Goal: Task Accomplishment & Management: Manage account settings

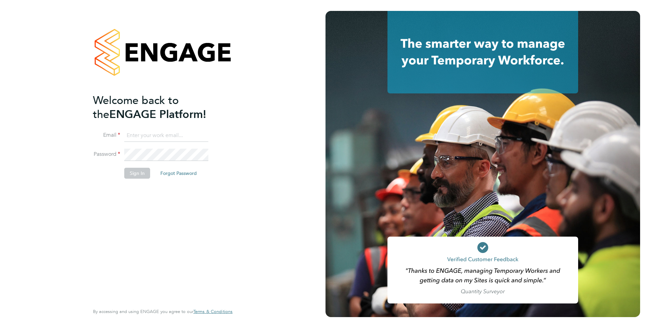
type input "Mia.Eckersley@ganymedesolutions.co.uk"
click at [134, 174] on button "Sign In" at bounding box center [137, 173] width 26 height 11
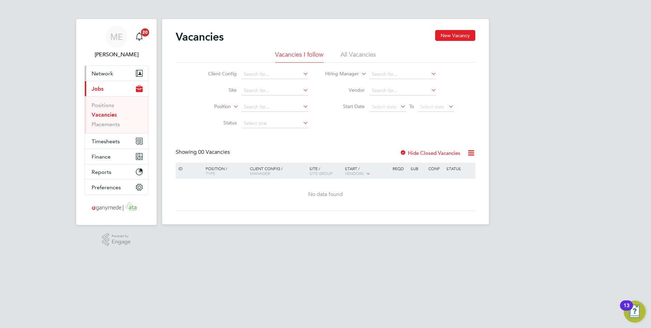
click at [110, 75] on span "Network" at bounding box center [102, 73] width 21 height 6
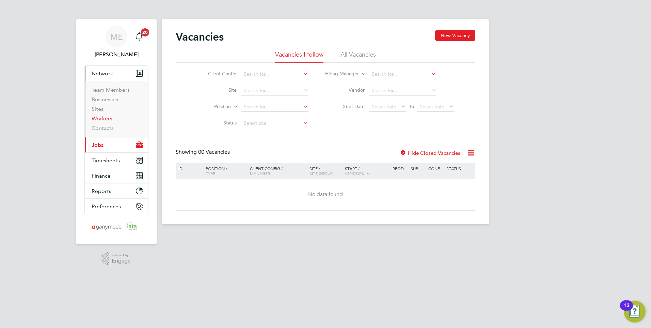
click at [109, 120] on link "Workers" at bounding box center [102, 118] width 21 height 6
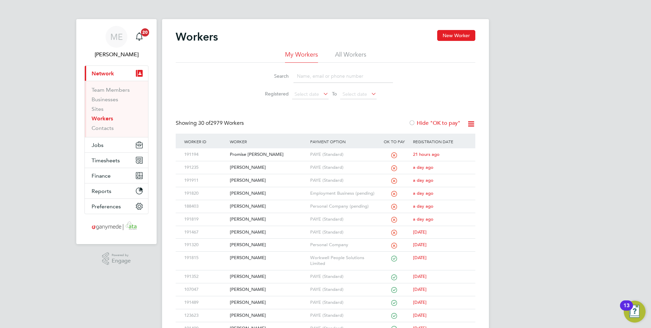
click at [323, 77] on input at bounding box center [343, 75] width 99 height 13
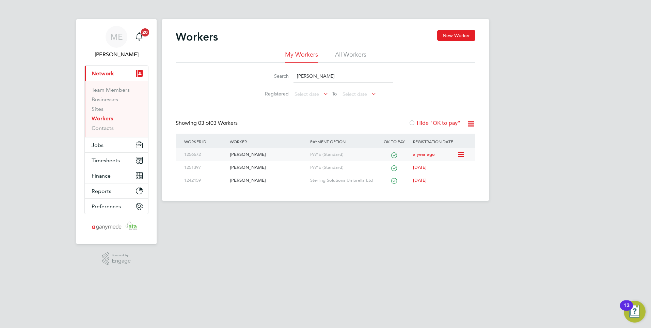
type input "[PERSON_NAME]"
click at [255, 160] on div "Ethan Bouch" at bounding box center [268, 154] width 80 height 13
click at [102, 142] on span "Jobs" at bounding box center [98, 145] width 12 height 6
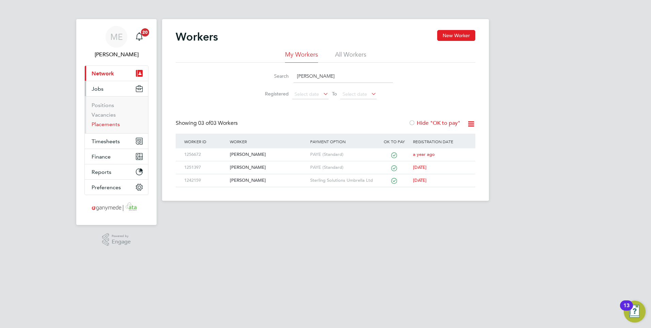
click at [110, 126] on link "Placements" at bounding box center [106, 124] width 28 height 6
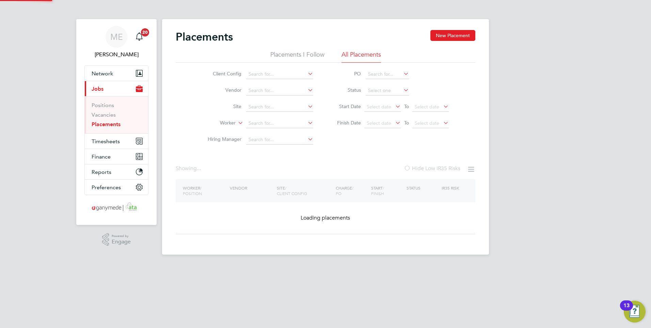
click at [267, 111] on input at bounding box center [279, 107] width 67 height 10
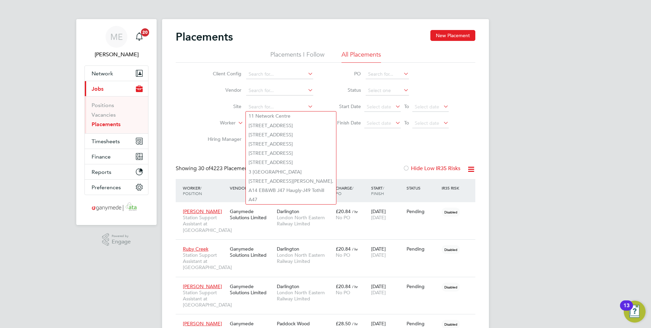
click at [222, 118] on li "Worker" at bounding box center [258, 123] width 128 height 16
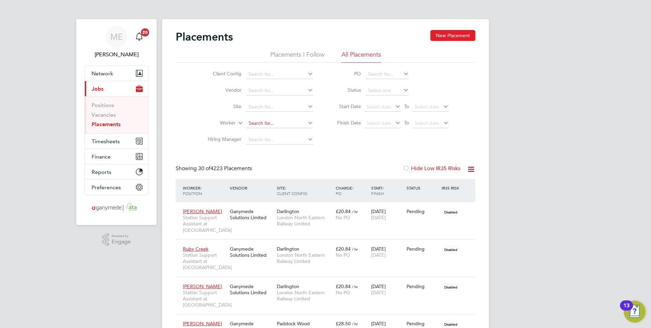
click at [263, 123] on input at bounding box center [279, 124] width 67 height 10
click at [266, 133] on li "Eth an Bouch" at bounding box center [280, 132] width 68 height 9
type input "Ethan Bouch"
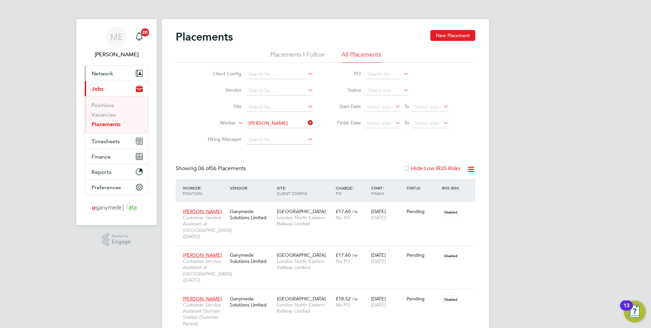
click at [112, 72] on span "Network" at bounding box center [102, 73] width 21 height 6
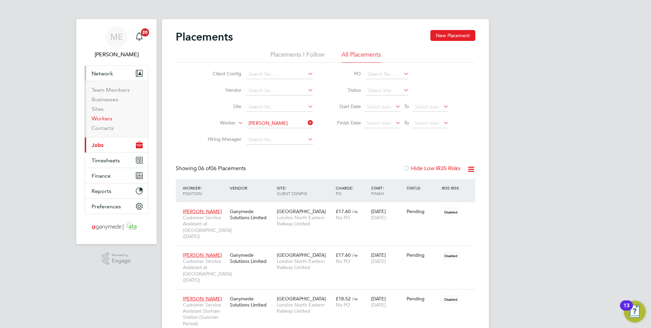
click at [102, 119] on link "Workers" at bounding box center [102, 118] width 21 height 6
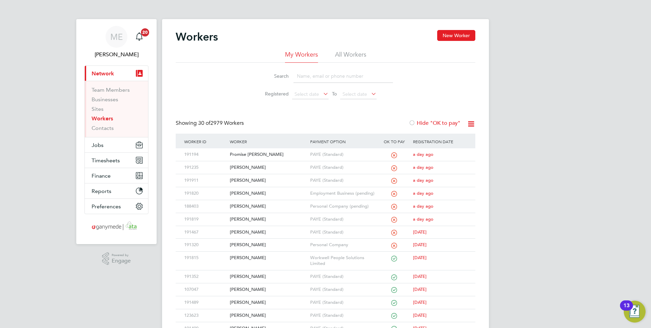
click at [326, 76] on input at bounding box center [343, 75] width 99 height 13
click at [309, 79] on input at bounding box center [343, 75] width 99 height 13
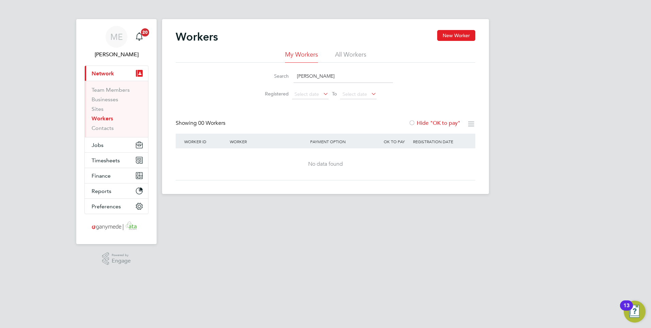
click at [305, 76] on input "rachel wood" at bounding box center [343, 75] width 99 height 13
click at [306, 76] on input "rachel wood" at bounding box center [343, 75] width 99 height 13
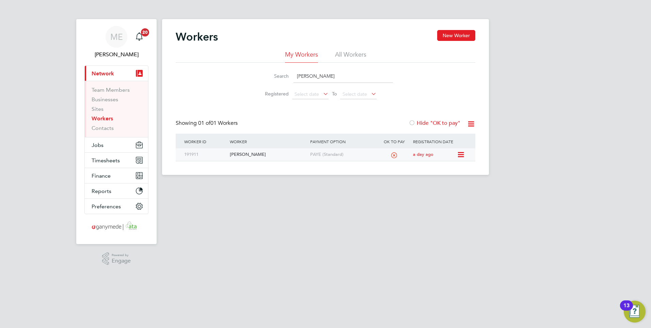
type input "rachael wood"
click at [260, 156] on div "[PERSON_NAME]" at bounding box center [268, 154] width 80 height 13
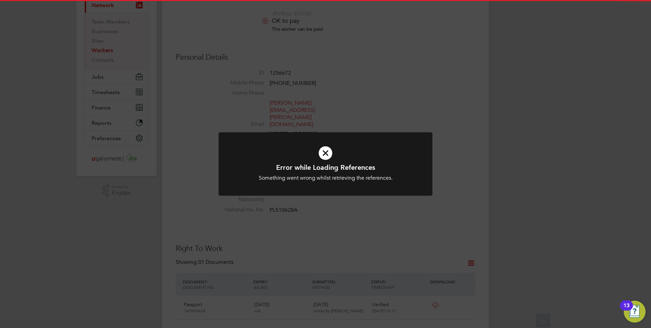
click at [326, 159] on icon at bounding box center [325, 153] width 177 height 27
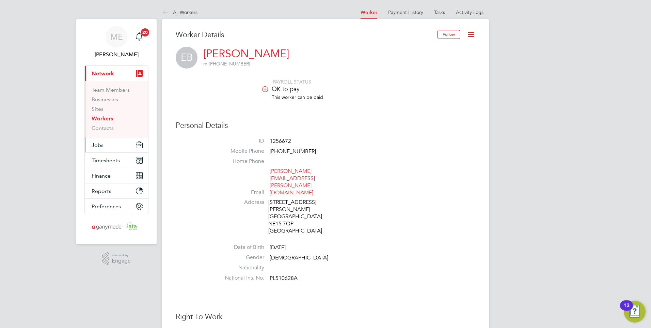
click at [104, 143] on button "Jobs" at bounding box center [116, 144] width 63 height 15
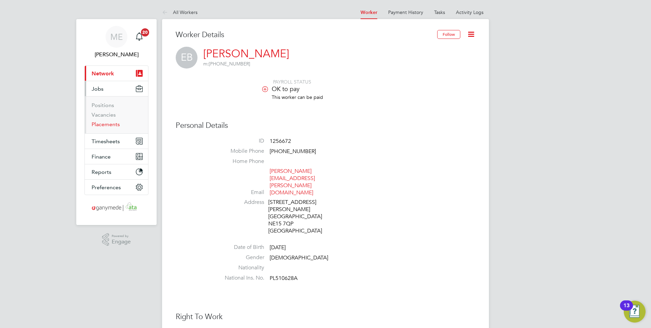
click at [102, 124] on link "Placements" at bounding box center [106, 124] width 28 height 6
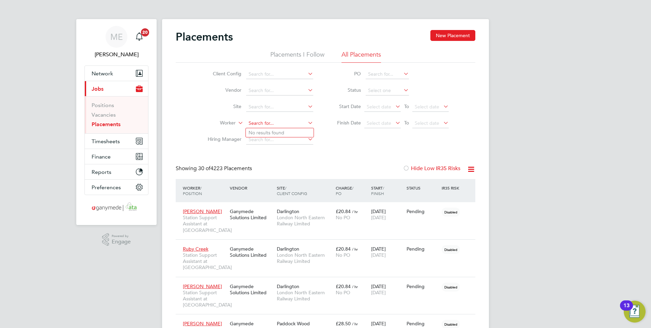
click at [260, 125] on input at bounding box center [279, 124] width 67 height 10
click at [262, 132] on li "Et han Bouch" at bounding box center [280, 132] width 68 height 9
type input "Ethan Bouch"
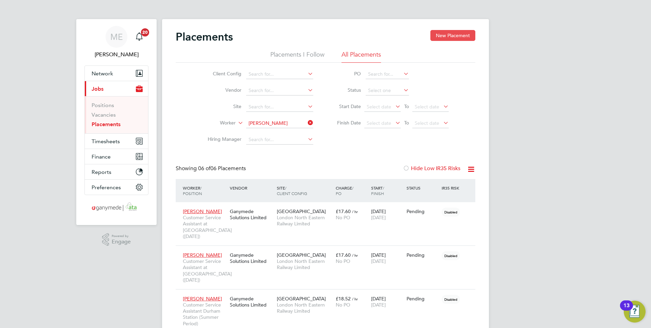
click at [448, 32] on button "New Placement" at bounding box center [453, 35] width 45 height 11
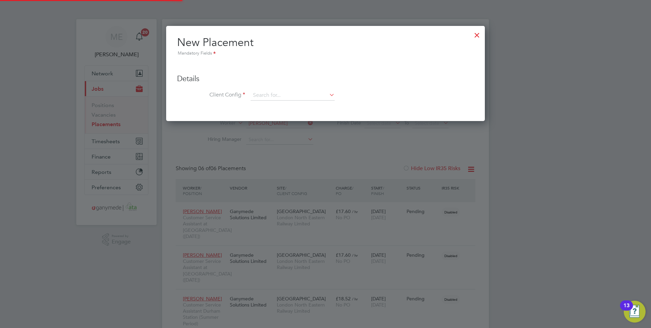
scroll to position [96, 319]
click at [262, 92] on input at bounding box center [293, 95] width 84 height 10
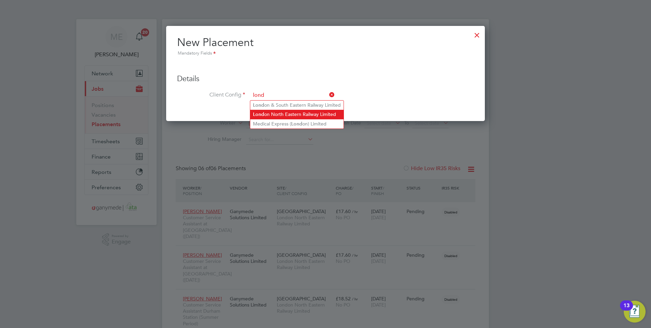
click at [263, 112] on b "Lond" at bounding box center [258, 114] width 11 height 6
type input "London North Eastern Railway Limited"
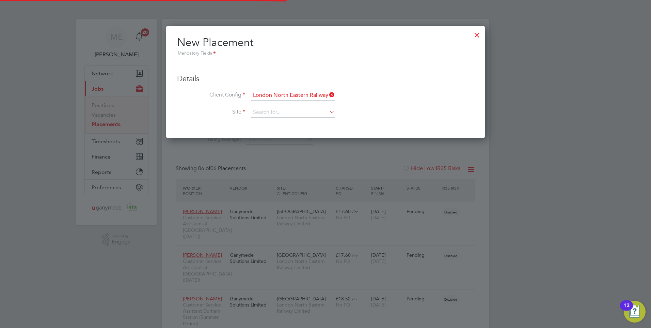
scroll to position [113, 319]
click at [269, 113] on input at bounding box center [293, 112] width 84 height 10
click at [264, 148] on li "Durham Station" at bounding box center [304, 149] width 108 height 9
type input "Durham Station"
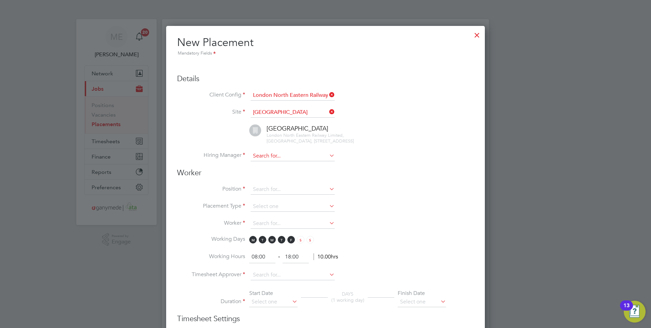
click at [269, 155] on input at bounding box center [293, 156] width 84 height 10
click at [275, 235] on li "Caroline Mason" at bounding box center [292, 239] width 85 height 9
type input "Caroline Mason"
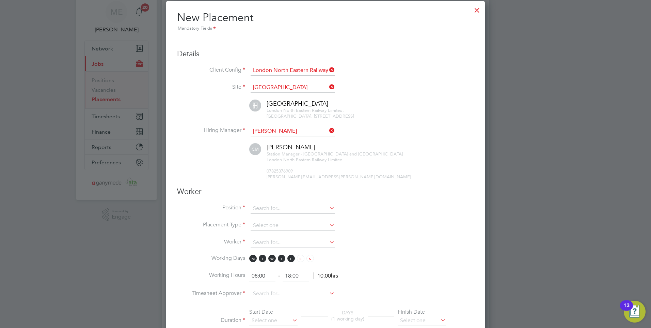
scroll to position [68, 0]
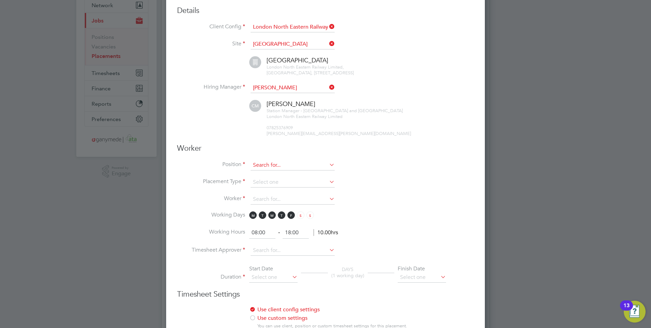
click at [264, 165] on input at bounding box center [293, 165] width 84 height 10
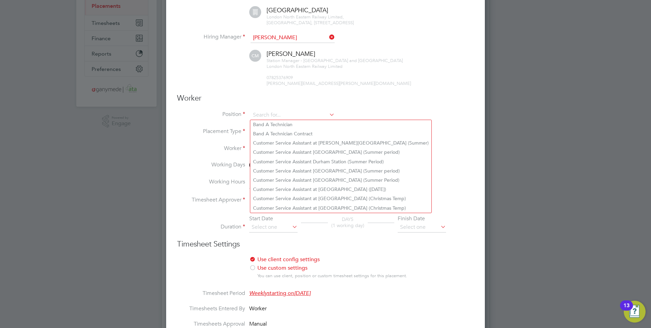
scroll to position [136, 0]
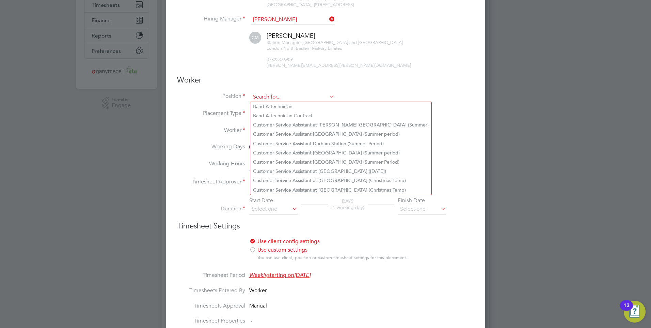
click at [266, 95] on input at bounding box center [293, 97] width 84 height 10
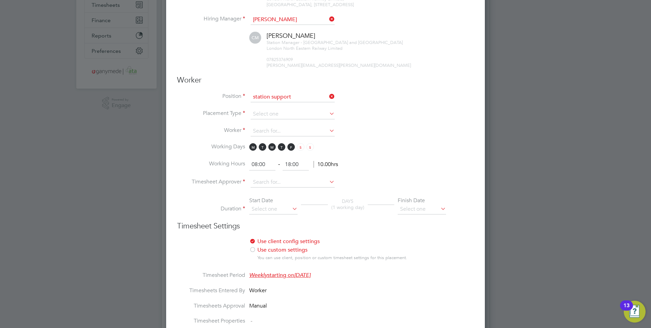
click at [295, 140] on li "Station Support Assistant at Durham Station (Summer Temp)" at bounding box center [328, 143] width 157 height 9
type input "Station Support Assistant at Durham Station (Summer Temp)"
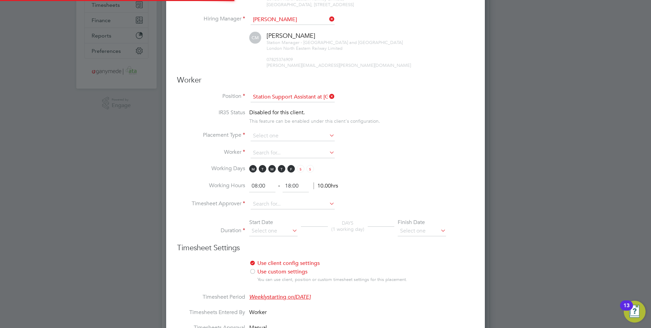
scroll to position [20, 36]
click at [277, 131] on input at bounding box center [293, 136] width 84 height 10
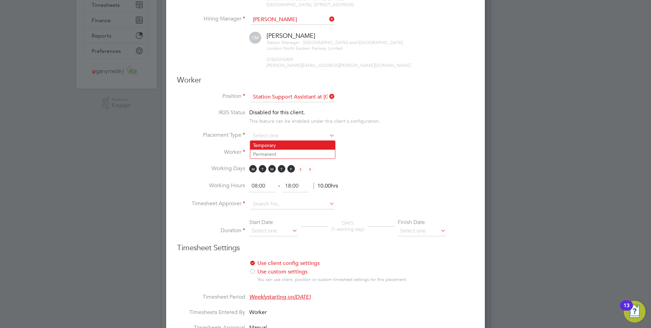
click at [267, 140] on input at bounding box center [293, 136] width 84 height 10
click at [267, 142] on li "Temporary" at bounding box center [292, 145] width 85 height 9
type input "Temporary"
click at [267, 147] on li "Placement Type Temporary" at bounding box center [325, 139] width 297 height 17
click at [268, 151] on input at bounding box center [293, 153] width 84 height 10
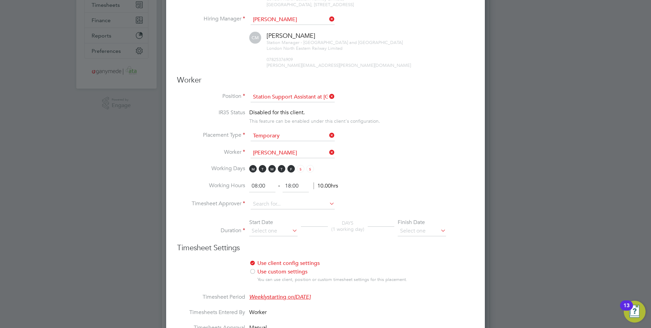
click at [276, 181] on li "Etha n Bouch (1256672)" at bounding box center [305, 180] width 111 height 9
type input "Ethan Bouch (1256672)"
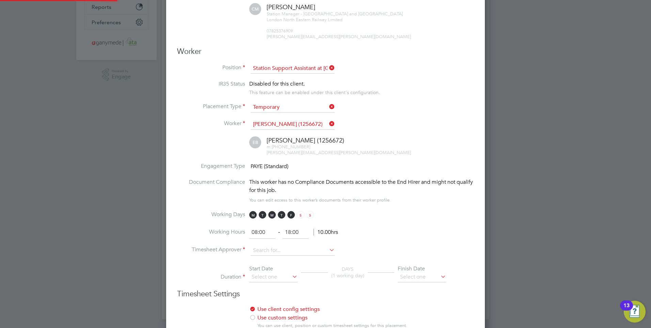
scroll to position [204, 0]
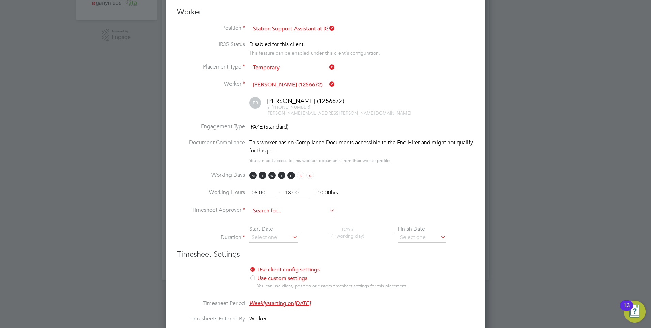
click at [261, 211] on input at bounding box center [293, 211] width 84 height 10
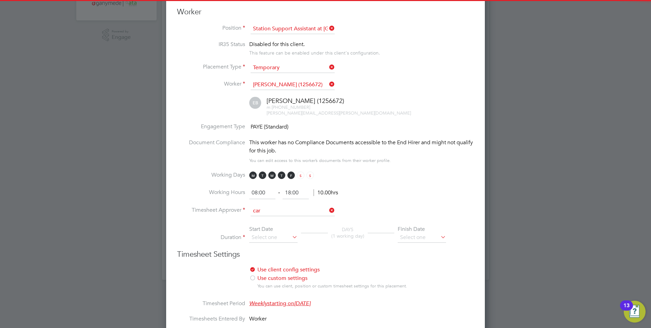
click at [260, 216] on li "Car oline Mason" at bounding box center [292, 219] width 85 height 9
type input "Caroline Mason"
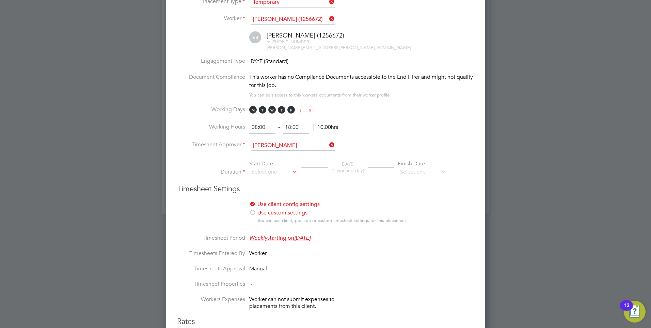
scroll to position [273, 0]
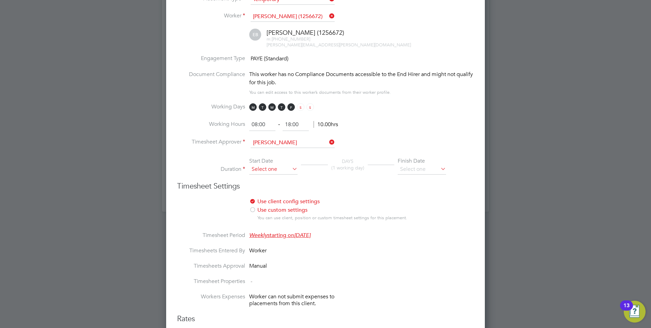
click at [277, 165] on input at bounding box center [273, 169] width 48 height 10
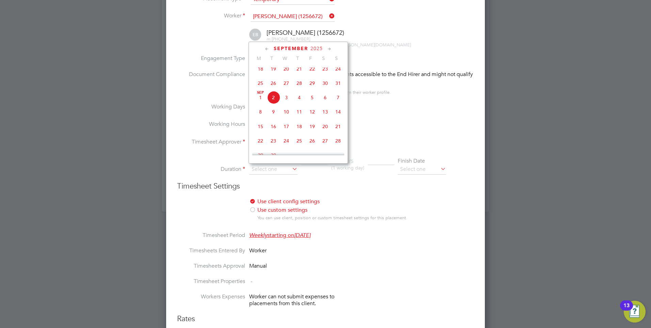
click at [272, 100] on span "2" at bounding box center [273, 97] width 13 height 13
type input "02 Sep 2025"
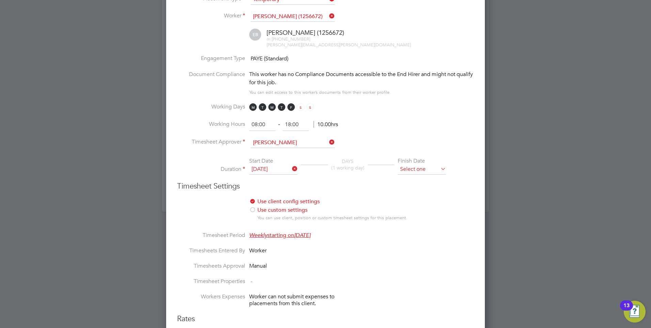
click at [424, 165] on input at bounding box center [422, 169] width 48 height 10
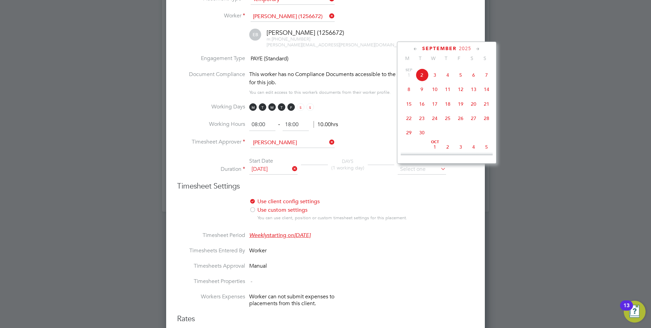
scroll to position [240, 0]
click at [422, 126] on span "30" at bounding box center [422, 120] width 13 height 13
type input "30 Sep 2025"
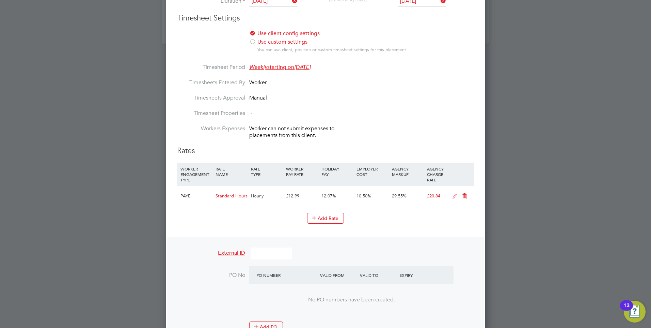
scroll to position [443, 0]
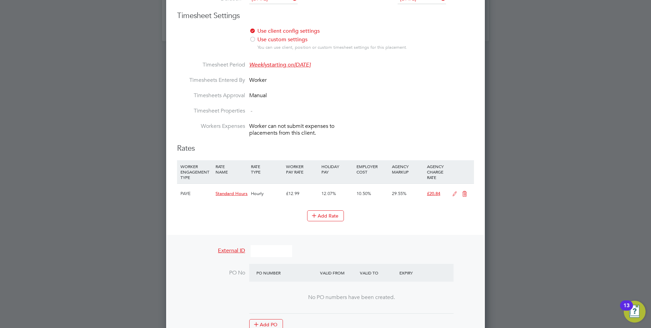
click at [455, 191] on icon at bounding box center [455, 193] width 9 height 5
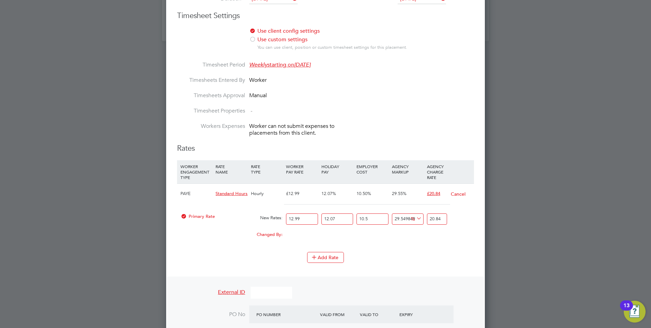
scroll to position [955, 319]
drag, startPoint x: 443, startPoint y: 219, endPoint x: 427, endPoint y: 219, distance: 15.7
click at [427, 219] on input "20.84" at bounding box center [437, 218] width 20 height 11
type input "-87.5671929232395"
type input "2"
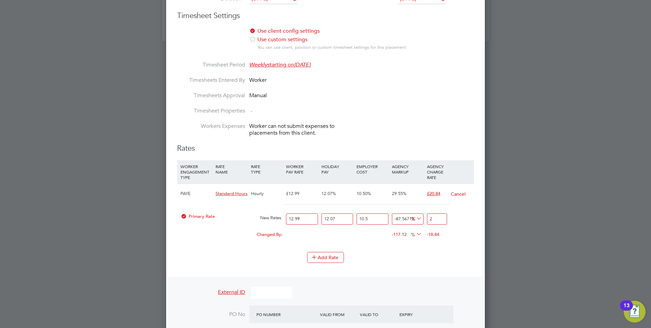
type input "30.54447430598527"
type input "21"
type input "35.51759713668947"
type input "21.8"
type input "35.76625327822468"
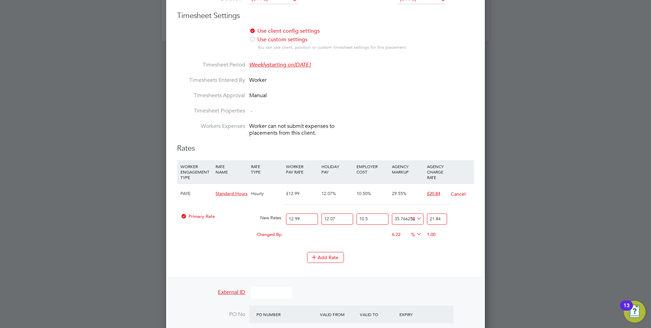
type input "21.84"
click at [398, 255] on div "Add Rate" at bounding box center [325, 257] width 297 height 11
click at [461, 192] on button "Cancel" at bounding box center [458, 193] width 15 height 7
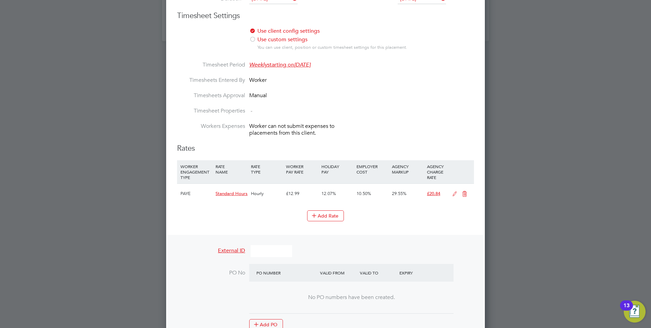
scroll to position [914, 319]
click at [465, 191] on icon at bounding box center [465, 193] width 9 height 5
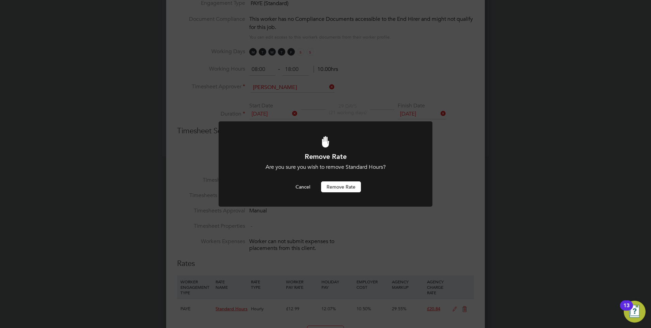
scroll to position [0, 0]
click at [338, 183] on button "Remove rate" at bounding box center [341, 186] width 40 height 11
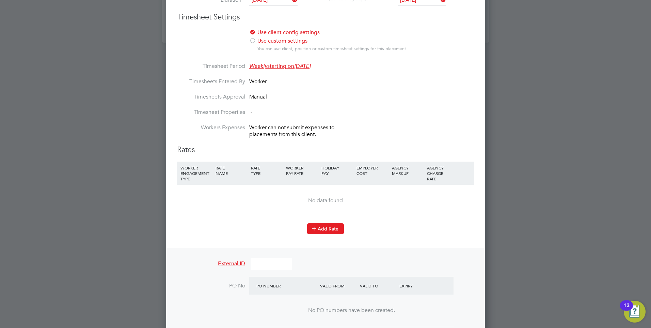
scroll to position [464, 0]
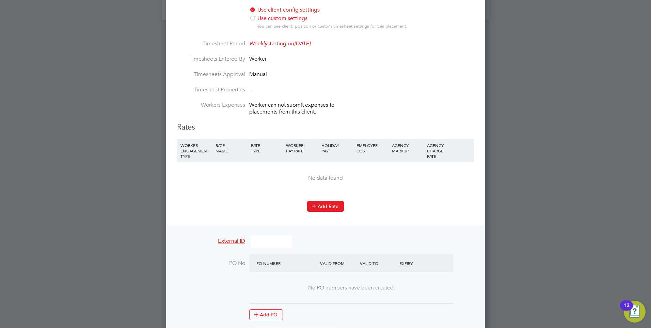
click at [323, 205] on button "Add Rate" at bounding box center [325, 206] width 37 height 11
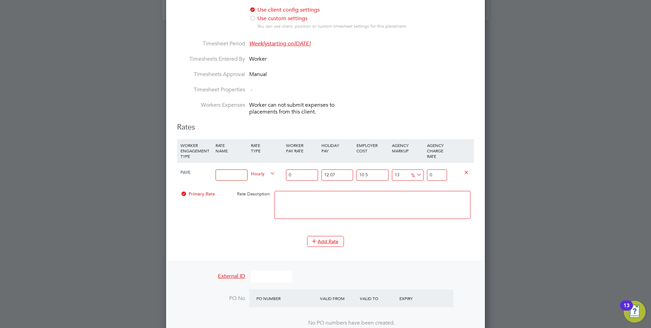
click at [237, 176] on input at bounding box center [232, 174] width 32 height 11
type input "Standard Days"
drag, startPoint x: 304, startPoint y: 172, endPoint x: 285, endPoint y: 174, distance: 19.2
click at [285, 174] on div "0" at bounding box center [301, 174] width 35 height 25
type input "1"
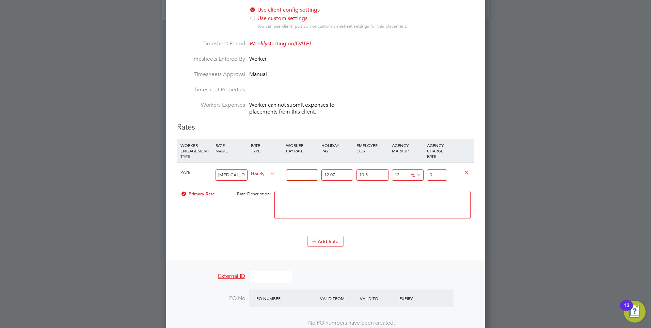
type input "1.399362055"
type input "12"
type input "16.79234466"
type input "12.9"
type input "18.0517705095"
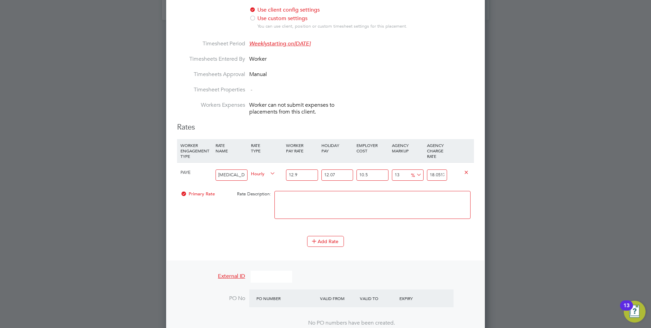
type input "12.99"
type input "18.17771309445"
type input "12.99"
drag, startPoint x: 443, startPoint y: 175, endPoint x: 428, endPoint y: 174, distance: 15.3
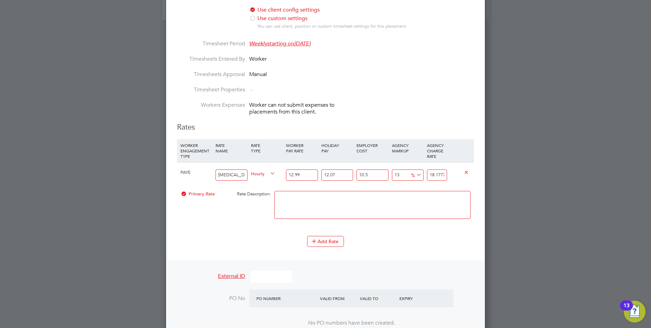
click at [428, 174] on input "18.17771309445" at bounding box center [437, 174] width 20 height 11
type input "443288186.21793187"
type input "71309445"
drag, startPoint x: 446, startPoint y: 176, endPoint x: 424, endPoint y: 175, distance: 21.8
click at [424, 175] on div "PAYE Standard Days Hourly 12.99 12.07 n/a 10.5 n/a 443288186.21793187 71309428.…" at bounding box center [325, 174] width 297 height 25
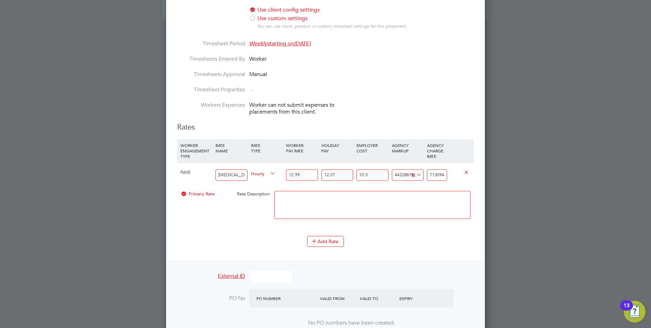
type input "179.73815922711128"
type input "45"
drag, startPoint x: 443, startPoint y: 175, endPoint x: 424, endPoint y: 174, distance: 18.7
click at [424, 174] on div "PAYE Standard Days Hourly 12.99 12.07 n/a 10.5 n/a 179.73815922711128 28.913528…" at bounding box center [325, 174] width 297 height 25
type input "-87.5671929232395"
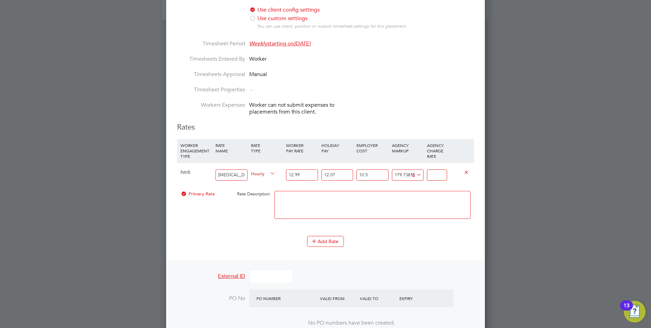
type input "2"
type input "30.54447430598527"
type input "21"
type input "35.51759713668947"
type input "21.8"
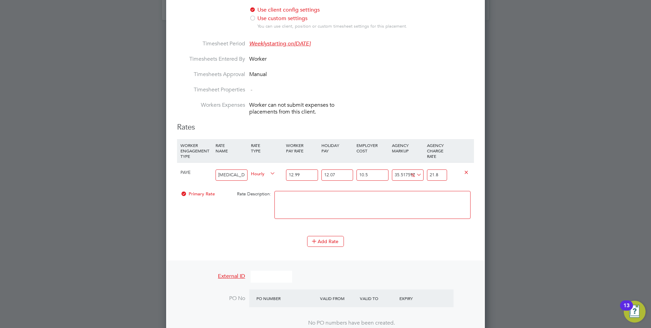
type input "35.76625327822468"
type input "21.84"
click at [432, 209] on textarea at bounding box center [373, 205] width 196 height 28
drag, startPoint x: 407, startPoint y: 173, endPoint x: 379, endPoint y: 172, distance: 28.0
click at [379, 172] on div "PAYE Standard Days Hourly 12.99 12.07 n/a 10.5 n/a 35.76625327822468 5.75352823…" at bounding box center [325, 174] width 297 height 25
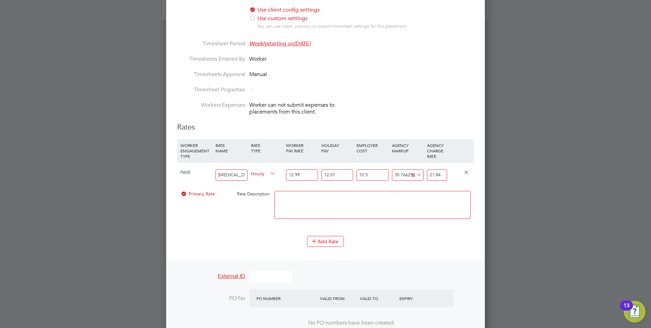
type input "25327822468"
type input "4074353026.090618"
drag, startPoint x: 405, startPoint y: 174, endPoint x: 384, endPoint y: 172, distance: 20.5
click at [384, 172] on div "PAYE Standard Days Hourly 12.99 12.07 n/a 10.5 n/a 25327822468 4074353010.00414…" at bounding box center [325, 174] width 297 height 25
type input "7822468"
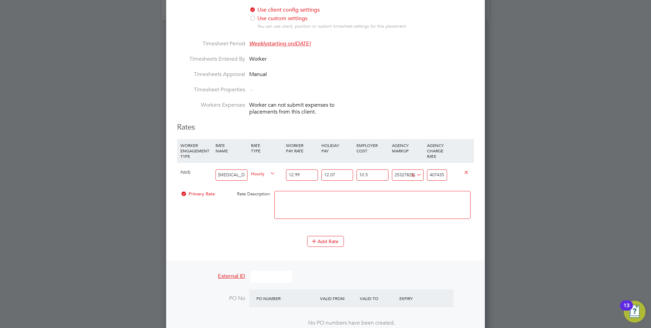
type input "1258375.1926179251"
drag, startPoint x: 409, startPoint y: 175, endPoint x: 393, endPoint y: 173, distance: 15.8
click at [392, 172] on div "7822468 1258359.10614616 %" at bounding box center [407, 174] width 35 height 25
click at [400, 188] on div at bounding box center [373, 208] width 200 height 42
drag, startPoint x: 405, startPoint y: 174, endPoint x: 390, endPoint y: 174, distance: 15.0
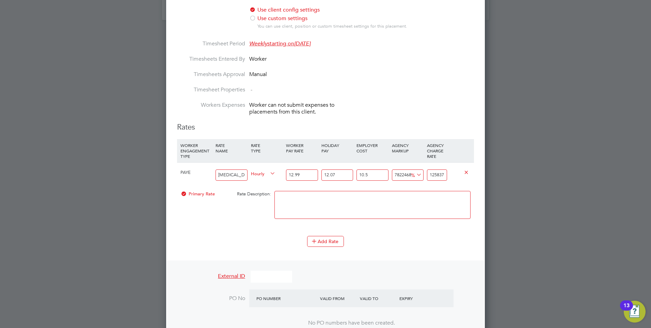
click at [390, 174] on div "7822468 1258359.10614616 %" at bounding box center [407, 174] width 35 height 25
type input "468"
type input "91.3711596252"
drag, startPoint x: 402, startPoint y: 175, endPoint x: 390, endPoint y: 174, distance: 12.0
click at [390, 174] on div "468 75.2846878602 %" at bounding box center [407, 174] width 35 height 25
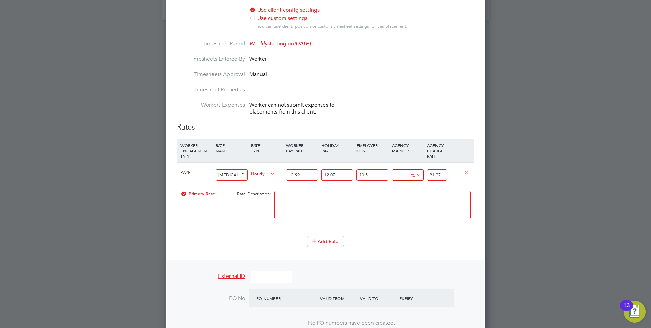
type input "2"
type input "16.4082012003"
type input "26"
type input "20.2689544239"
type input "26.6"
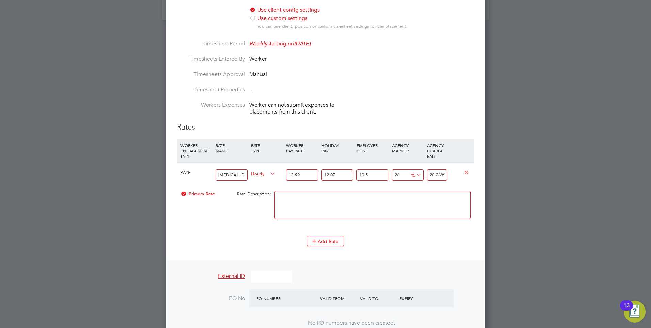
type input "20.36547325449"
type input "26.61"
type input "20.3670819016665"
click at [414, 197] on textarea at bounding box center [373, 205] width 196 height 28
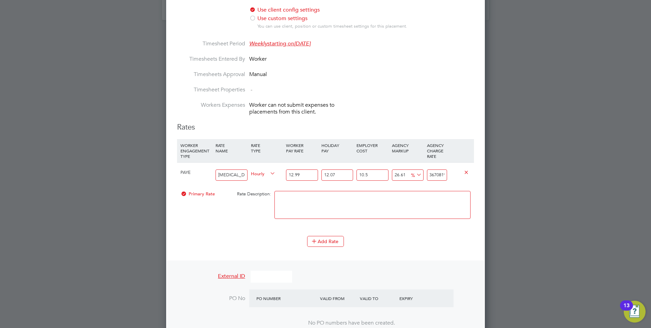
drag, startPoint x: 445, startPoint y: 174, endPoint x: 438, endPoint y: 174, distance: 6.8
click at [438, 174] on input "20.3670819016665" at bounding box center [437, 174] width 20 height 11
click at [432, 174] on input "20.3670819016665" at bounding box center [437, 174] width 20 height 11
drag, startPoint x: 438, startPoint y: 174, endPoint x: 432, endPoint y: 174, distance: 5.8
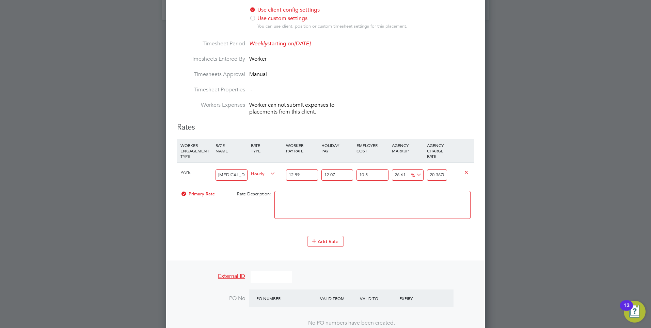
click at [432, 174] on input "20.3670819016665" at bounding box center [437, 174] width 20 height 11
type input "1683520293356.966"
type input "270819016665"
drag, startPoint x: 443, startPoint y: 174, endPoint x: 431, endPoint y: 174, distance: 11.9
click at [431, 174] on input "270819016665" at bounding box center [437, 174] width 20 height 11
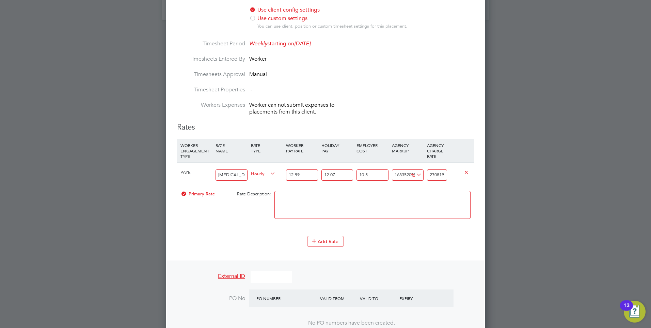
type input "12536303.441727608"
type input "2016665"
drag, startPoint x: 447, startPoint y: 174, endPoint x: 422, endPoint y: 174, distance: 25.2
click at [422, 174] on div "PAYE Standard Days Hourly 12.99 12.07 n/a 10.5 n/a 12536303.441727608 2016648.9…" at bounding box center [325, 174] width 297 height 25
type input "-87.5671929232395"
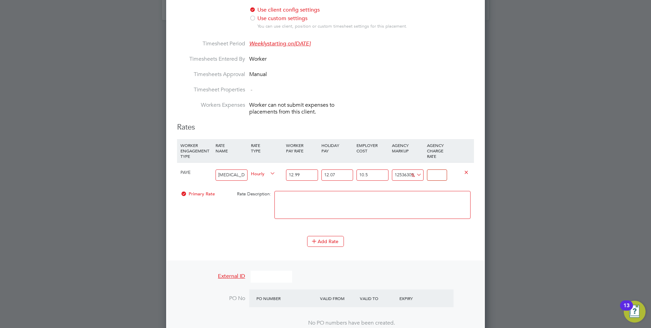
type input "2"
type input "30.54447430598527"
type input "21"
type input "35.51759713668947"
type input "21.8"
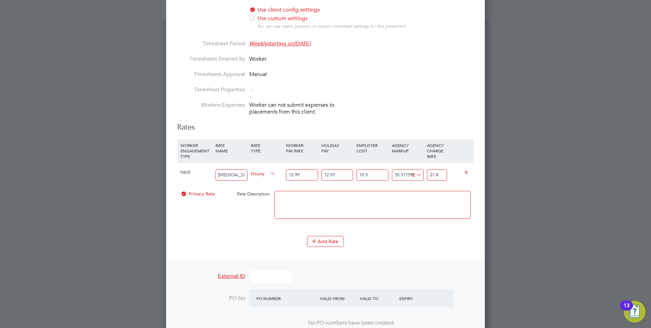
type input "35.76625327822468"
type input "21.84"
click at [416, 194] on textarea at bounding box center [373, 205] width 196 height 28
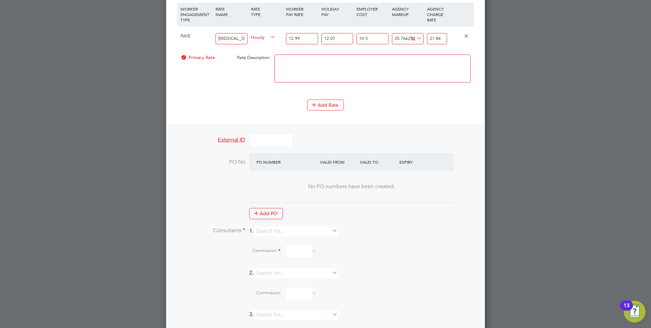
scroll to position [658, 0]
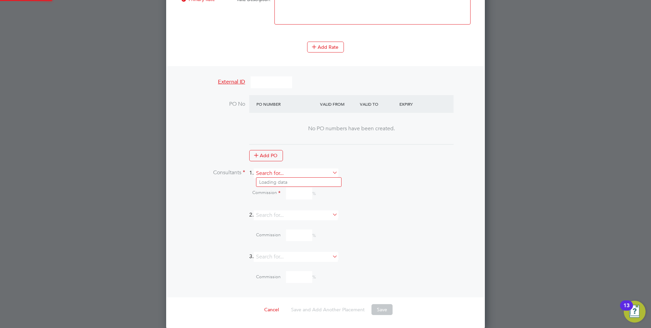
click at [291, 175] on input at bounding box center [296, 173] width 84 height 10
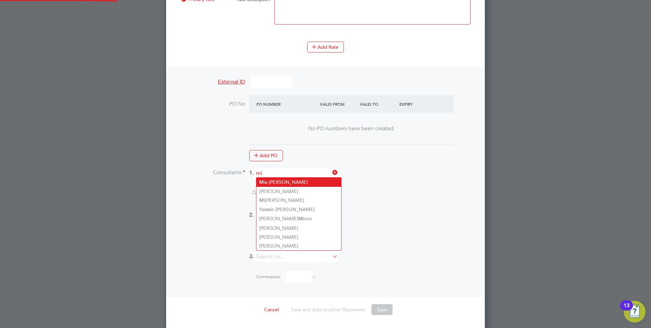
click at [287, 182] on li "Mi a Eckersley" at bounding box center [298, 181] width 85 height 9
type input "[PERSON_NAME]"
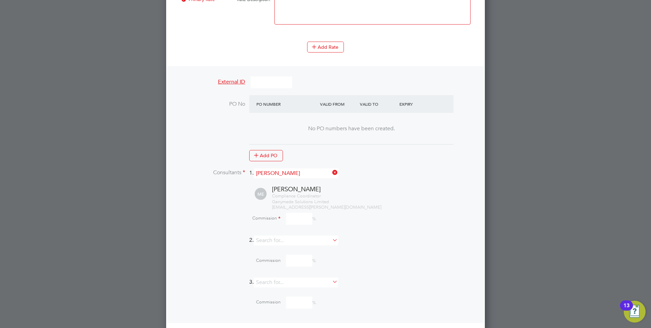
click at [295, 213] on input at bounding box center [299, 219] width 26 height 12
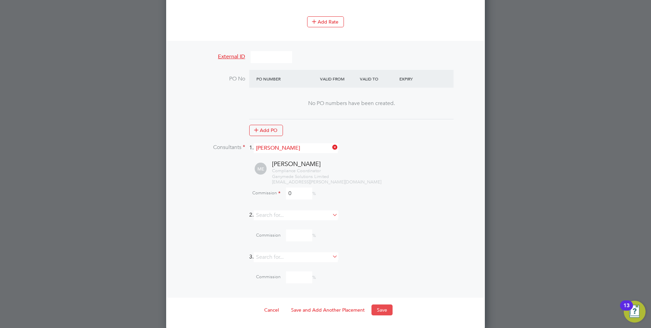
type input "0"
click at [383, 310] on button "Save" at bounding box center [382, 309] width 21 height 11
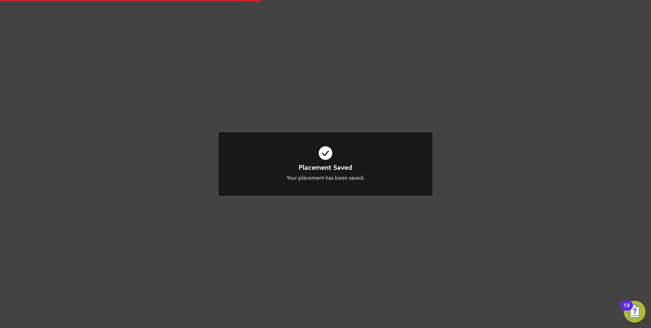
scroll to position [3, 3]
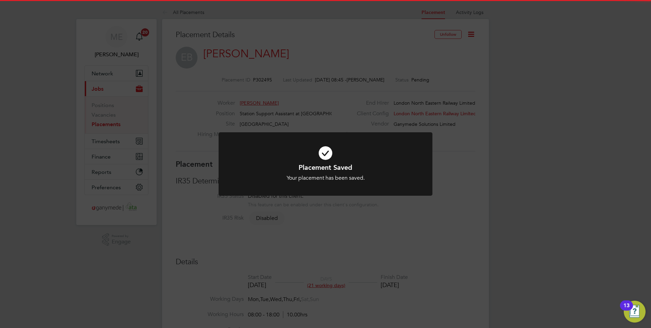
click at [371, 246] on div "Placement Saved Your placement has been saved. Cancel Okay" at bounding box center [325, 164] width 651 height 328
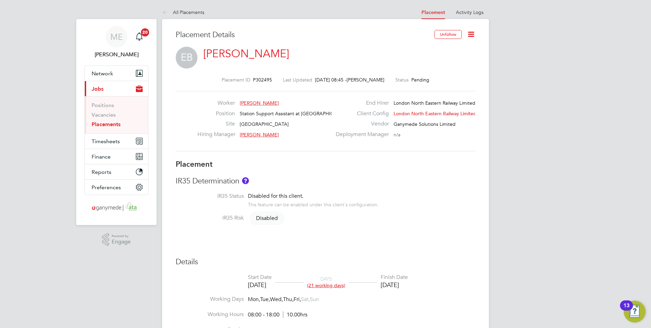
click at [234, 50] on link "Ethan Bouch" at bounding box center [246, 53] width 86 height 13
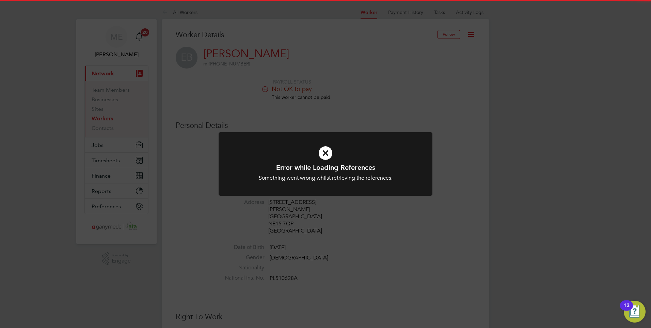
click at [307, 150] on icon at bounding box center [325, 153] width 177 height 27
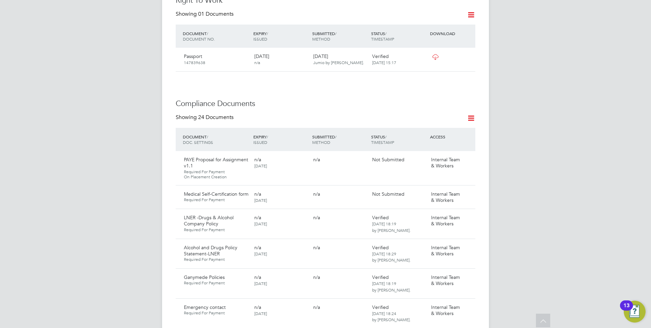
scroll to position [307, 0]
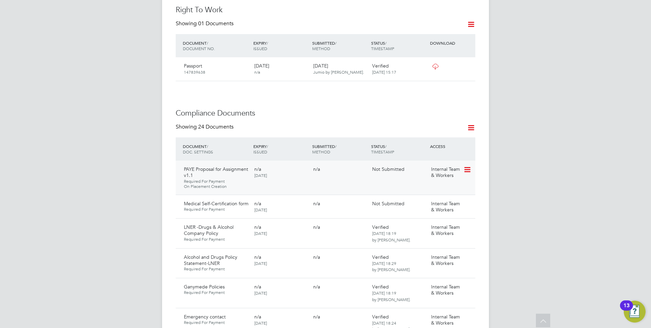
click at [466, 166] on icon at bounding box center [467, 170] width 7 height 8
click at [416, 176] on li "Request Document" at bounding box center [437, 177] width 68 height 10
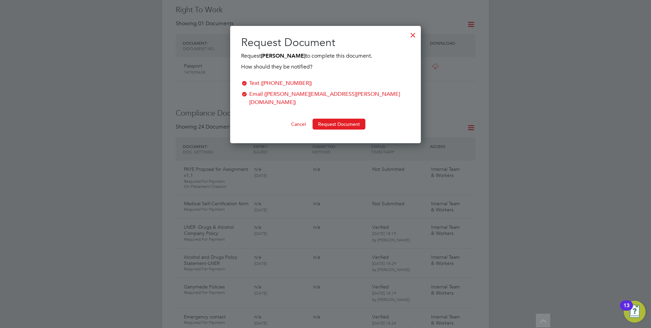
scroll to position [109, 191]
click at [331, 119] on button "Request Document" at bounding box center [339, 124] width 53 height 11
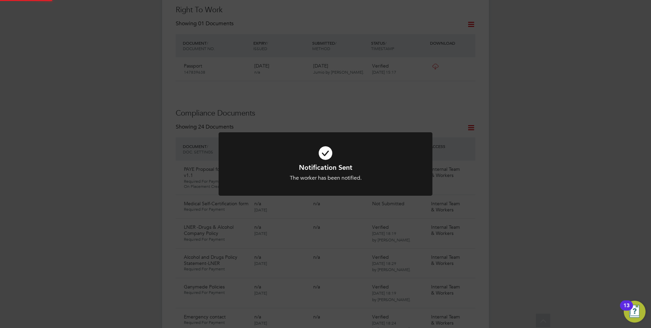
click at [330, 144] on icon at bounding box center [325, 153] width 177 height 27
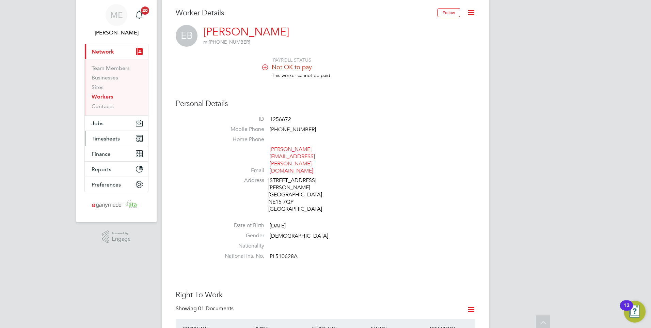
scroll to position [0, 0]
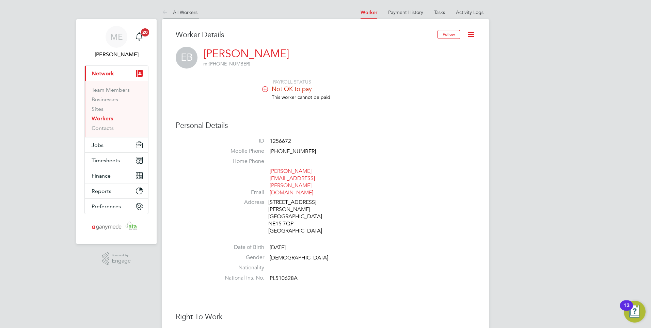
click at [162, 13] on icon at bounding box center [166, 13] width 9 height 9
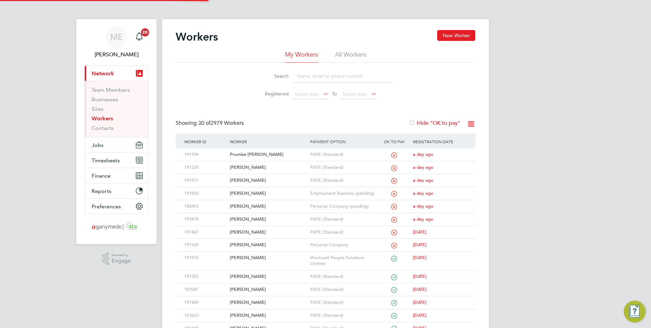
click at [313, 79] on input at bounding box center [343, 75] width 99 height 13
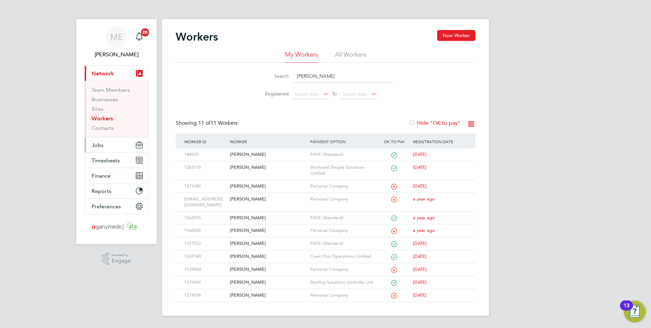
type input "owen"
click at [109, 140] on button "Jobs" at bounding box center [116, 144] width 63 height 15
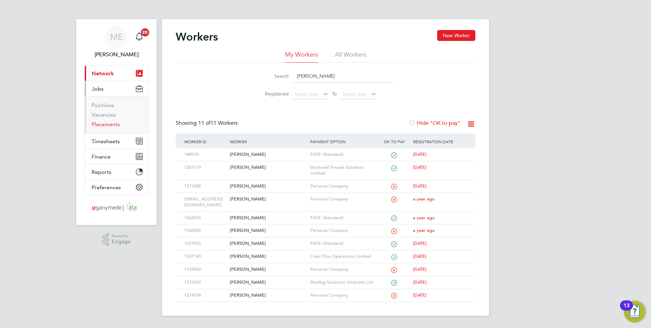
click at [104, 123] on link "Placements" at bounding box center [106, 124] width 28 height 6
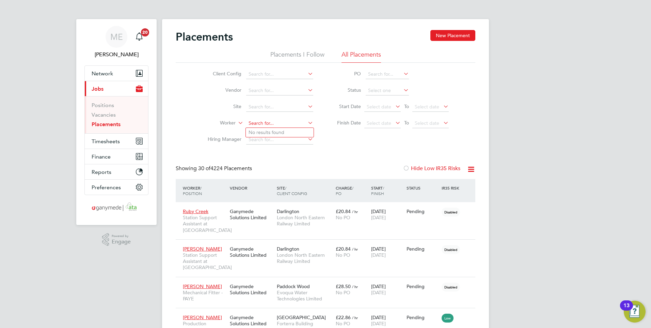
click at [273, 122] on input at bounding box center [279, 124] width 67 height 10
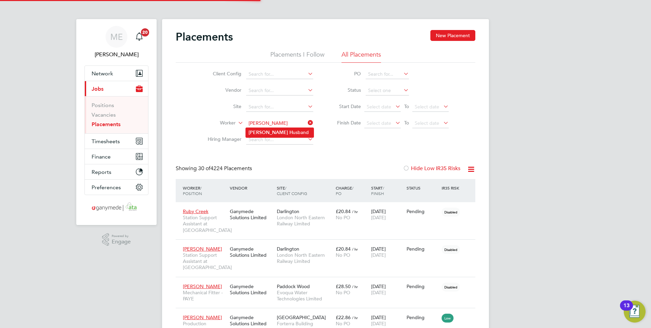
type input "Owen Husband"
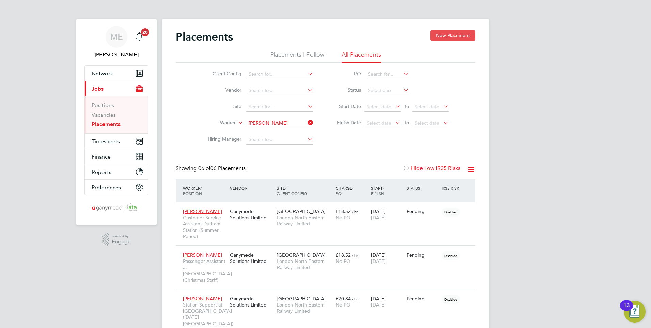
click at [445, 32] on button "New Placement" at bounding box center [453, 35] width 45 height 11
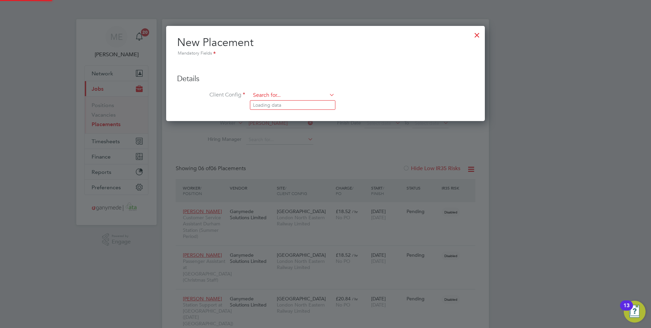
click at [291, 93] on input at bounding box center [293, 95] width 84 height 10
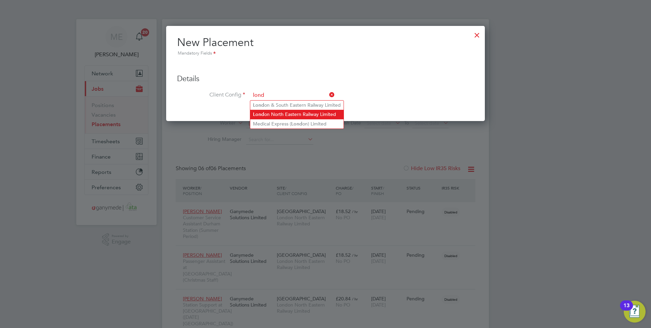
click at [285, 114] on li "Lond on North Eastern Railway Limited" at bounding box center [296, 114] width 93 height 9
type input "London North Eastern Railway Limited"
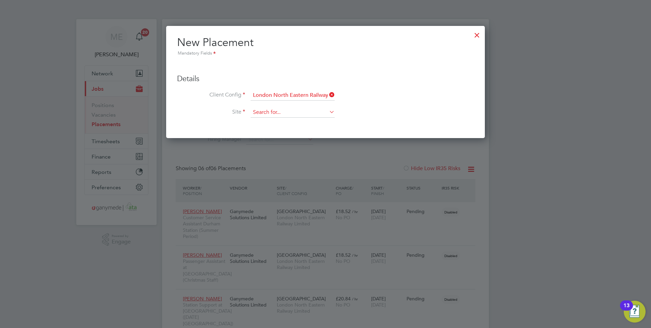
click at [267, 109] on input at bounding box center [293, 112] width 84 height 10
click at [276, 146] on li "Durham Station" at bounding box center [304, 149] width 108 height 9
type input "Durham Station"
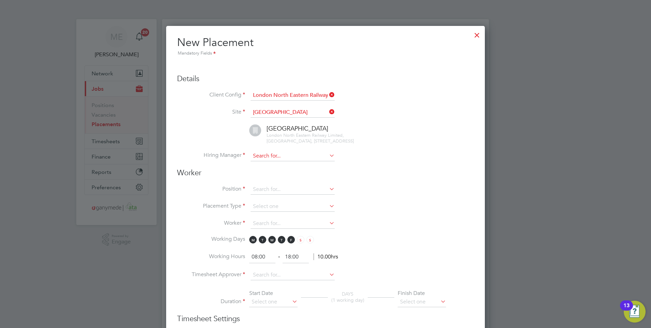
click at [274, 155] on input at bounding box center [293, 156] width 84 height 10
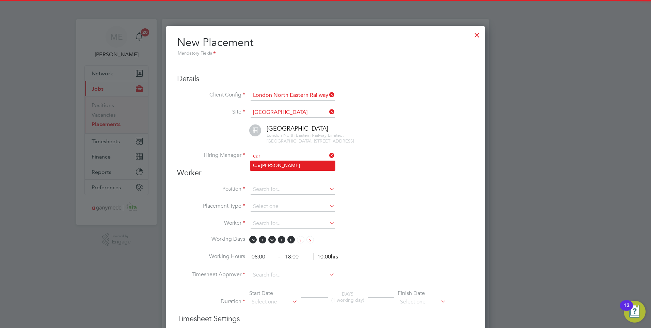
click at [275, 165] on li "Car oline Mason" at bounding box center [292, 165] width 85 height 9
type input "Caroline Mason"
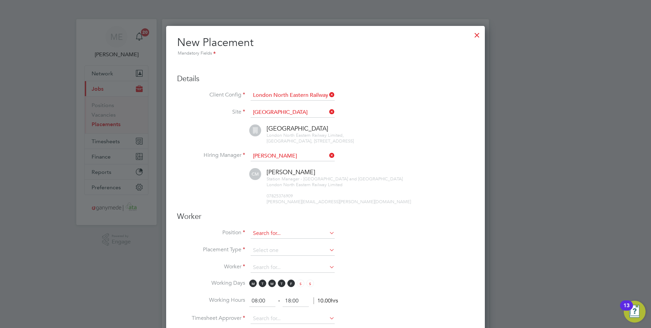
click at [292, 233] on input at bounding box center [293, 233] width 84 height 10
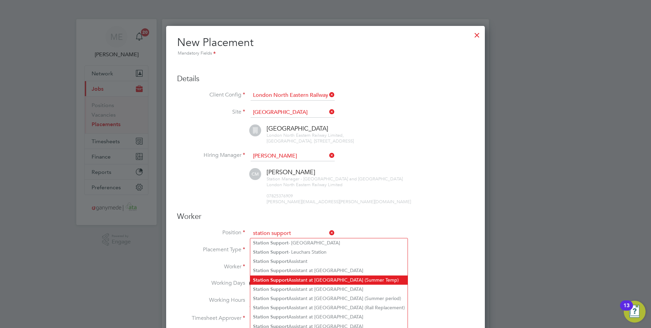
click at [299, 275] on li "Station Support Assistant at Durham Station (Summer Temp)" at bounding box center [328, 279] width 157 height 9
type input "Station Support Assistant at Durham Station (Summer Temp)"
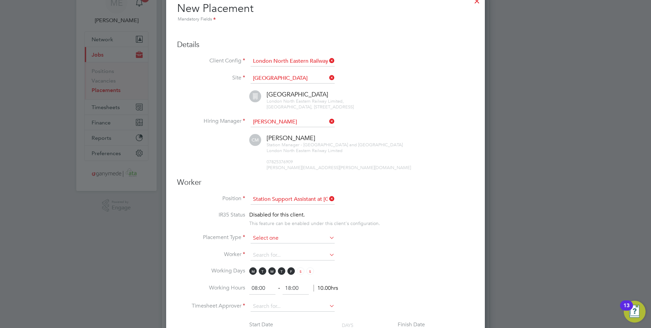
click at [280, 238] on input at bounding box center [293, 238] width 84 height 10
click at [280, 245] on li "Temporary" at bounding box center [292, 247] width 85 height 9
type input "Temporary"
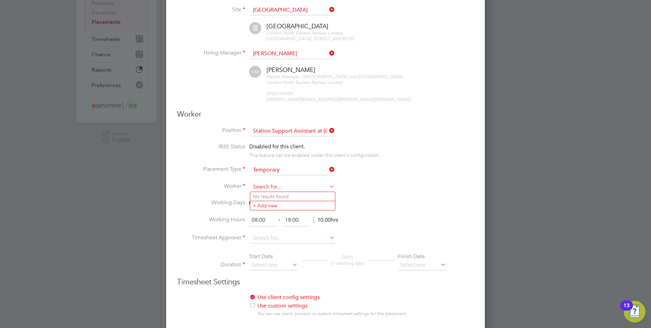
click at [269, 186] on input at bounding box center [293, 187] width 84 height 10
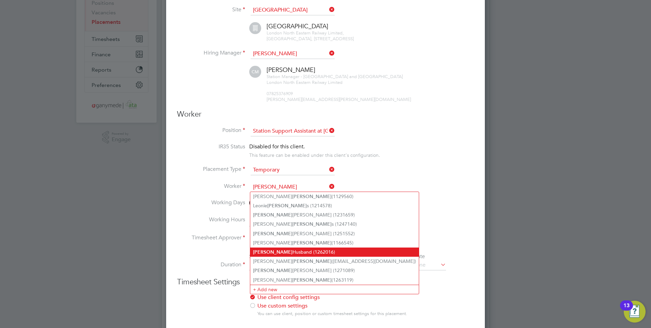
click at [304, 249] on li "Owen Husband (1262016)" at bounding box center [334, 251] width 169 height 9
type input "Owen Husband (1262016)"
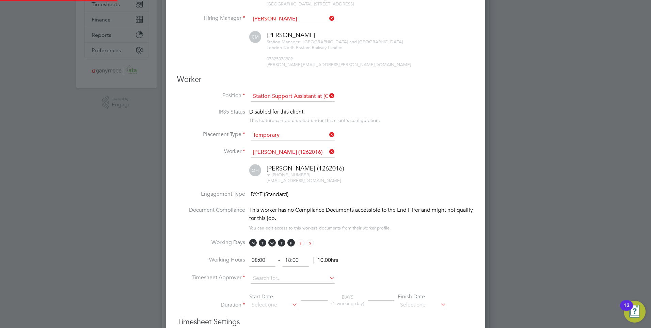
scroll to position [170, 0]
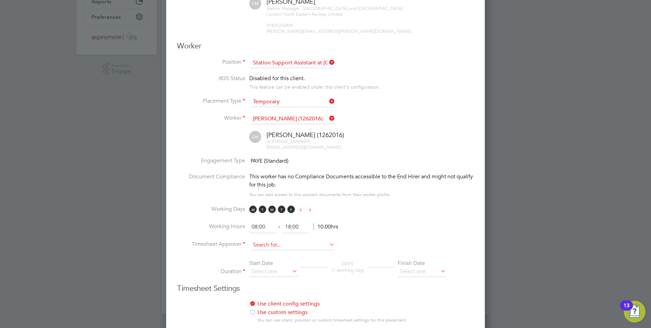
click at [268, 243] on input at bounding box center [293, 245] width 84 height 10
click at [268, 253] on li "Car oline Mason" at bounding box center [292, 253] width 85 height 9
type input "Caroline Mason"
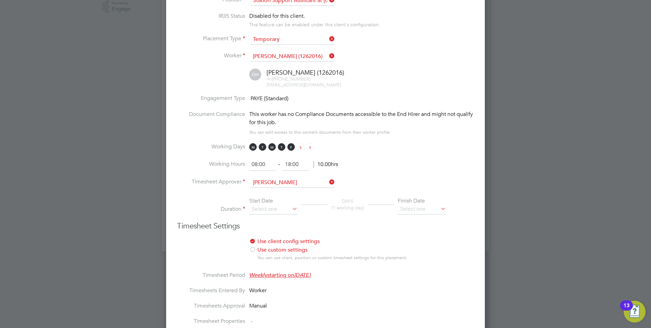
scroll to position [238, 0]
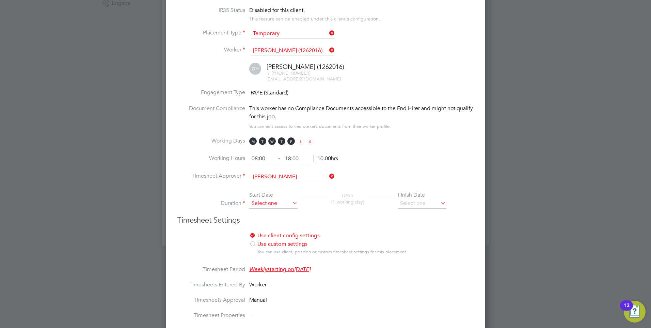
click at [268, 201] on input at bounding box center [273, 203] width 48 height 10
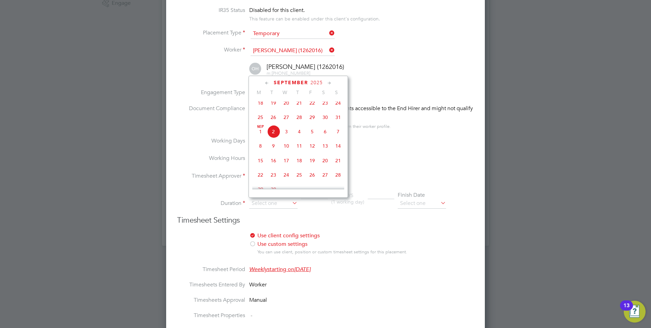
click at [274, 132] on span "2" at bounding box center [273, 131] width 13 height 13
type input "02 Sep 2025"
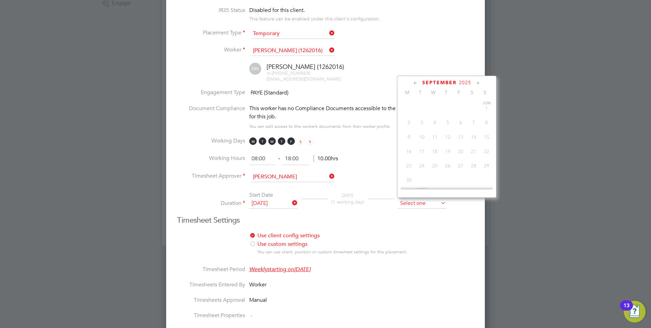
click at [431, 200] on input at bounding box center [422, 203] width 48 height 10
click at [421, 125] on span "30" at bounding box center [422, 120] width 13 height 13
type input "30 Sep 2025"
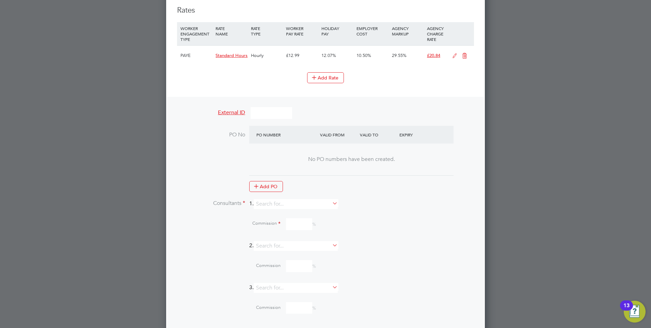
scroll to position [611, 0]
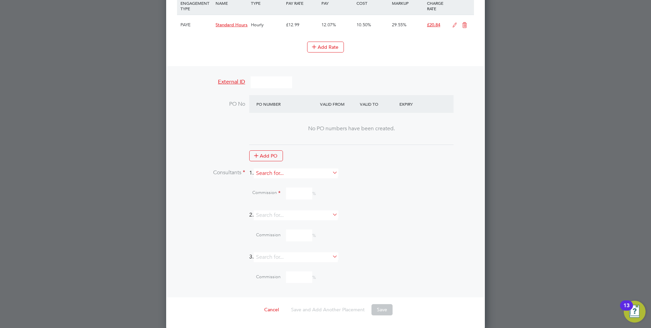
click at [285, 172] on input at bounding box center [296, 173] width 84 height 10
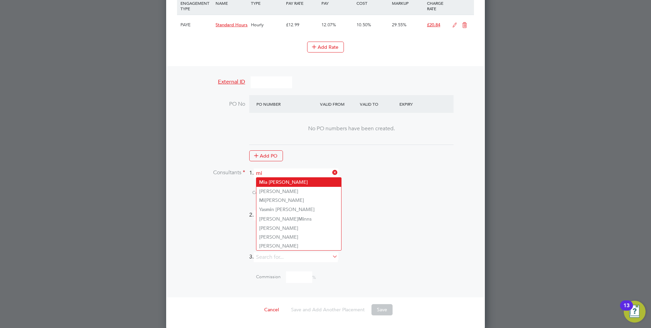
click at [263, 180] on b "Mi" at bounding box center [262, 182] width 6 height 6
type input "[PERSON_NAME]"
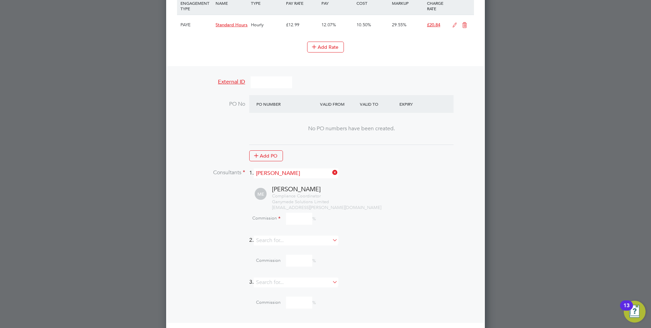
drag, startPoint x: 299, startPoint y: 217, endPoint x: 283, endPoint y: 209, distance: 18.0
click at [287, 213] on input at bounding box center [299, 219] width 26 height 12
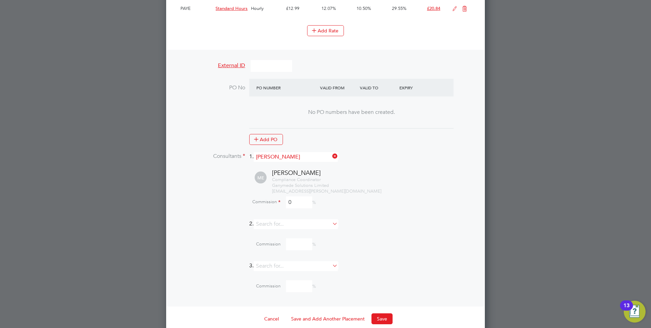
scroll to position [637, 0]
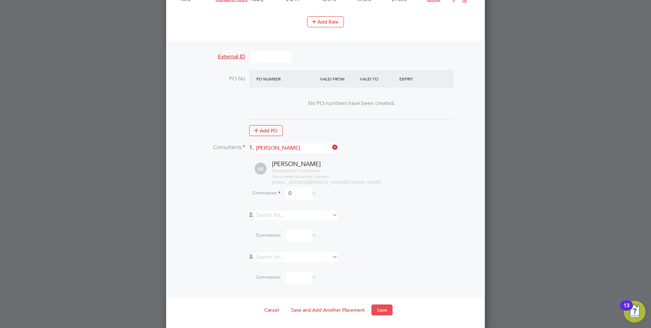
type input "0"
click at [387, 308] on button "Save" at bounding box center [382, 309] width 21 height 11
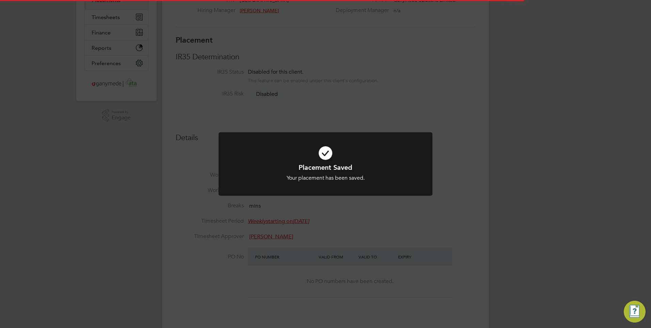
scroll to position [3, 3]
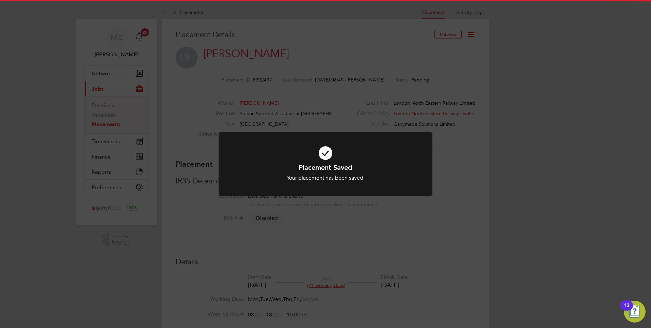
click at [319, 245] on div "Placement Saved Your placement has been saved. Cancel Okay" at bounding box center [325, 164] width 651 height 328
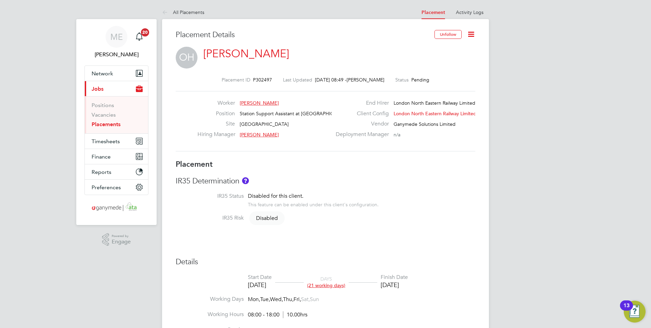
click at [243, 53] on link "Owen Husband" at bounding box center [246, 53] width 86 height 13
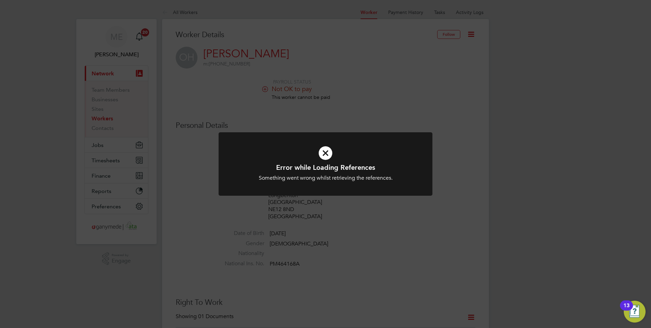
click at [332, 140] on icon at bounding box center [325, 153] width 177 height 27
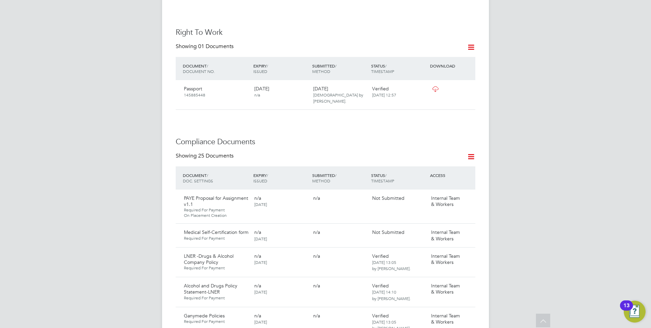
scroll to position [273, 0]
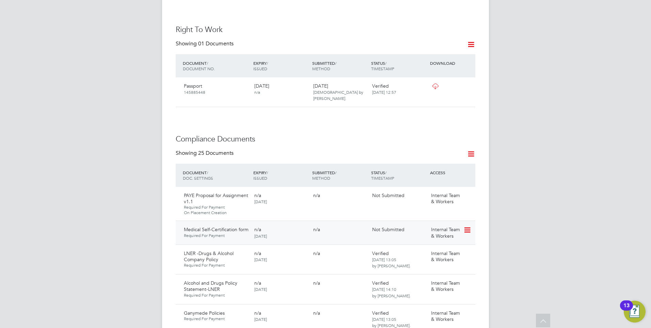
click at [466, 226] on icon at bounding box center [467, 230] width 7 height 8
click at [422, 261] on li "Delete Document" at bounding box center [437, 262] width 68 height 10
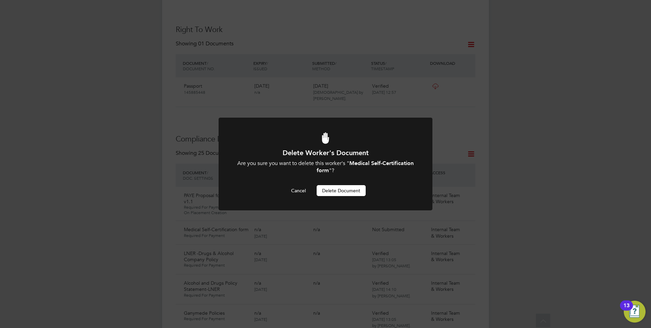
scroll to position [0, 0]
click at [340, 188] on button "Delete Document" at bounding box center [341, 190] width 49 height 11
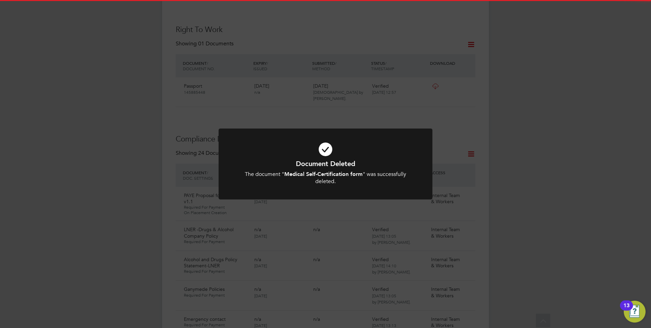
click at [305, 183] on div "The document " Medical Self-Certification form " was successfully deleted." at bounding box center [325, 178] width 177 height 14
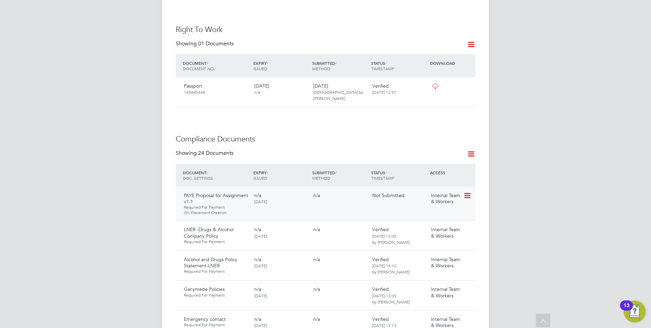
click at [467, 191] on icon at bounding box center [467, 195] width 7 height 8
click at [424, 216] on li "Request Document" at bounding box center [437, 218] width 68 height 10
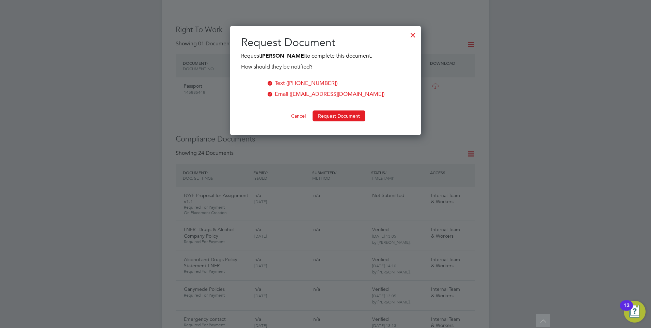
scroll to position [109, 191]
click at [334, 113] on button "Request Document" at bounding box center [339, 115] width 53 height 11
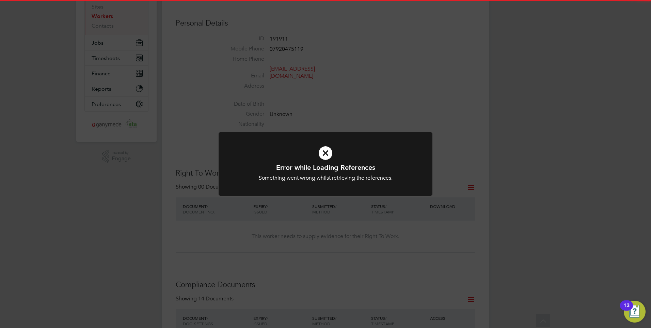
click at [308, 147] on icon at bounding box center [325, 153] width 177 height 27
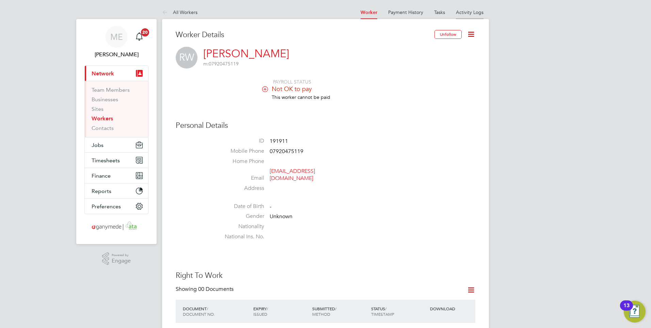
click at [468, 10] on link "Activity Logs" at bounding box center [470, 12] width 28 height 6
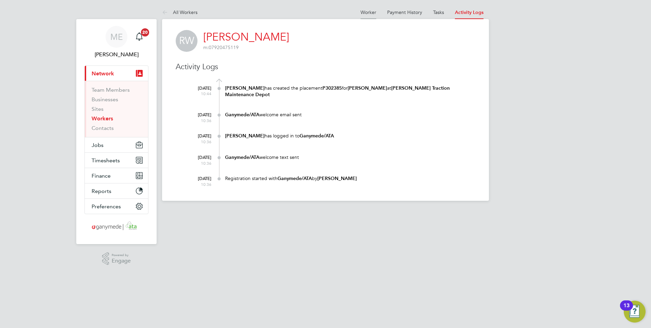
click at [369, 11] on link "Worker" at bounding box center [369, 12] width 16 height 6
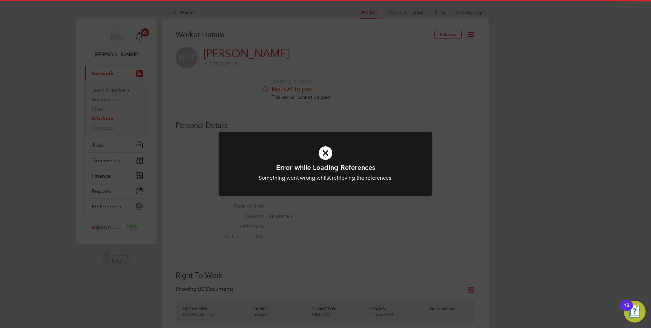
click at [466, 65] on div "Error while Loading References Something went wrong whilst retrieving the refer…" at bounding box center [325, 164] width 651 height 328
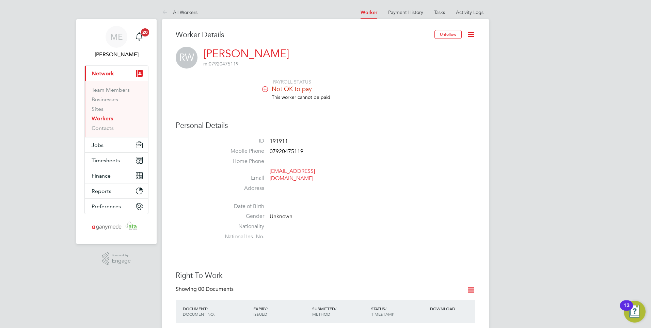
click at [472, 31] on icon at bounding box center [471, 34] width 9 height 9
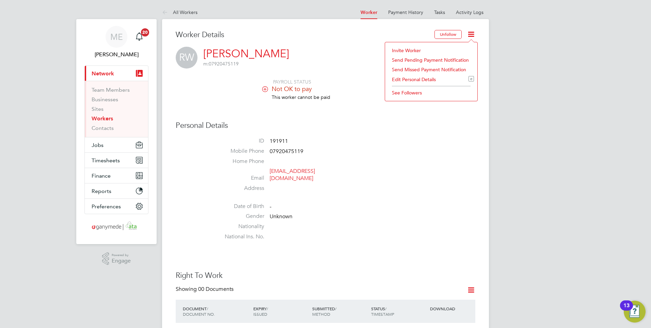
click at [405, 47] on li "Invite Worker" at bounding box center [431, 51] width 85 height 10
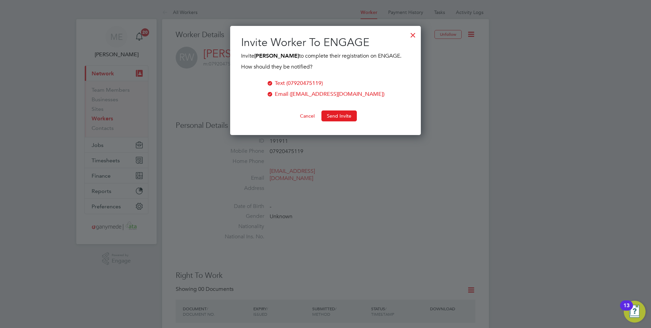
scroll to position [109, 191]
click at [329, 112] on button "Send Invite" at bounding box center [339, 115] width 35 height 11
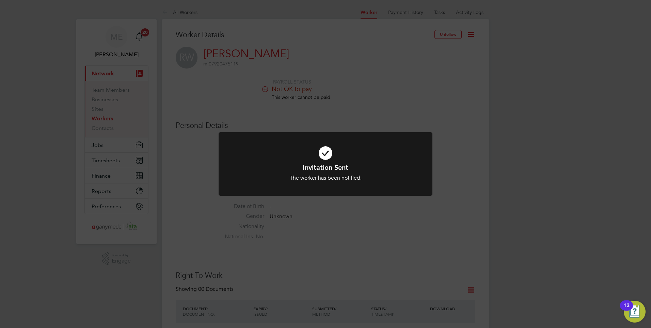
click at [344, 113] on div "Invitation Sent The worker has been notified. Cancel Okay" at bounding box center [325, 164] width 651 height 328
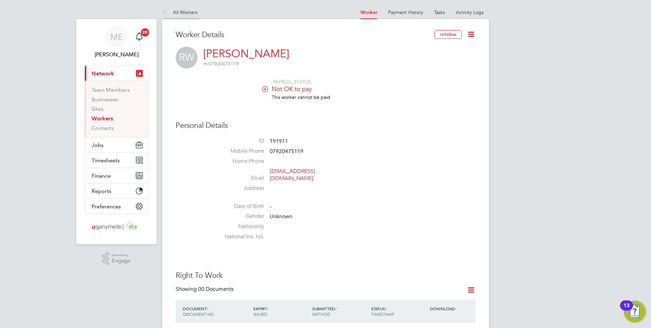
click at [166, 11] on icon at bounding box center [166, 13] width 9 height 9
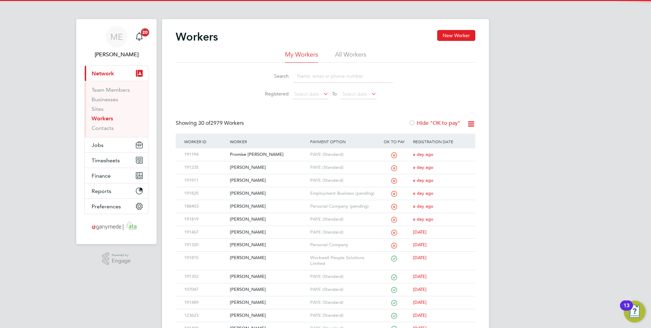
click at [306, 77] on input at bounding box center [343, 75] width 99 height 13
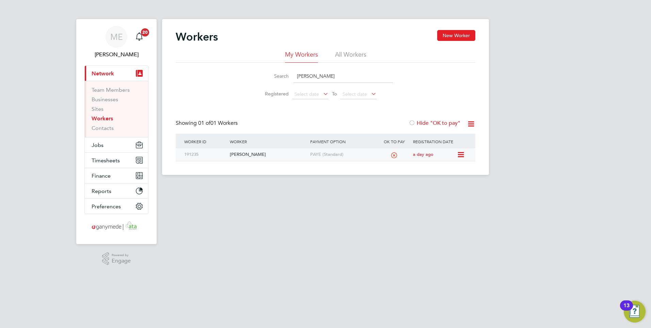
type input "shaun elliot"
click at [257, 155] on div "[PERSON_NAME]" at bounding box center [268, 154] width 80 height 13
drag, startPoint x: 342, startPoint y: 71, endPoint x: 288, endPoint y: 71, distance: 54.2
click at [288, 71] on div "Search shaun elliot" at bounding box center [325, 75] width 135 height 13
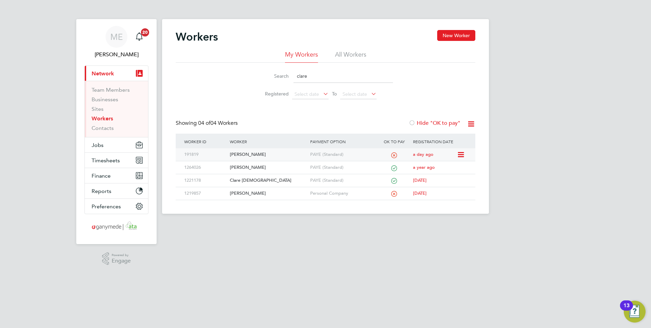
type input "clare"
click at [265, 155] on div "[PERSON_NAME]" at bounding box center [268, 154] width 80 height 13
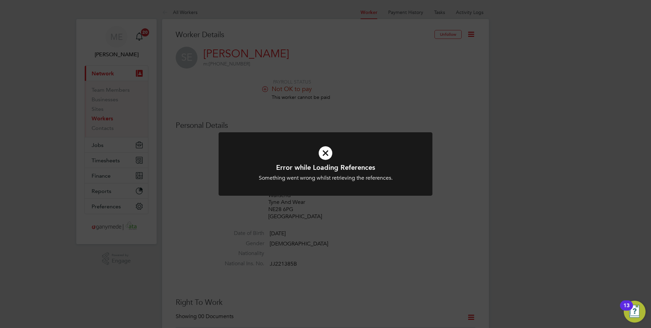
click at [326, 160] on icon at bounding box center [325, 153] width 177 height 27
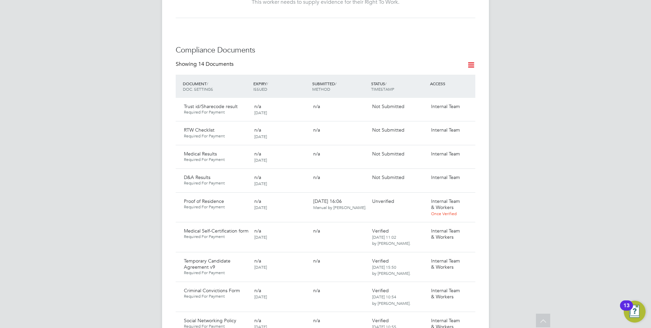
scroll to position [375, 0]
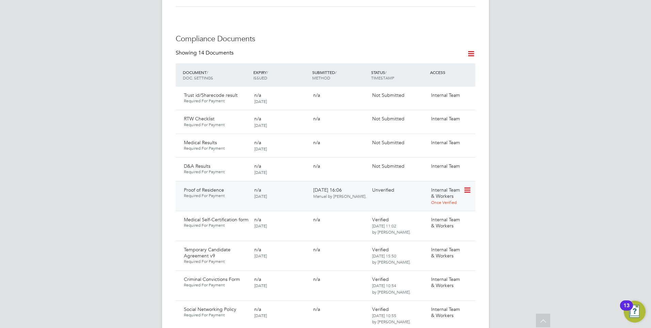
click at [469, 186] on icon at bounding box center [467, 190] width 7 height 8
click at [430, 207] on li "Download Document" at bounding box center [443, 209] width 54 height 10
click at [468, 186] on icon at bounding box center [467, 190] width 7 height 8
click at [433, 225] on li "Verify Document" at bounding box center [443, 228] width 54 height 10
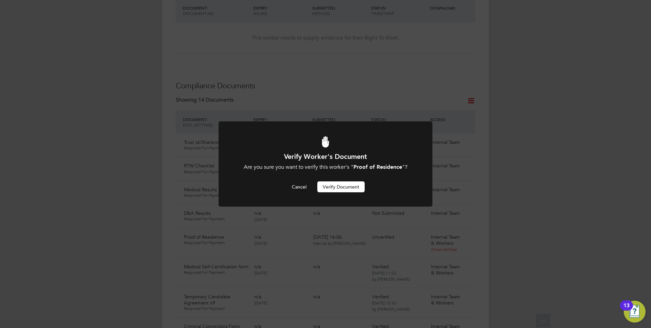
click at [326, 185] on button "Verify Document" at bounding box center [340, 186] width 47 height 11
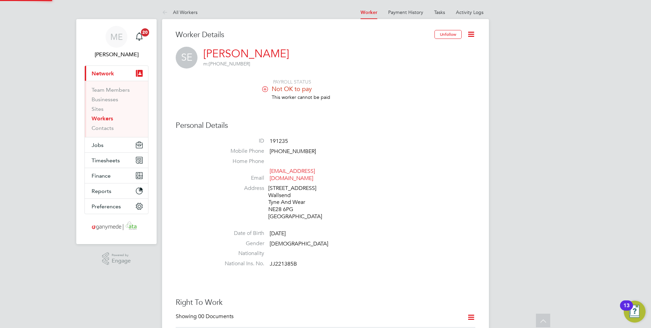
scroll to position [328, 0]
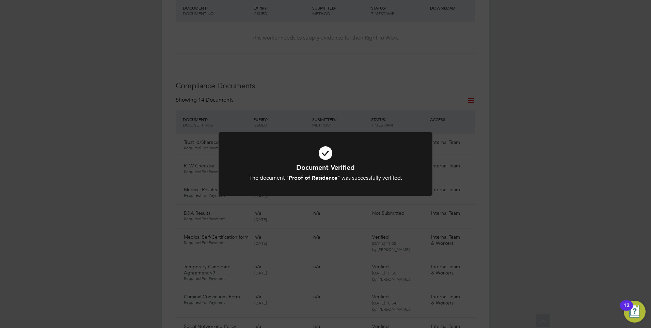
click at [321, 176] on b "Proof of Residence" at bounding box center [313, 177] width 49 height 6
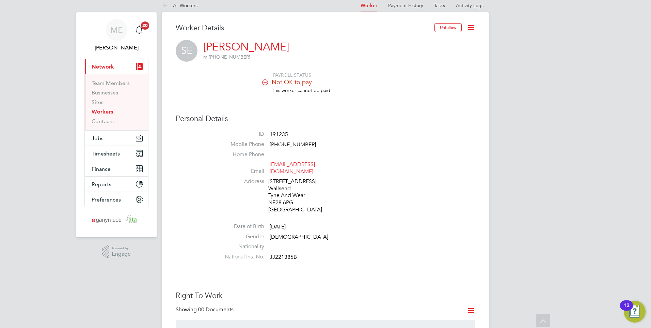
scroll to position [0, 0]
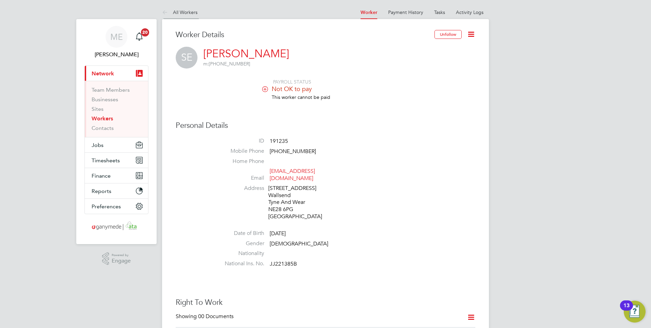
click at [164, 12] on icon at bounding box center [166, 13] width 9 height 9
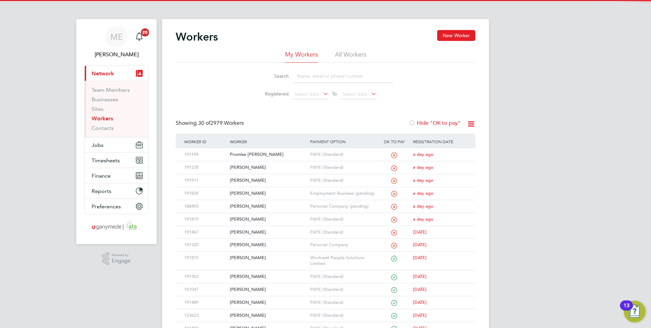
click at [307, 74] on input at bounding box center [343, 75] width 99 height 13
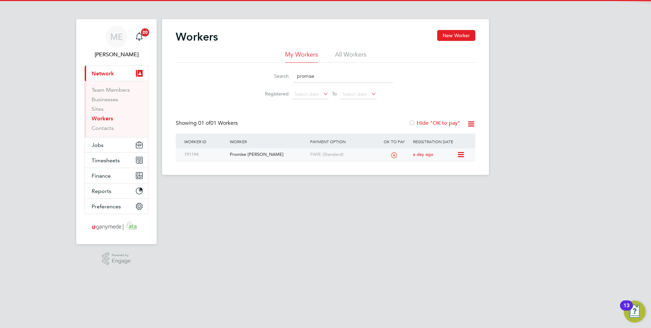
type input "promise"
click at [280, 154] on div "Promise [PERSON_NAME]" at bounding box center [268, 154] width 80 height 13
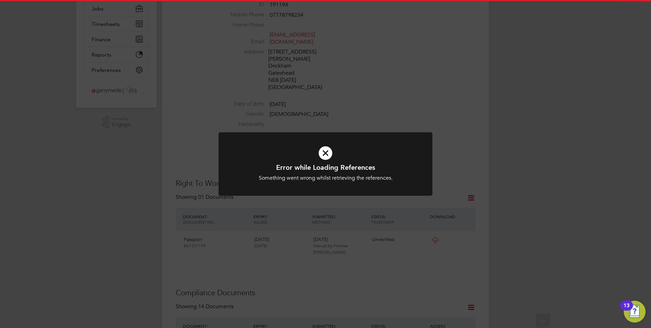
click at [332, 157] on icon at bounding box center [325, 153] width 177 height 27
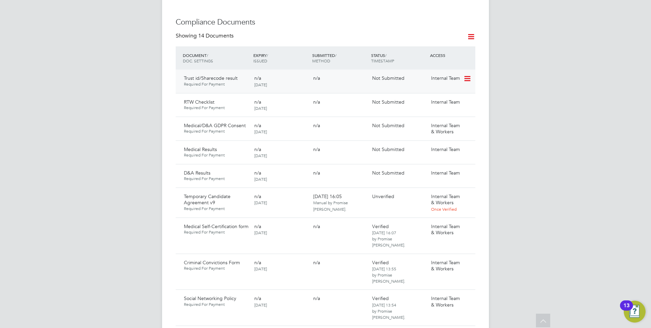
scroll to position [409, 0]
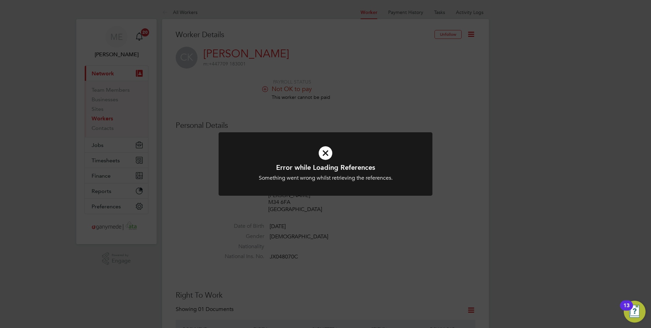
click at [297, 158] on icon at bounding box center [325, 153] width 177 height 27
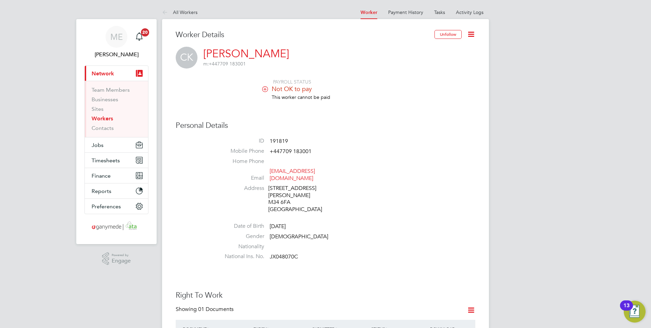
drag, startPoint x: 166, startPoint y: 10, endPoint x: 173, endPoint y: 13, distance: 7.3
click at [166, 10] on icon at bounding box center [166, 13] width 9 height 9
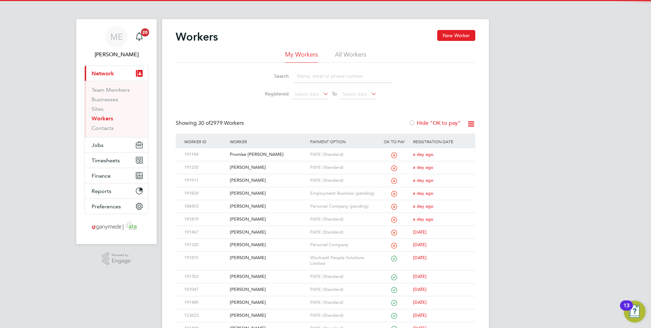
click at [305, 73] on input at bounding box center [343, 75] width 99 height 13
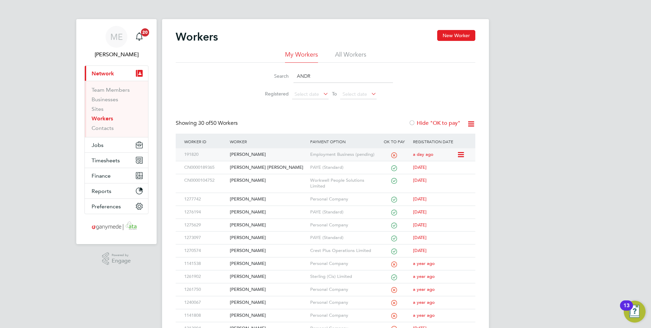
type input "ANDR"
click at [278, 151] on div "[PERSON_NAME]" at bounding box center [268, 154] width 80 height 13
drag, startPoint x: 314, startPoint y: 74, endPoint x: 271, endPoint y: 76, distance: 43.0
click at [271, 76] on div "Search ANDR" at bounding box center [325, 75] width 135 height 13
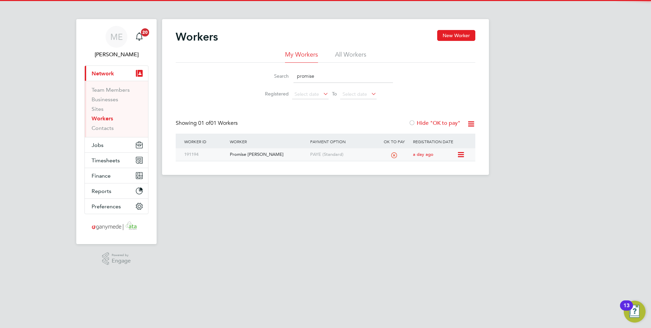
type input "promise"
click at [279, 153] on div "Promise Okechukwu Obi" at bounding box center [268, 154] width 80 height 13
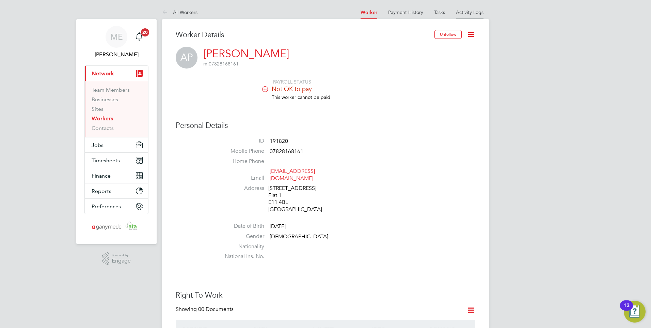
click at [467, 17] on li "Activity Logs" at bounding box center [470, 12] width 28 height 14
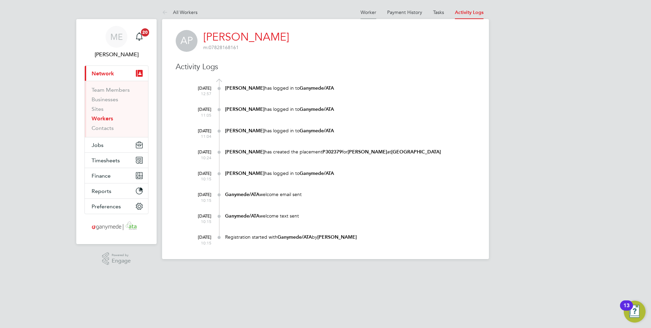
click at [365, 13] on link "Worker" at bounding box center [369, 12] width 16 height 6
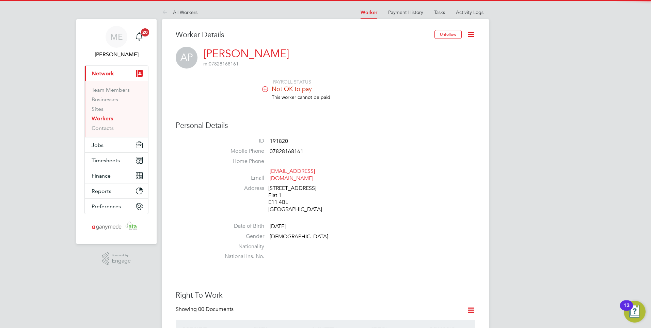
click at [470, 33] on icon at bounding box center [471, 34] width 9 height 9
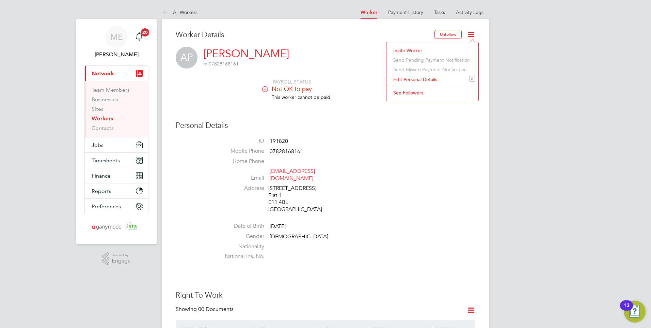
click at [405, 46] on li "Invite Worker" at bounding box center [432, 51] width 85 height 10
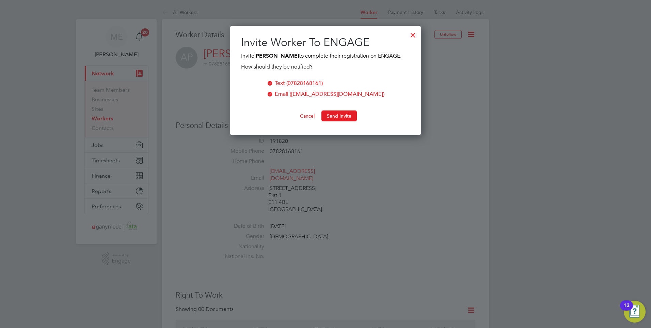
scroll to position [118, 191]
click at [333, 121] on button "Send Invite" at bounding box center [339, 115] width 35 height 11
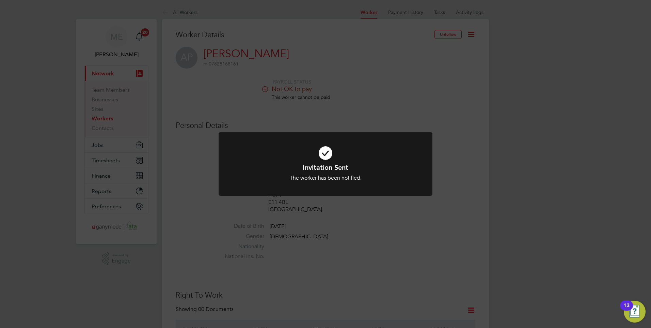
click at [274, 202] on div "Invitation Sent The worker has been notified. Cancel Okay" at bounding box center [326, 168] width 214 height 72
click at [318, 161] on icon at bounding box center [325, 153] width 177 height 27
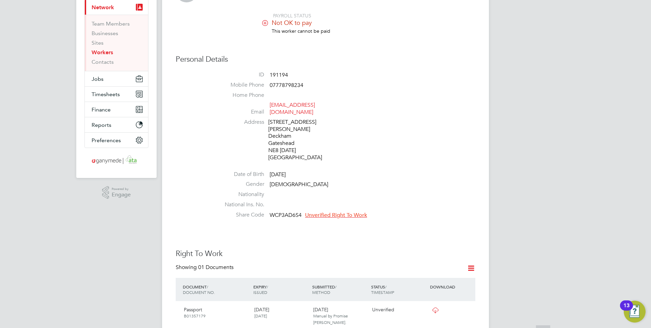
scroll to position [68, 0]
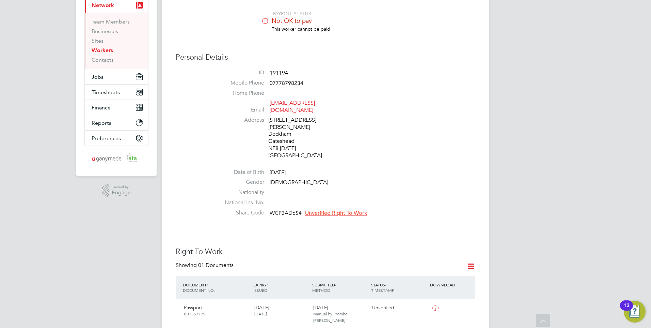
click at [302, 209] on at-worker-share-code-status "Unverified Right To Work" at bounding box center [334, 212] width 65 height 7
drag, startPoint x: 301, startPoint y: 198, endPoint x: 266, endPoint y: 197, distance: 34.4
click at [266, 209] on li "Share Code WCP3AD6S4 Unverified Right To Work" at bounding box center [346, 214] width 259 height 10
drag, startPoint x: 266, startPoint y: 197, endPoint x: 277, endPoint y: 198, distance: 10.6
copy li "WCP3AD6S4"
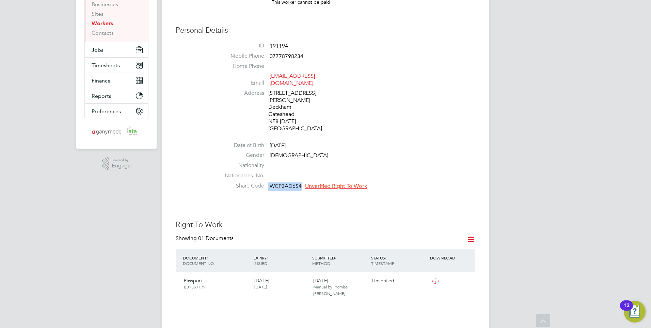
scroll to position [136, 0]
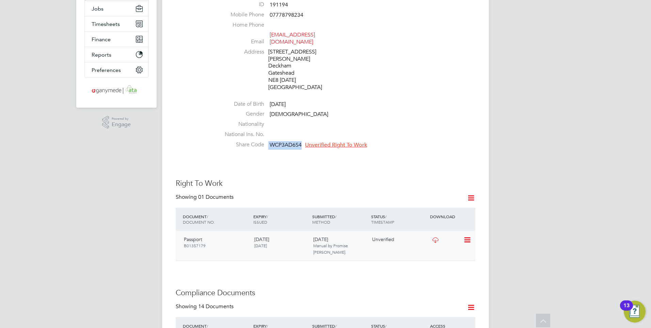
click at [434, 237] on icon at bounding box center [435, 239] width 9 height 5
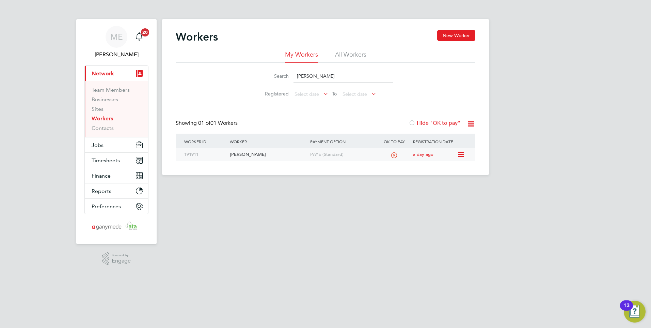
click at [266, 154] on div "[PERSON_NAME]" at bounding box center [268, 154] width 80 height 13
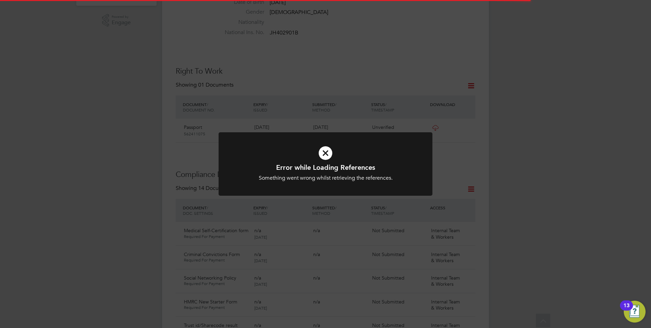
scroll to position [238, 0]
click at [314, 167] on h1 "Error while Loading References" at bounding box center [325, 167] width 177 height 9
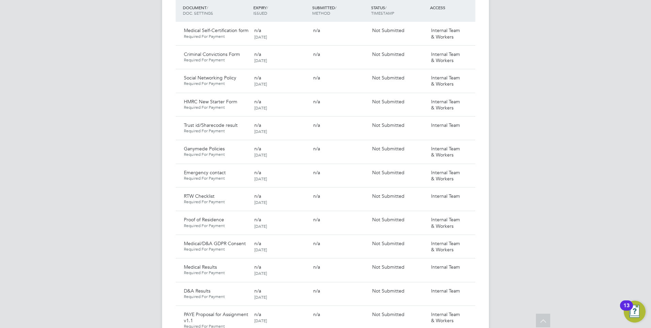
scroll to position [409, 0]
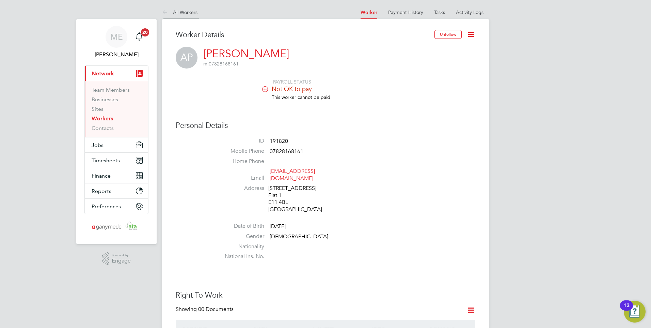
click at [165, 12] on icon at bounding box center [166, 13] width 9 height 9
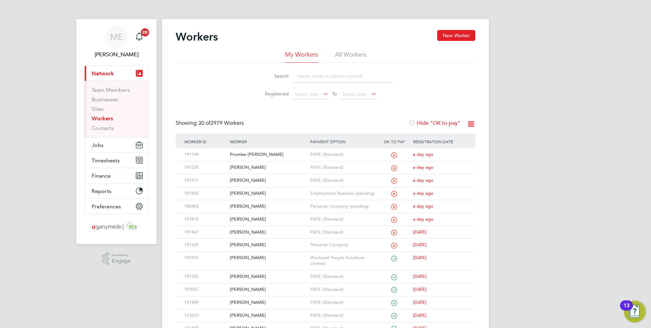
click at [314, 76] on input at bounding box center [343, 75] width 99 height 13
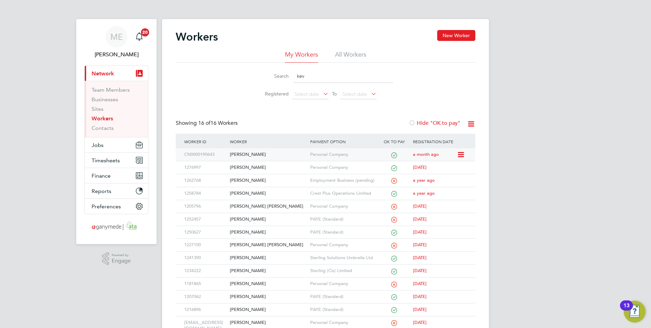
type input "kev"
click at [245, 151] on div "[PERSON_NAME]" at bounding box center [268, 154] width 80 height 13
click at [253, 155] on div "[PERSON_NAME]" at bounding box center [268, 154] width 80 height 13
drag, startPoint x: 314, startPoint y: 78, endPoint x: 290, endPoint y: 76, distance: 24.2
click at [290, 76] on div "Search kev" at bounding box center [325, 75] width 135 height 13
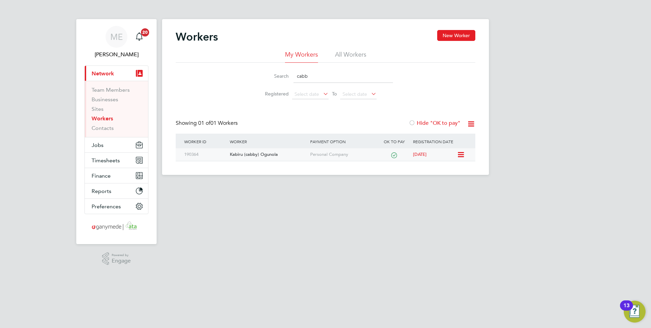
type input "cabb"
click at [281, 154] on div "Kabiru (cabby) Ogunola" at bounding box center [268, 154] width 80 height 13
drag, startPoint x: 321, startPoint y: 82, endPoint x: 268, endPoint y: 74, distance: 52.7
click at [268, 74] on div "Search cabb" at bounding box center [325, 75] width 135 height 13
type input "johnathan"
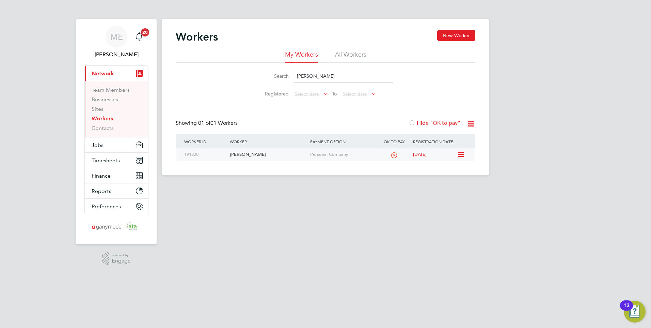
click at [294, 153] on div "[PERSON_NAME]" at bounding box center [268, 154] width 80 height 13
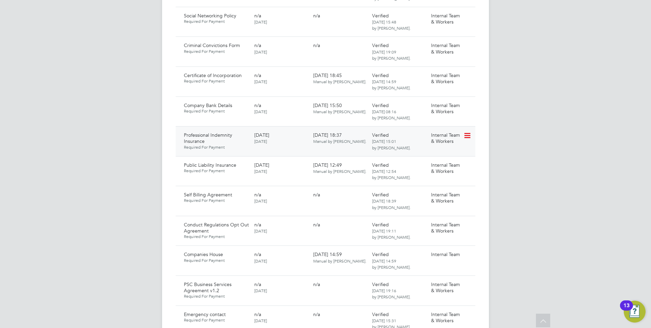
scroll to position [511, 0]
click at [469, 162] on icon at bounding box center [467, 166] width 7 height 8
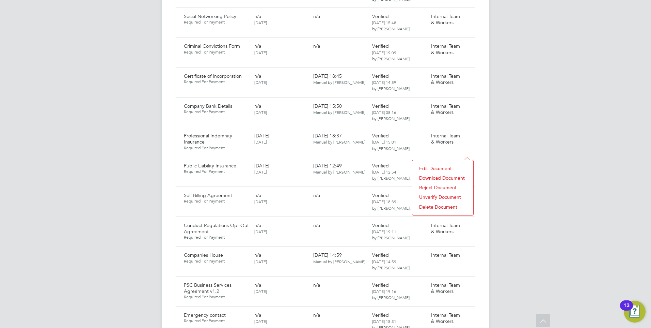
click at [436, 175] on li "Download Document" at bounding box center [443, 178] width 54 height 10
click at [465, 132] on icon at bounding box center [467, 136] width 7 height 8
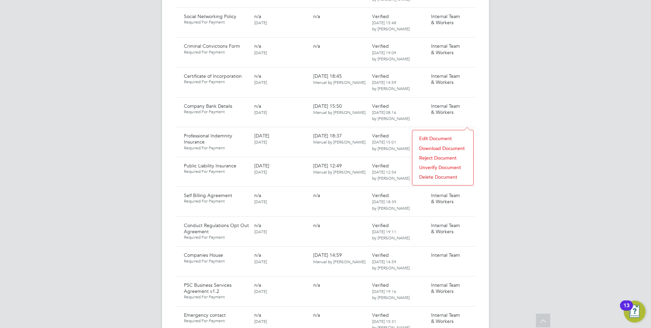
click at [433, 146] on li "Download Document" at bounding box center [443, 148] width 54 height 10
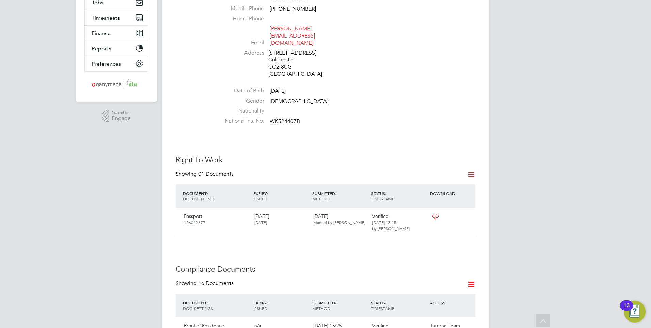
scroll to position [0, 0]
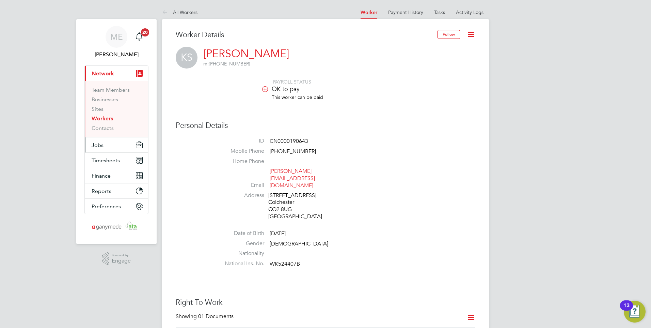
click at [97, 142] on span "Jobs" at bounding box center [98, 145] width 12 height 6
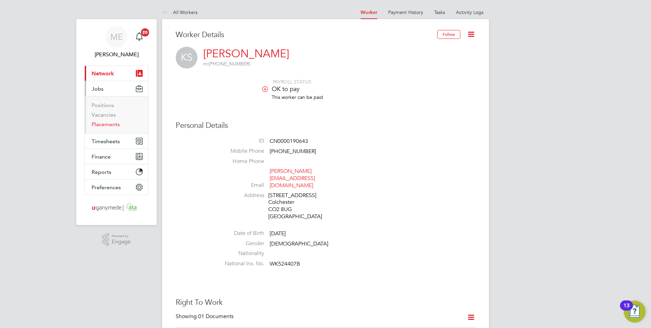
click at [105, 123] on link "Placements" at bounding box center [106, 124] width 28 height 6
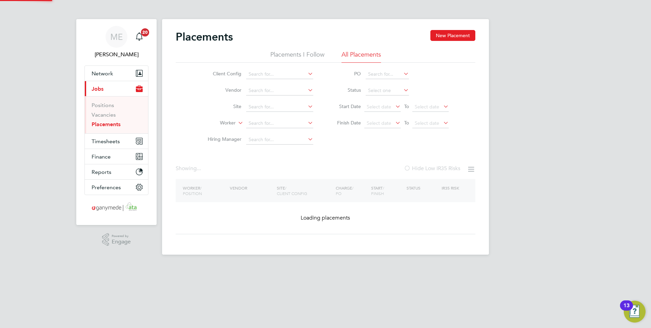
click at [255, 111] on div "Placements New Placement Placements I Follow All Placements Client Config Vendo…" at bounding box center [325, 136] width 327 height 235
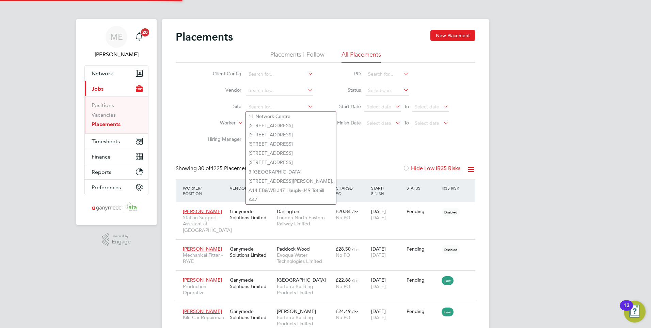
drag, startPoint x: 213, startPoint y: 112, endPoint x: 222, endPoint y: 114, distance: 8.6
click at [213, 112] on li "Site" at bounding box center [258, 107] width 128 height 16
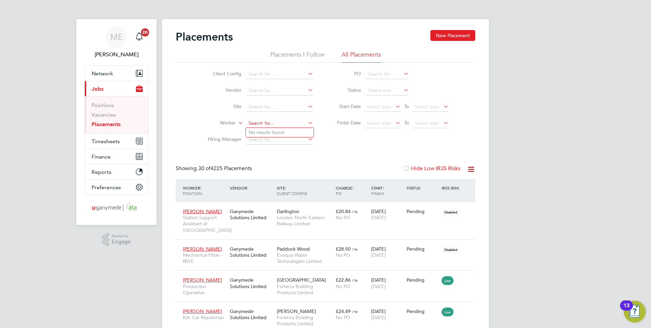
click at [258, 123] on input at bounding box center [279, 124] width 67 height 10
click at [251, 122] on input "kkevin" at bounding box center [279, 124] width 67 height 10
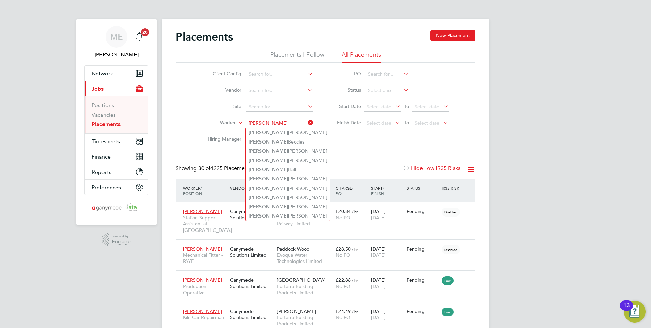
click at [275, 120] on input "kevin" at bounding box center [279, 124] width 67 height 10
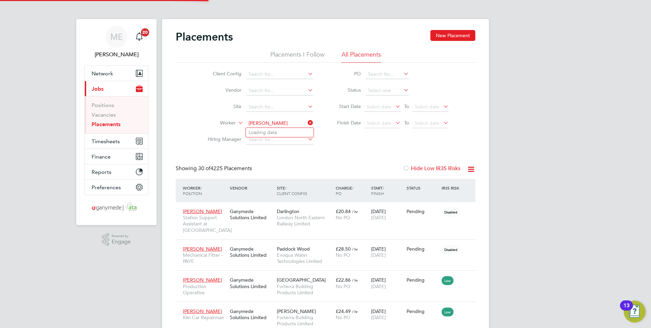
type input "kevin saun"
click at [271, 123] on input at bounding box center [279, 124] width 67 height 10
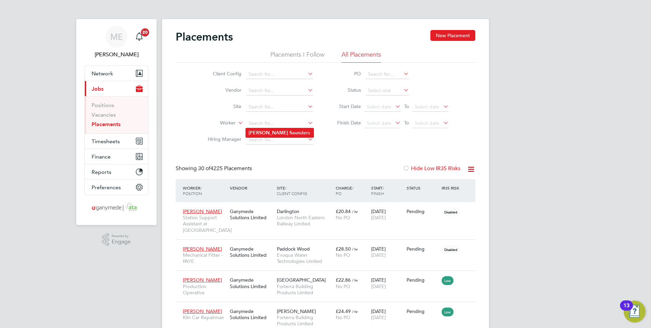
click at [249, 132] on b "Kevin" at bounding box center [269, 133] width 40 height 6
type input "Kevin Saunders"
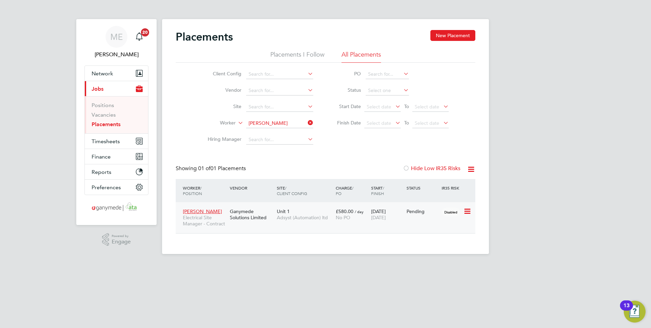
click at [264, 224] on div "Kevin Saunders Electrical Site Manager - Contract Ganymede Solutions Limited Un…" at bounding box center [326, 217] width 300 height 31
click at [307, 121] on icon at bounding box center [307, 123] width 0 height 10
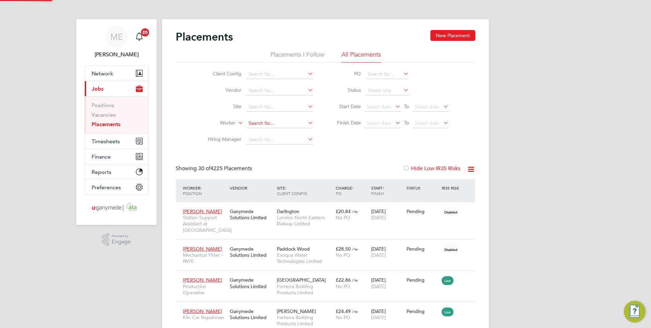
scroll to position [26, 47]
click at [258, 123] on input at bounding box center [279, 124] width 67 height 10
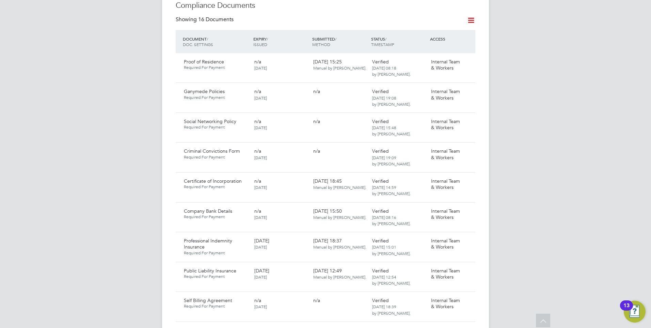
scroll to position [409, 0]
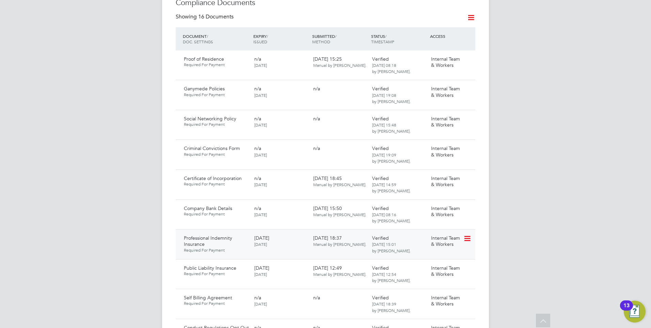
click at [470, 234] on icon at bounding box center [467, 238] width 7 height 8
click at [431, 248] on li "Download Document" at bounding box center [443, 251] width 54 height 10
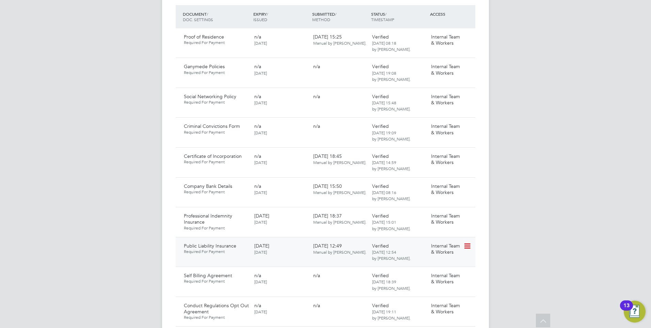
scroll to position [443, 0]
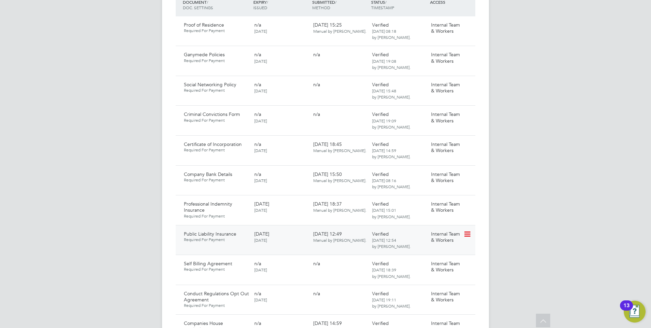
click at [468, 230] on icon at bounding box center [467, 234] width 7 height 8
click at [428, 244] on li "Download Document" at bounding box center [443, 246] width 54 height 10
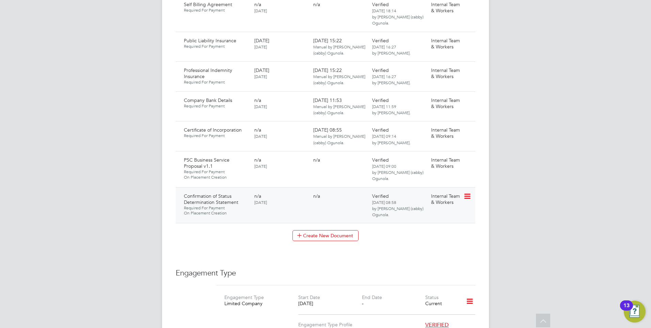
scroll to position [676, 0]
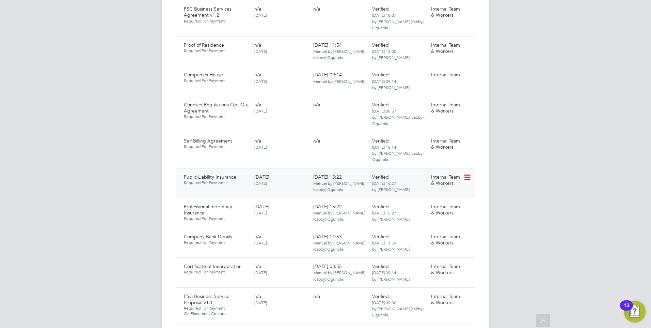
click at [466, 173] on icon at bounding box center [467, 177] width 7 height 8
click at [433, 136] on li "Download Document" at bounding box center [443, 140] width 54 height 10
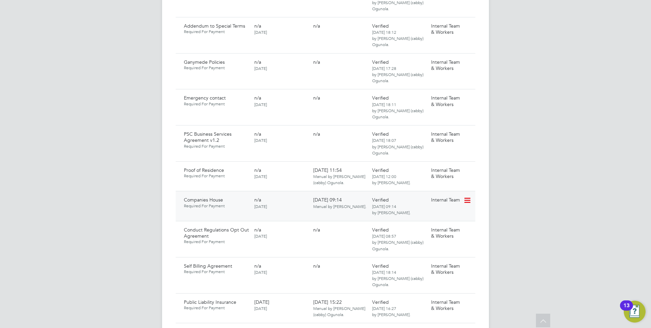
scroll to position [579, 0]
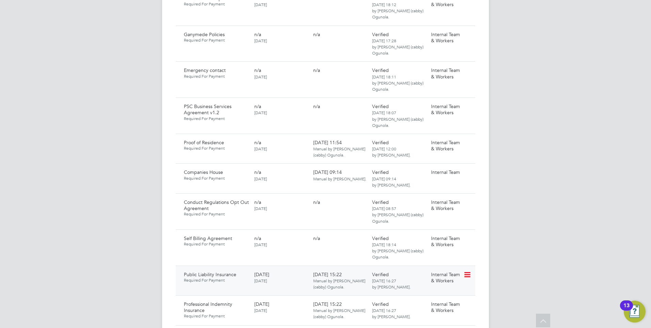
click at [468, 270] on icon at bounding box center [467, 274] width 7 height 8
click at [430, 235] on li "Download Document" at bounding box center [443, 237] width 54 height 10
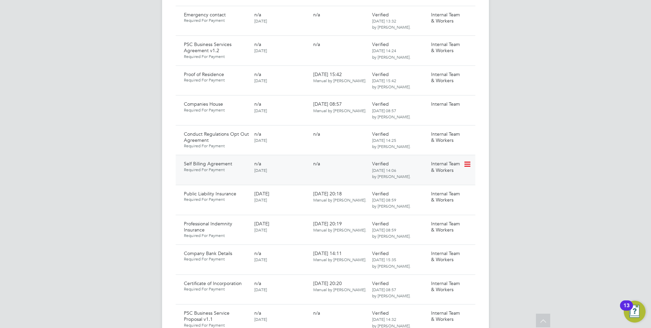
scroll to position [542, 0]
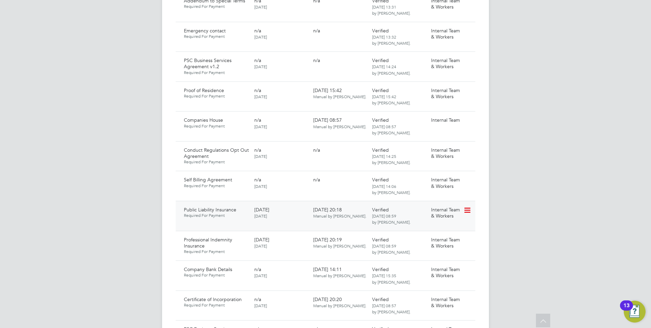
click at [470, 206] on icon at bounding box center [467, 210] width 7 height 8
click at [432, 206] on li "Download Document" at bounding box center [443, 208] width 54 height 10
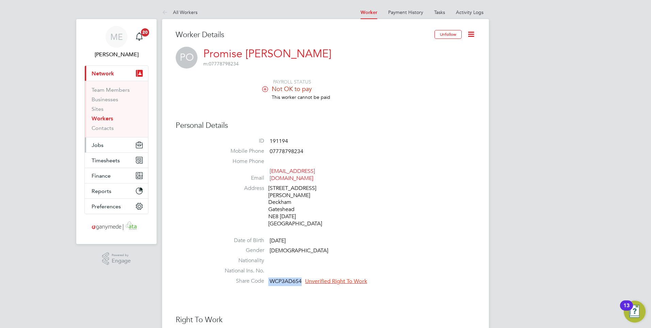
click at [96, 148] on span "Jobs" at bounding box center [98, 145] width 12 height 6
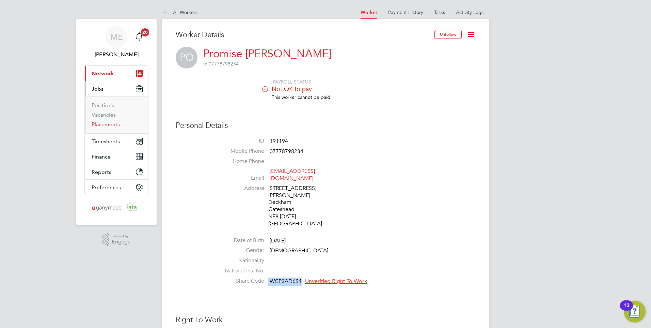
click at [105, 123] on link "Placements" at bounding box center [106, 124] width 28 height 6
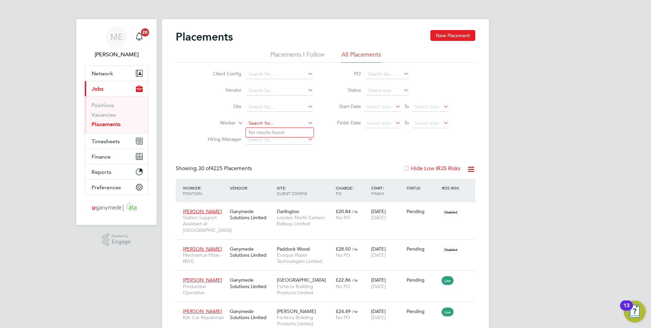
click at [259, 119] on input at bounding box center [279, 124] width 67 height 10
click at [259, 131] on li "Kabiru ( cabb y) Ogunola" at bounding box center [285, 132] width 78 height 9
type input "Kabiru (cabby) Ogunola"
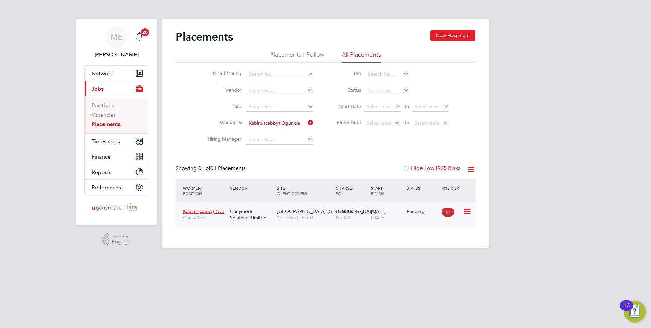
click at [270, 217] on div "Ganymede Solutions Limited" at bounding box center [251, 214] width 47 height 19
click at [307, 120] on icon at bounding box center [307, 123] width 0 height 10
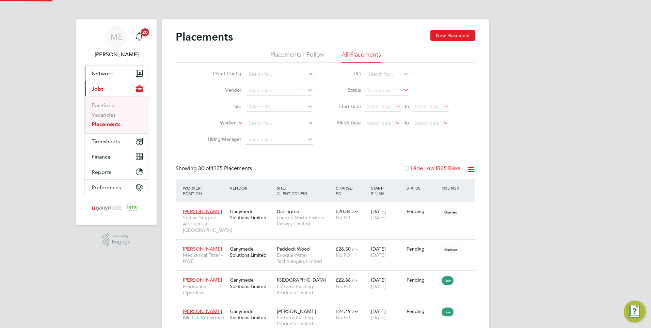
scroll to position [26, 47]
click at [101, 69] on button "Network" at bounding box center [116, 73] width 63 height 15
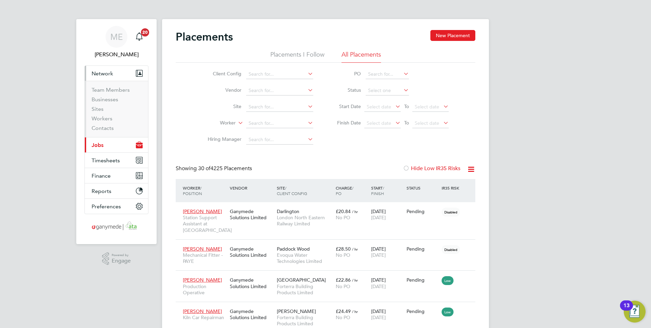
click at [103, 144] on span "Jobs" at bounding box center [98, 145] width 12 height 6
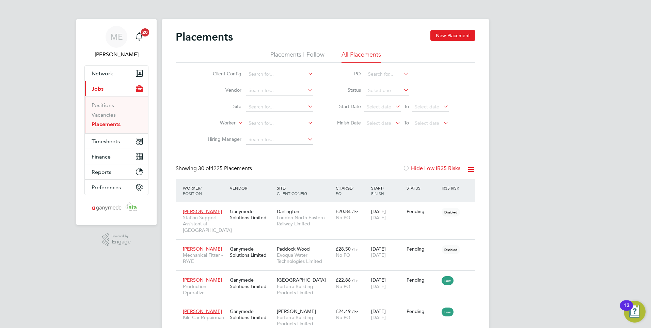
click at [100, 122] on link "Placements" at bounding box center [106, 124] width 29 height 6
click at [262, 124] on input at bounding box center [279, 124] width 67 height 10
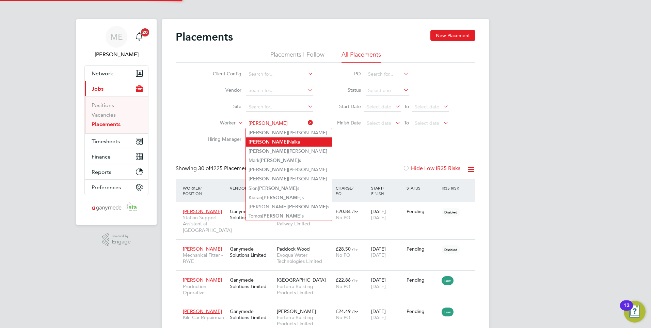
click at [265, 141] on b "Edward" at bounding box center [269, 142] width 40 height 6
type input "Edward Naika"
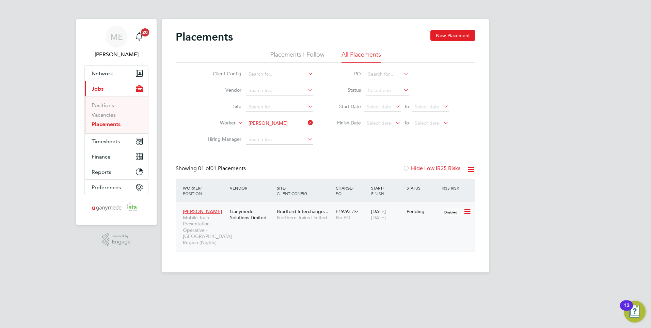
click at [282, 228] on div "Edward Naika Mobile Train Presentation Operative - West Yorkshire Region (Night…" at bounding box center [326, 226] width 300 height 49
click at [240, 233] on div "Edward Naika Mobile Train Presentation Operative - West Yorkshire Region (Night…" at bounding box center [326, 226] width 300 height 49
click at [196, 210] on span "Edward Naika" at bounding box center [202, 211] width 39 height 6
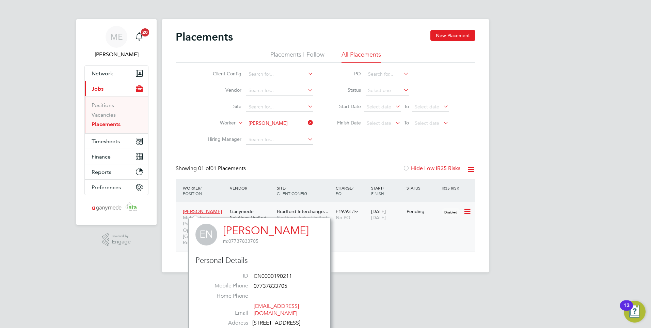
click at [400, 234] on div "Edward Naika Mobile Train Presentation Operative - West Yorkshire Region (Night…" at bounding box center [326, 226] width 300 height 49
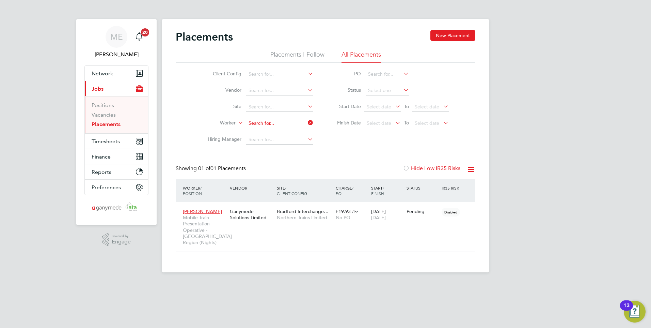
click at [306, 122] on input at bounding box center [279, 124] width 67 height 10
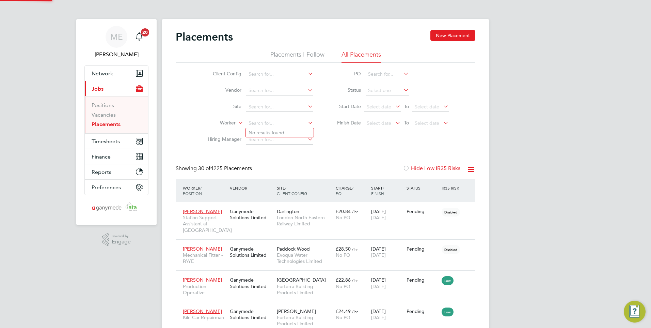
scroll to position [26, 47]
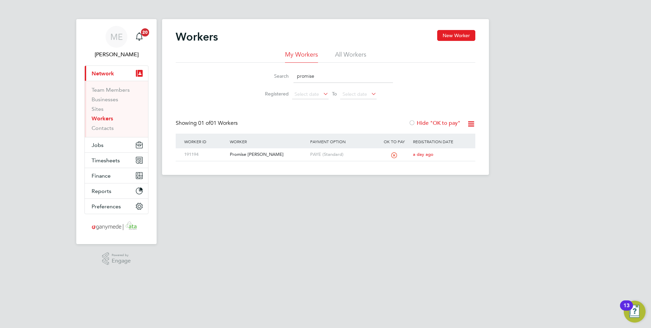
drag, startPoint x: 314, startPoint y: 76, endPoint x: 291, endPoint y: 76, distance: 23.2
click at [291, 76] on div "Search promise" at bounding box center [325, 75] width 135 height 13
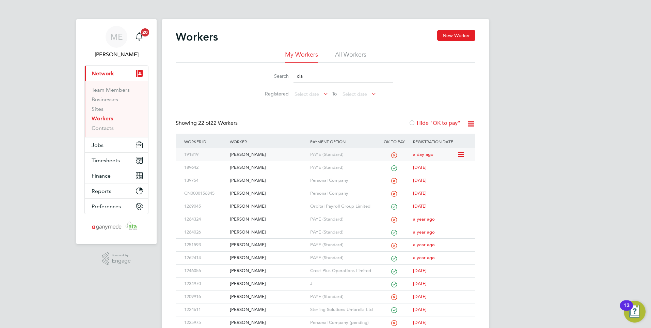
type input "cla"
click at [273, 153] on div "[PERSON_NAME]" at bounding box center [268, 154] width 80 height 13
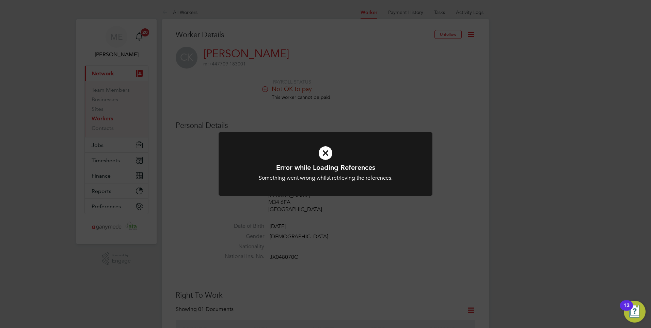
click at [317, 152] on icon at bounding box center [325, 153] width 177 height 27
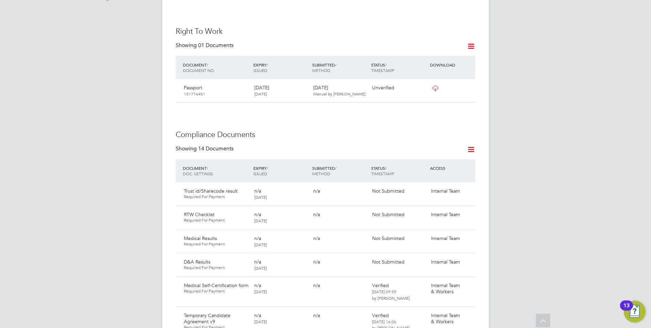
scroll to position [273, 0]
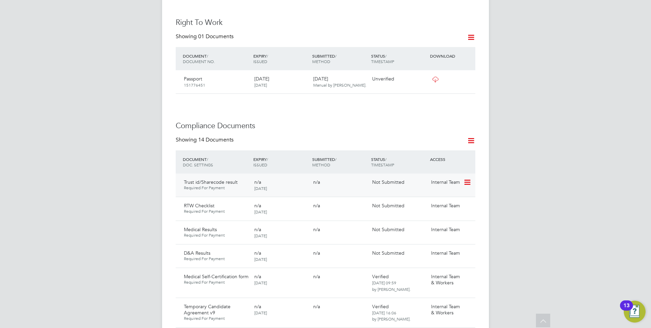
click at [465, 178] on icon at bounding box center [467, 182] width 7 height 8
click at [433, 200] on li "Submit Document" at bounding box center [447, 202] width 48 height 10
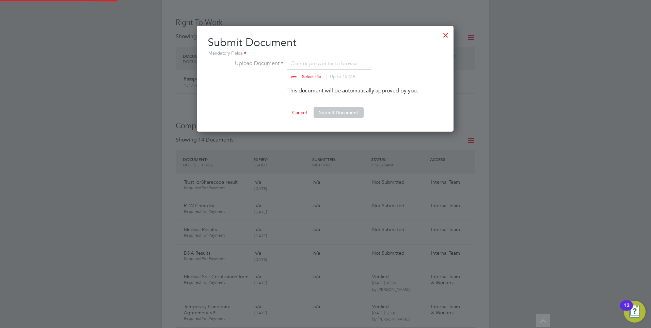
scroll to position [106, 258]
click at [335, 111] on button "Submit Document" at bounding box center [339, 112] width 50 height 11
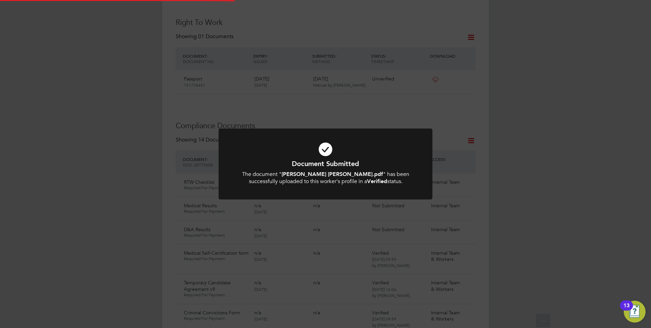
click at [336, 134] on div at bounding box center [326, 163] width 214 height 71
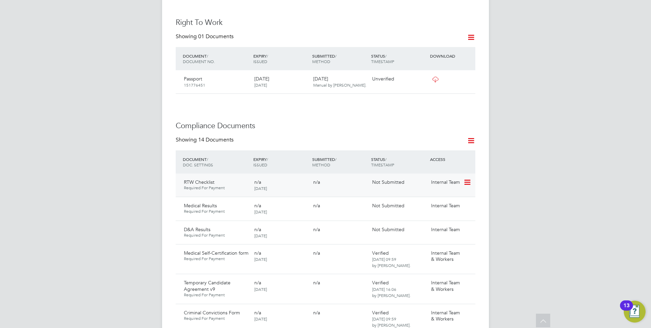
click at [467, 178] on icon at bounding box center [467, 182] width 7 height 8
click at [441, 199] on li "Submit Document" at bounding box center [447, 202] width 48 height 10
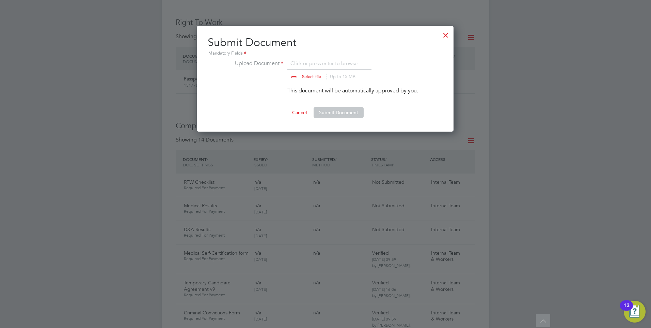
click at [308, 66] on input "file" at bounding box center [318, 69] width 107 height 20
type input "C:\fakepath\Clare Kelly Right to Work Checklist - IDSP - v2.pdf"
click at [334, 110] on button "Submit Document" at bounding box center [339, 112] width 50 height 11
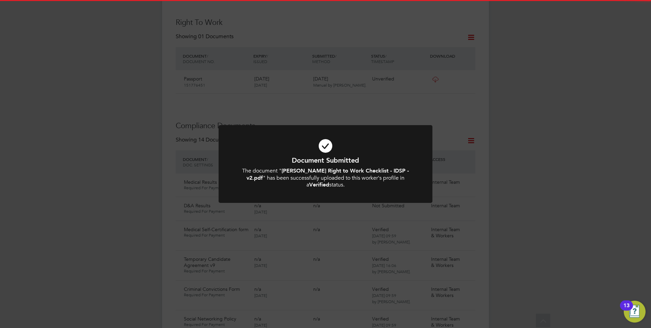
click at [323, 154] on icon at bounding box center [325, 146] width 177 height 27
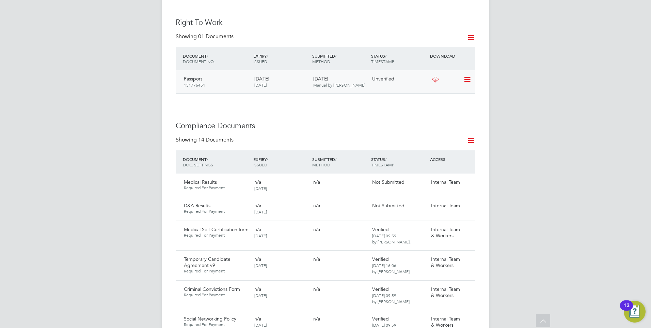
click at [468, 75] on icon at bounding box center [467, 79] width 7 height 8
click at [434, 86] on li "Verify Document" at bounding box center [445, 89] width 50 height 10
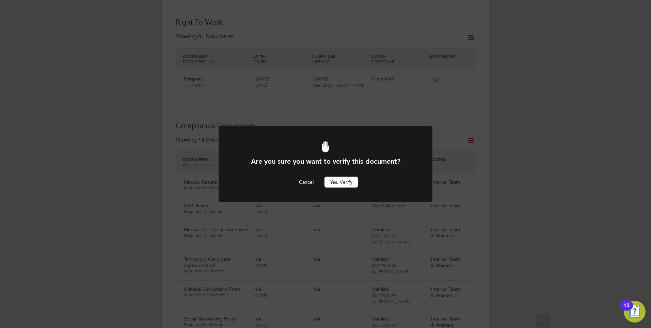
scroll to position [0, 0]
click at [336, 180] on button "Yes, verify" at bounding box center [341, 181] width 33 height 11
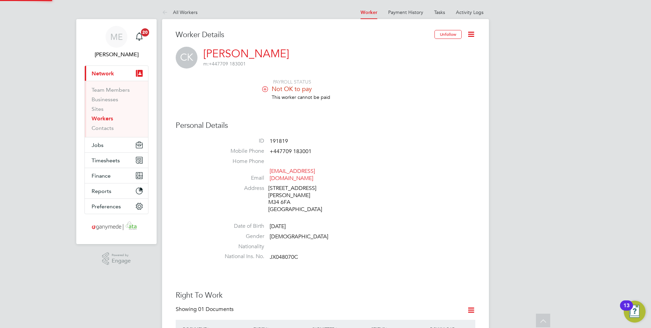
scroll to position [273, 0]
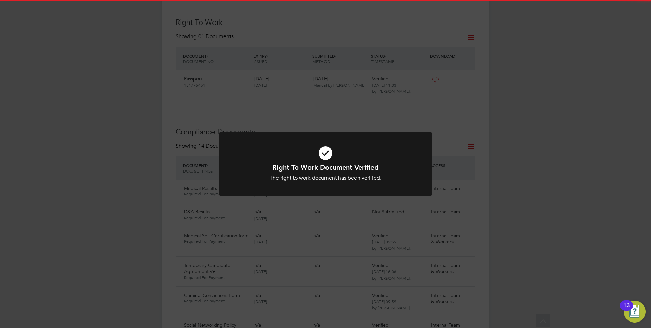
click at [329, 161] on icon at bounding box center [325, 153] width 177 height 27
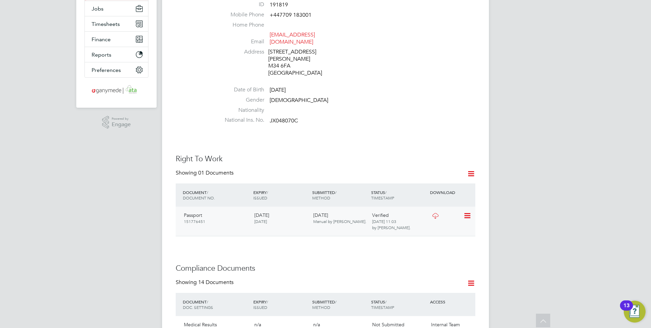
scroll to position [0, 0]
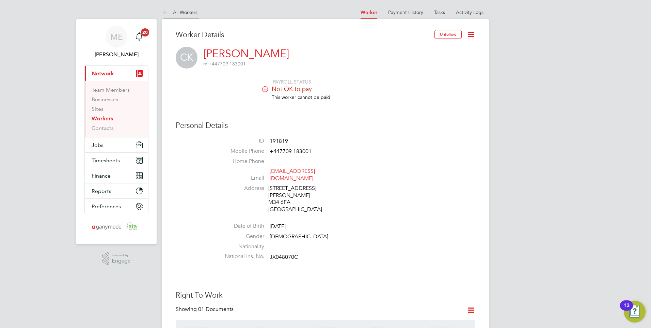
click at [165, 12] on icon at bounding box center [166, 13] width 9 height 9
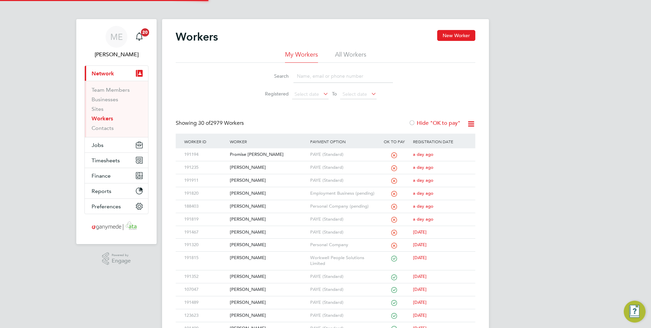
click at [308, 74] on input at bounding box center [343, 75] width 99 height 13
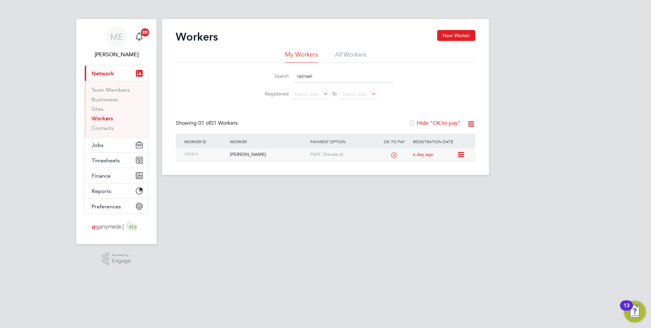
type input "rachael"
click at [274, 150] on div "[PERSON_NAME]" at bounding box center [268, 154] width 80 height 13
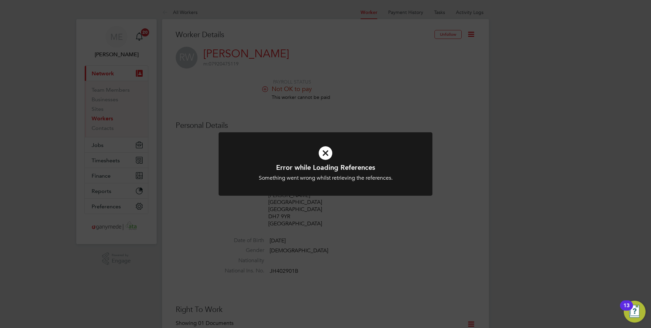
click at [264, 127] on div "Error while Loading References Something went wrong whilst retrieving the refer…" at bounding box center [325, 164] width 651 height 328
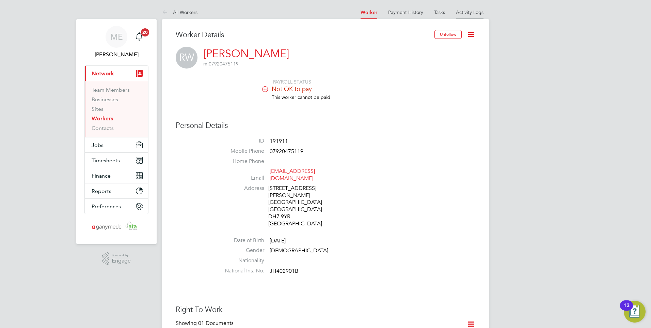
click at [457, 12] on link "Activity Logs" at bounding box center [470, 12] width 28 height 6
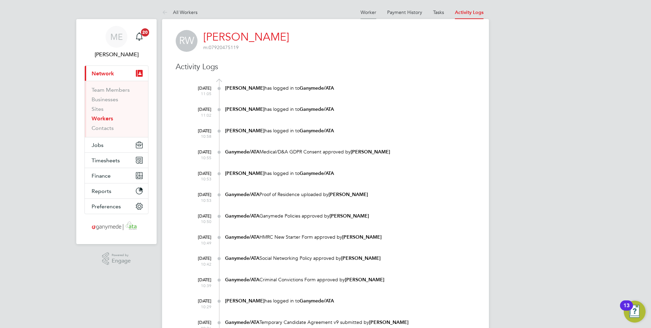
click at [365, 13] on link "Worker" at bounding box center [369, 12] width 16 height 6
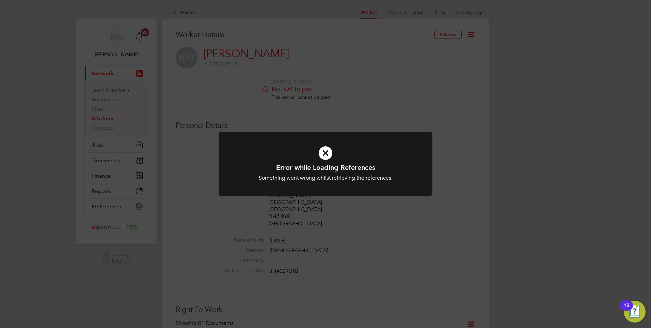
click at [331, 153] on icon at bounding box center [325, 153] width 177 height 27
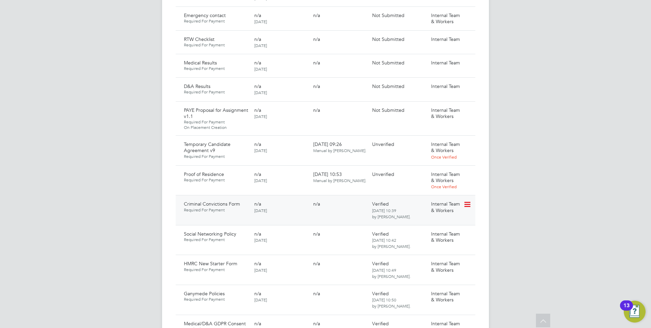
scroll to position [511, 0]
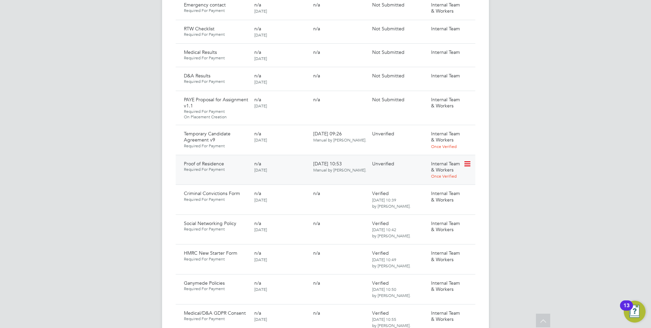
click at [467, 160] on icon at bounding box center [467, 164] width 7 height 8
click at [440, 175] on li "Download Document" at bounding box center [443, 176] width 54 height 10
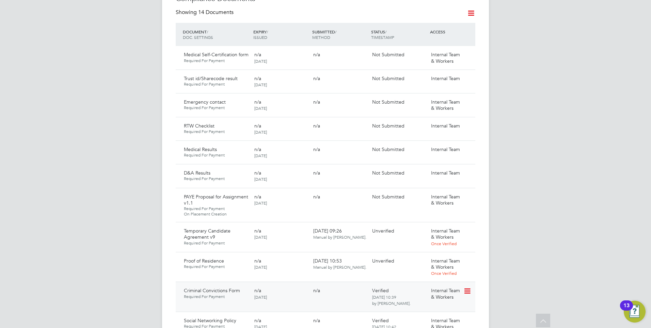
scroll to position [409, 0]
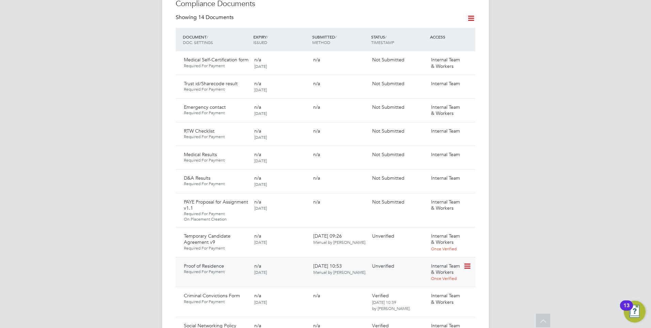
click at [465, 262] on icon at bounding box center [467, 266] width 7 height 8
click at [438, 296] on li "Verify Document" at bounding box center [443, 298] width 54 height 10
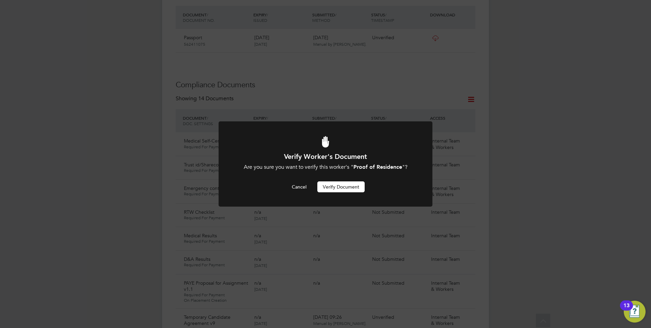
click at [341, 186] on button "Verify Document" at bounding box center [340, 186] width 47 height 11
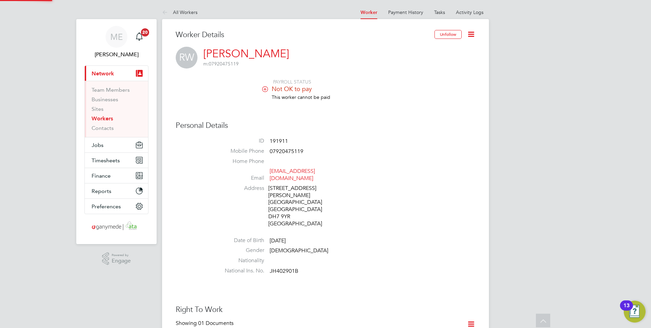
scroll to position [328, 0]
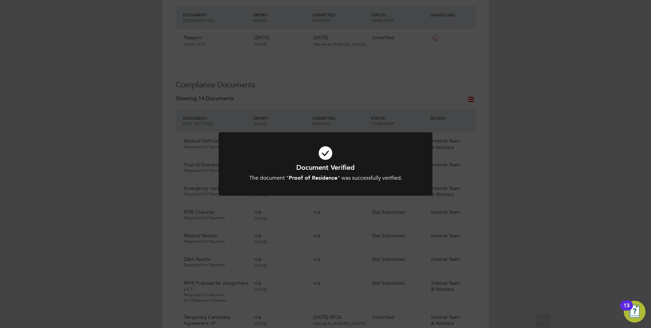
click at [316, 179] on b "Proof of Residence" at bounding box center [313, 177] width 49 height 6
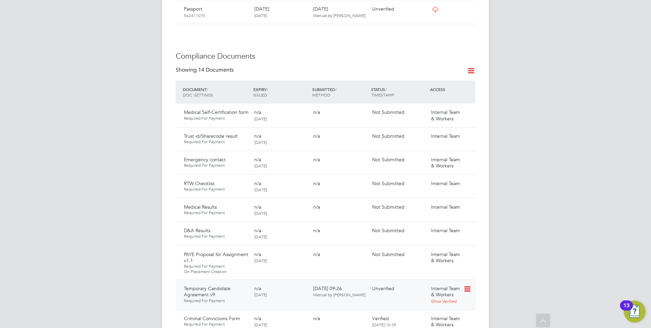
scroll to position [430, 0]
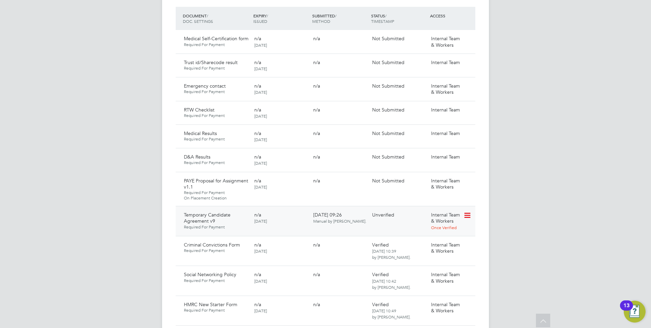
click at [468, 211] on icon at bounding box center [467, 215] width 7 height 8
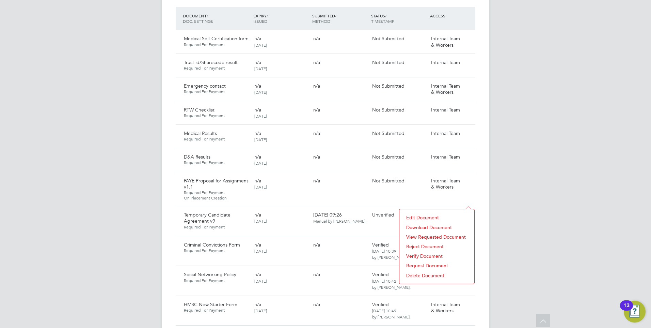
click at [424, 244] on li "Reject Document" at bounding box center [437, 247] width 68 height 10
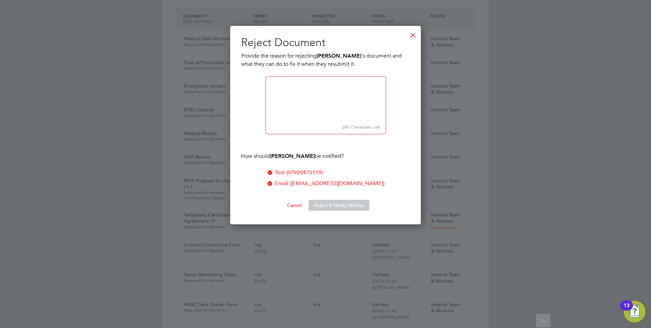
scroll to position [199, 191]
paste textarea "Please confirm If you are not prepared to work overtime above 48 hours answer N…"
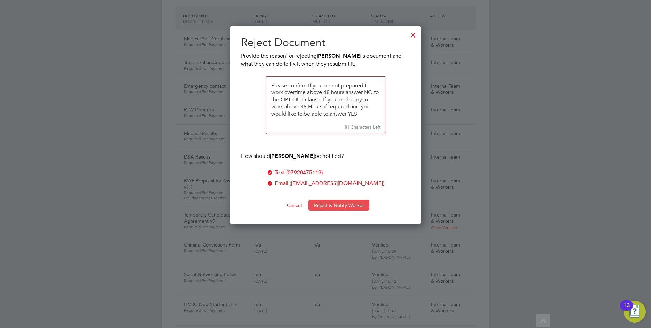
type textarea "Please confirm If you are not prepared to work overtime above 48 hours answer N…"
click at [341, 204] on button "Reject & Notify Worker" at bounding box center [339, 205] width 61 height 11
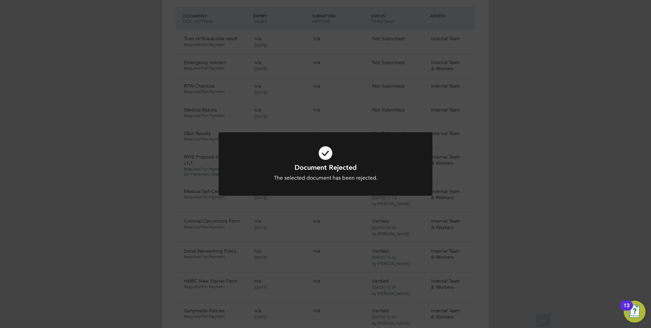
click at [279, 155] on icon at bounding box center [325, 153] width 177 height 27
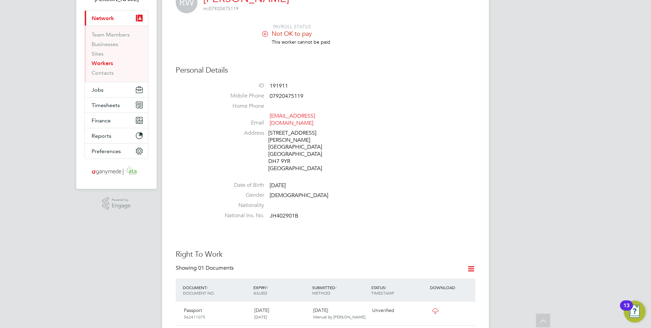
scroll to position [0, 0]
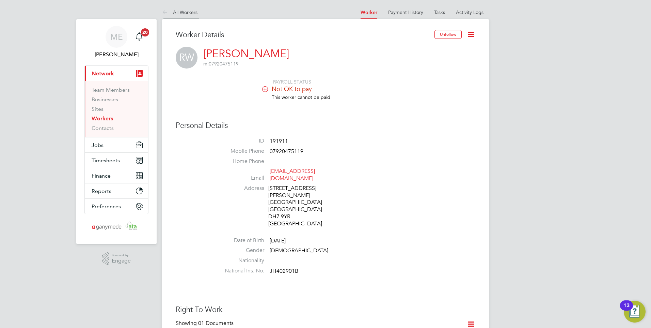
click at [163, 9] on icon at bounding box center [166, 13] width 9 height 9
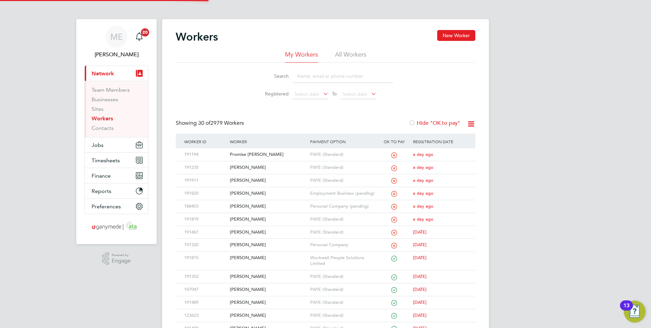
click at [324, 77] on input at bounding box center [343, 75] width 99 height 13
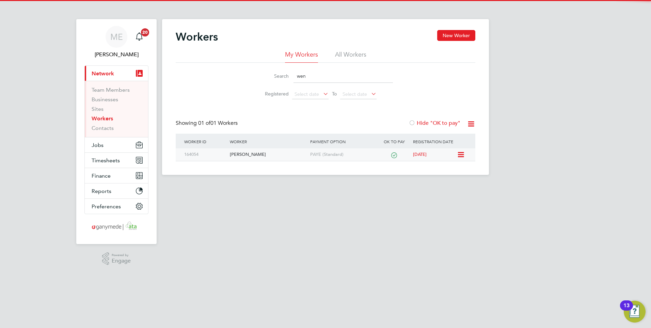
type input "wen"
click at [276, 152] on div "Wendy Brockman" at bounding box center [268, 154] width 80 height 13
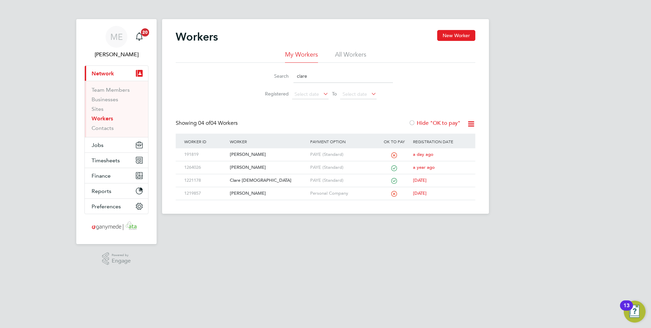
drag, startPoint x: 306, startPoint y: 76, endPoint x: 272, endPoint y: 76, distance: 34.4
click at [272, 76] on div "Search clare" at bounding box center [325, 75] width 135 height 13
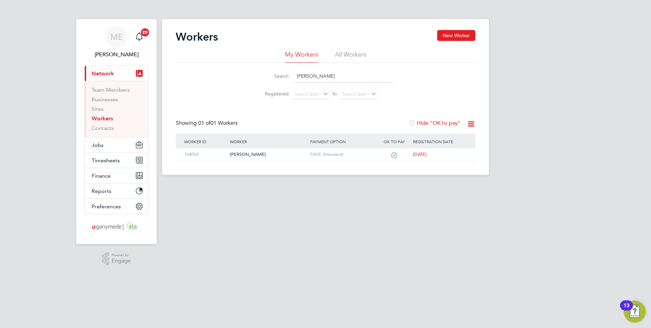
type input "[PERSON_NAME]"
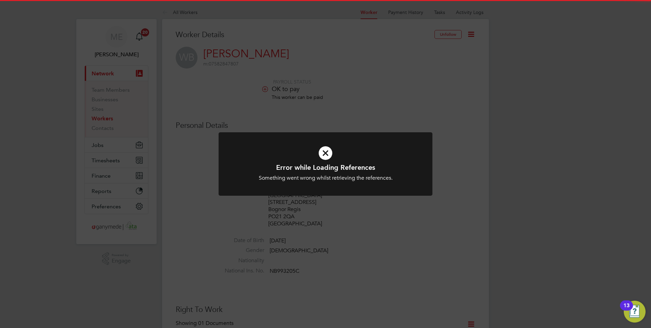
click at [326, 138] on div at bounding box center [326, 164] width 214 height 64
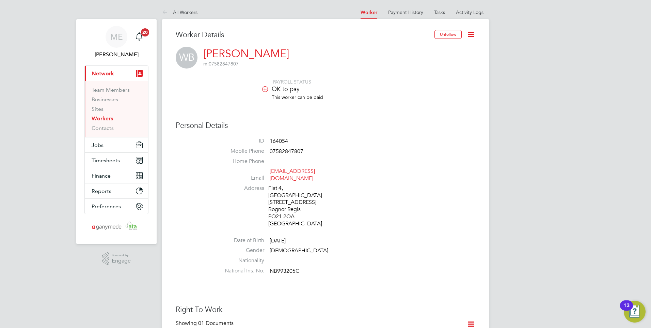
click at [162, 11] on icon at bounding box center [166, 13] width 9 height 9
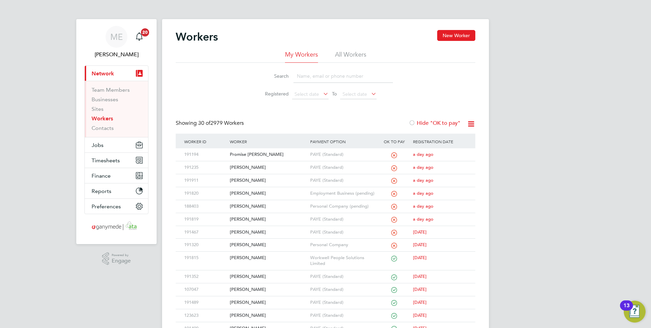
click at [324, 78] on input at bounding box center [343, 75] width 99 height 13
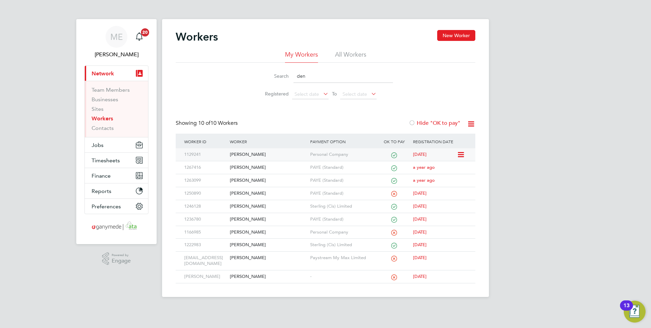
type input "den"
click at [264, 153] on div "[PERSON_NAME]" at bounding box center [268, 154] width 80 height 13
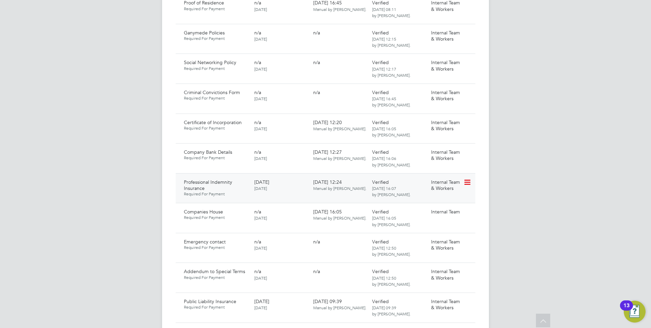
scroll to position [497, 0]
click at [469, 176] on icon at bounding box center [467, 180] width 7 height 8
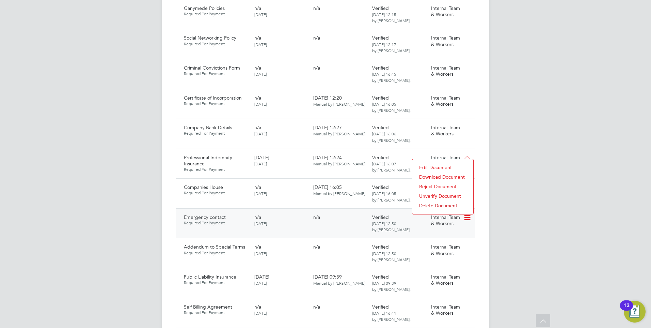
scroll to position [531, 0]
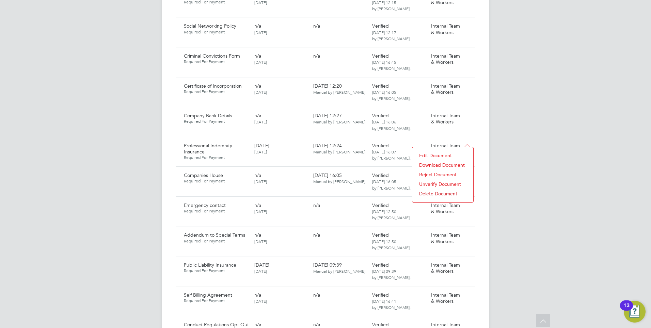
click at [431, 163] on li "Download Document" at bounding box center [443, 165] width 54 height 10
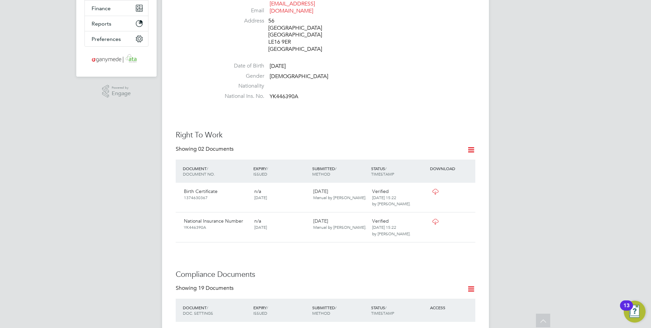
scroll to position [170, 0]
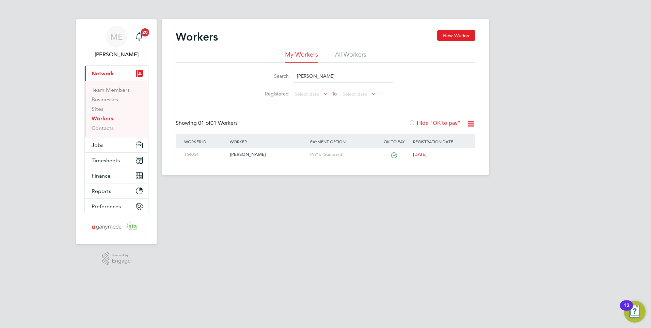
drag, startPoint x: 292, startPoint y: 75, endPoint x: 278, endPoint y: 71, distance: 14.3
click at [289, 75] on div "Search [PERSON_NAME]" at bounding box center [325, 75] width 135 height 13
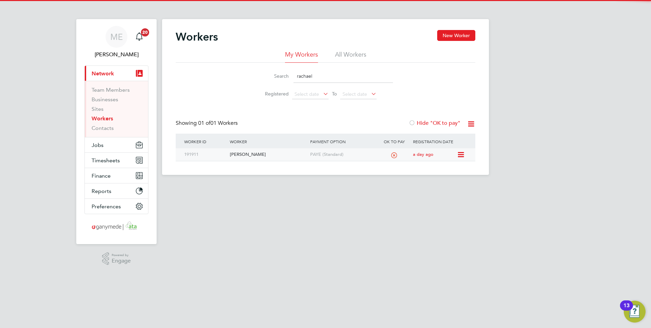
type input "rachael"
click at [262, 160] on div "[PERSON_NAME]" at bounding box center [268, 154] width 80 height 13
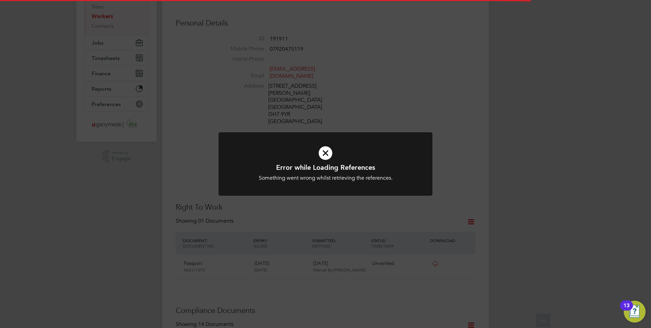
click at [317, 148] on icon at bounding box center [325, 153] width 177 height 27
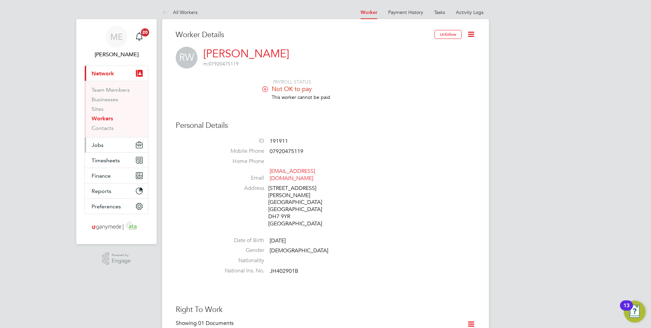
click at [111, 142] on button "Jobs" at bounding box center [116, 144] width 63 height 15
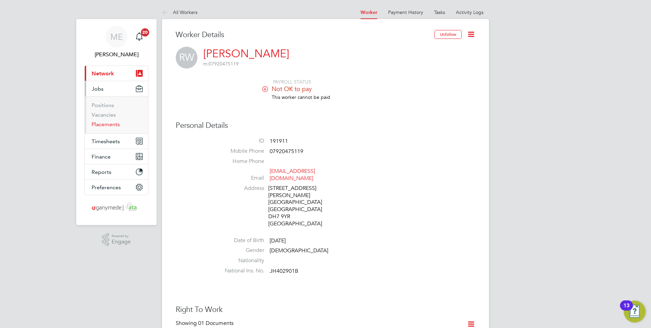
click at [109, 123] on link "Placements" at bounding box center [106, 124] width 28 height 6
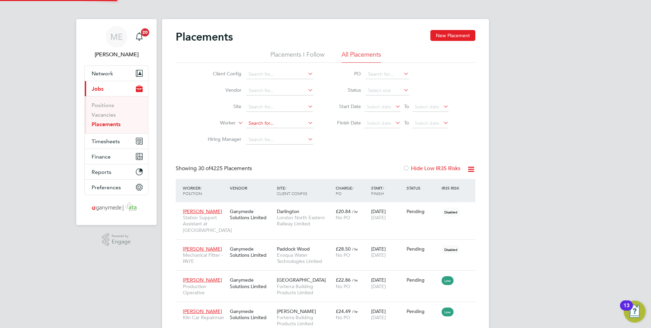
click at [260, 119] on input at bounding box center [279, 124] width 67 height 10
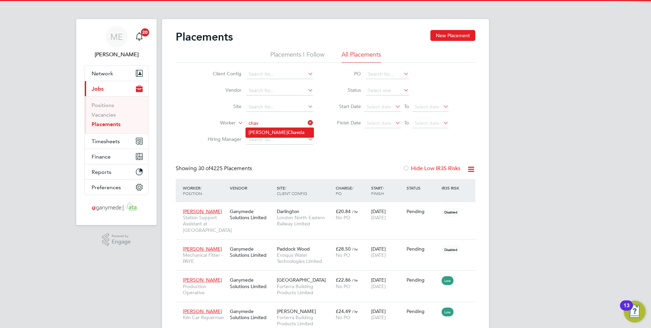
click at [262, 131] on li "[PERSON_NAME] da" at bounding box center [280, 132] width 68 height 9
type input "[PERSON_NAME]"
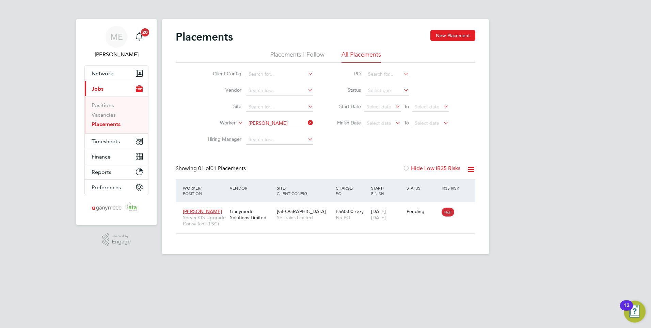
click at [307, 119] on icon at bounding box center [307, 123] width 0 height 10
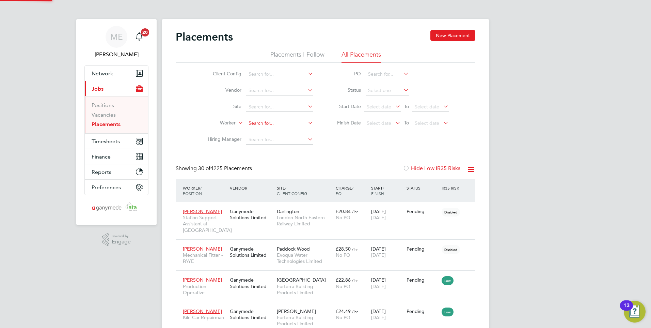
click at [287, 125] on input at bounding box center [279, 124] width 67 height 10
click at [255, 131] on b "[PERSON_NAME]" at bounding box center [269, 133] width 40 height 6
type input "[PERSON_NAME]"
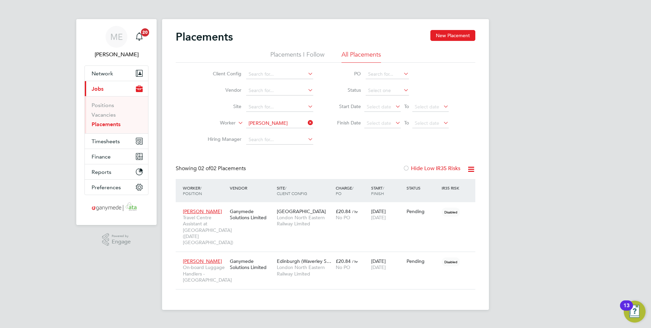
click at [307, 121] on icon at bounding box center [307, 123] width 0 height 10
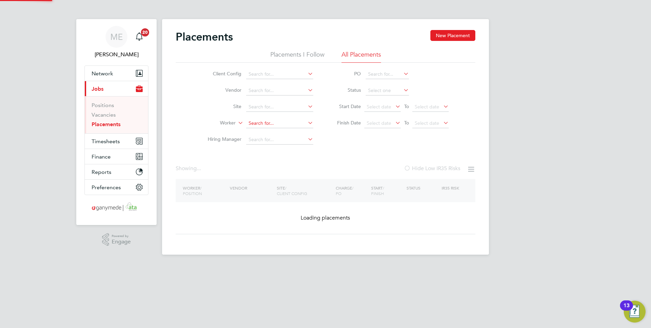
click at [302, 121] on input at bounding box center [279, 124] width 67 height 10
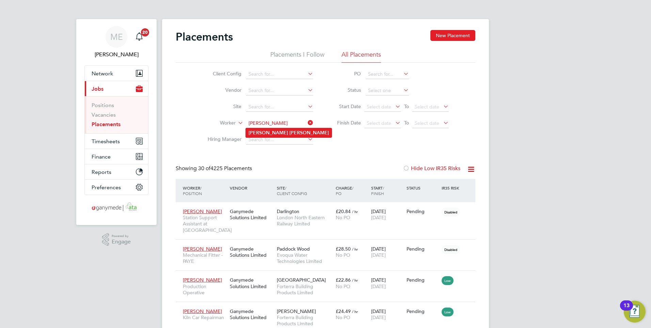
click at [290, 132] on b "[PERSON_NAME]" at bounding box center [310, 133] width 40 height 6
type input "[PERSON_NAME]"
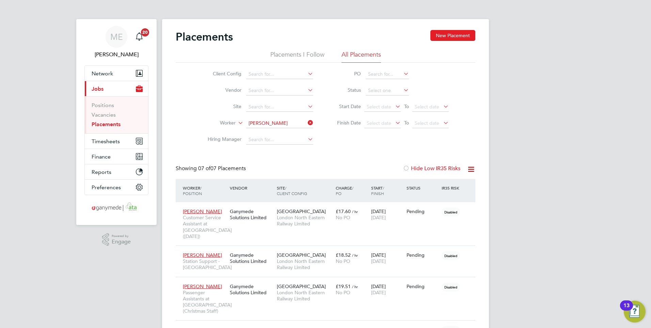
click at [307, 120] on icon at bounding box center [307, 123] width 0 height 10
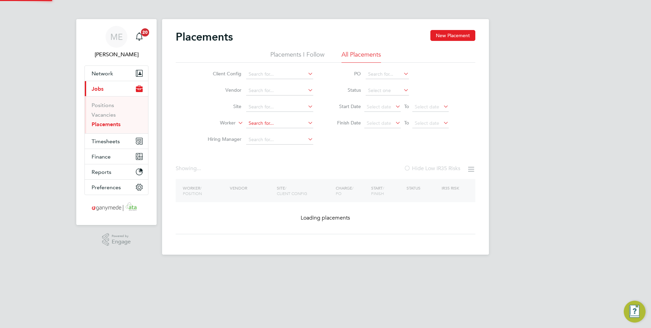
click at [256, 121] on input at bounding box center [279, 124] width 67 height 10
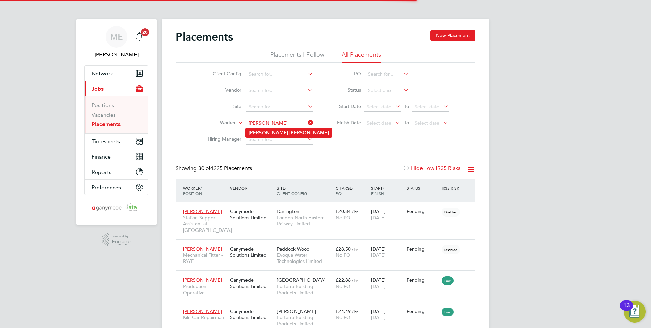
click at [259, 131] on li "[PERSON_NAME]" at bounding box center [289, 132] width 86 height 9
type input "[PERSON_NAME]"
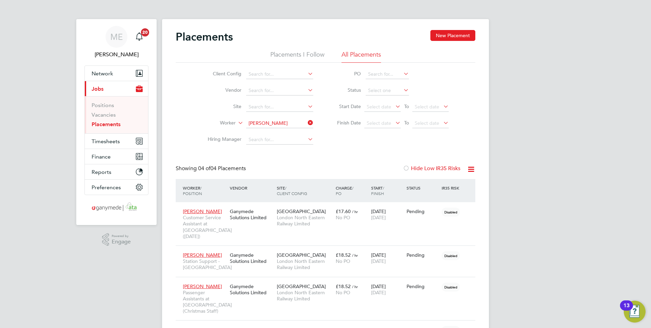
click at [307, 120] on icon at bounding box center [307, 123] width 0 height 10
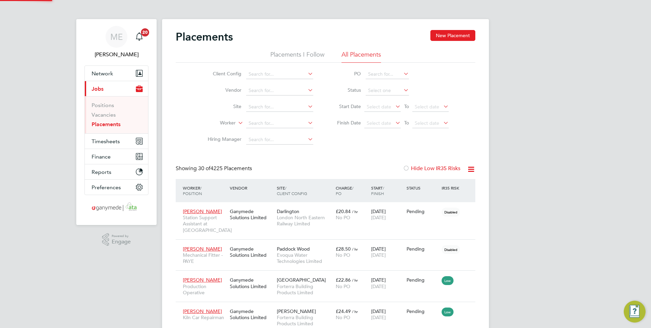
click at [277, 116] on li "Worker" at bounding box center [258, 123] width 128 height 16
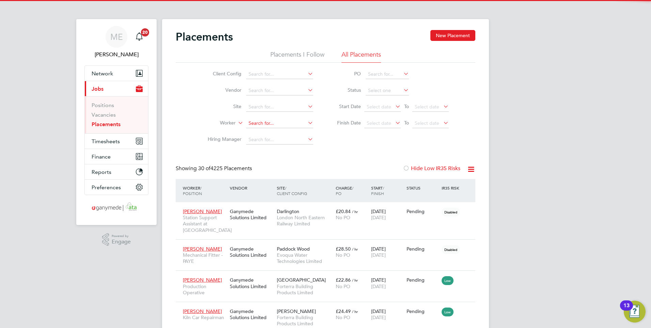
click at [277, 124] on input at bounding box center [279, 124] width 67 height 10
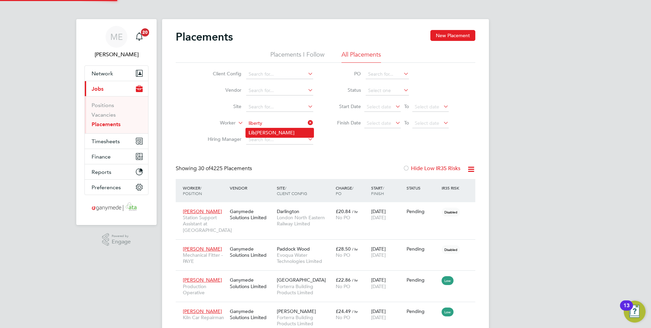
click at [257, 130] on li "Lib [PERSON_NAME]" at bounding box center [280, 132] width 68 height 9
type input "[PERSON_NAME]"
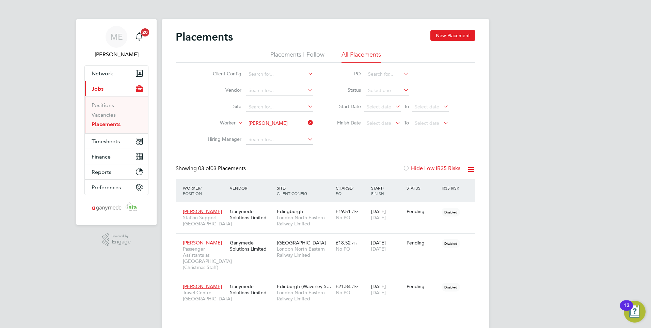
click at [307, 124] on icon at bounding box center [307, 123] width 0 height 10
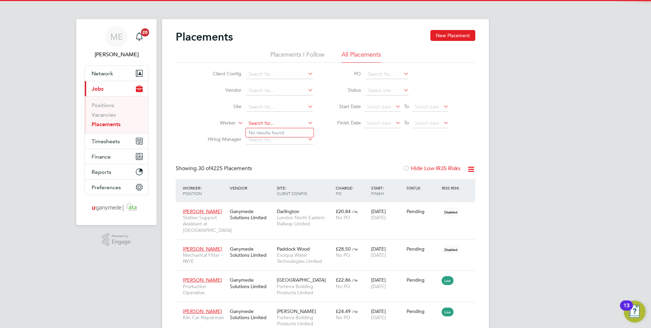
click at [268, 123] on input at bounding box center [279, 124] width 67 height 10
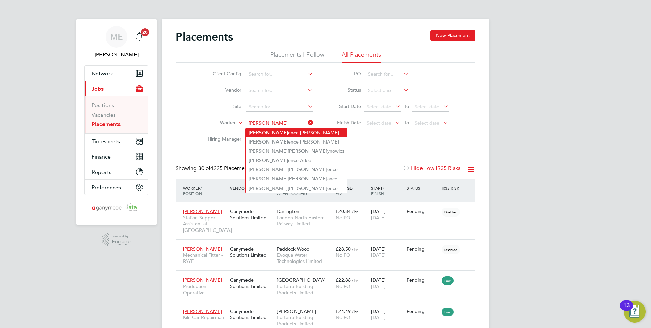
click at [268, 131] on li "[PERSON_NAME] [PERSON_NAME]" at bounding box center [296, 132] width 101 height 9
type input "[PERSON_NAME]"
